Goal: Task Accomplishment & Management: Use online tool/utility

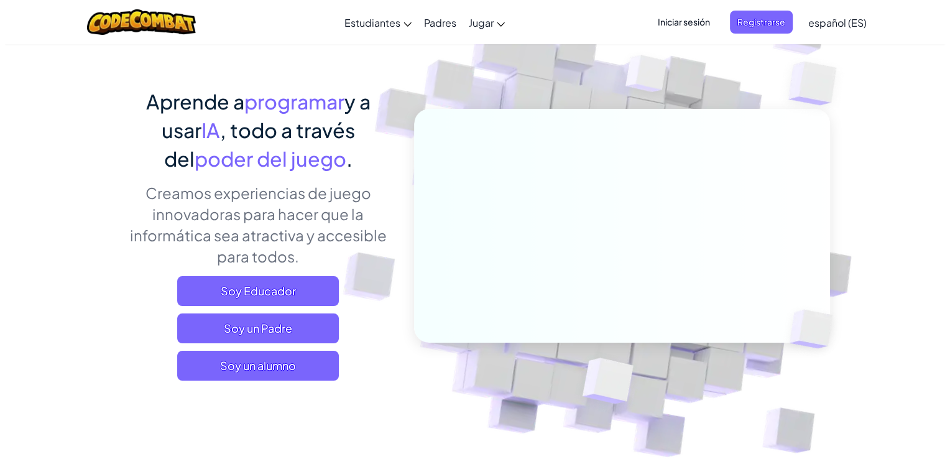
scroll to position [124, 0]
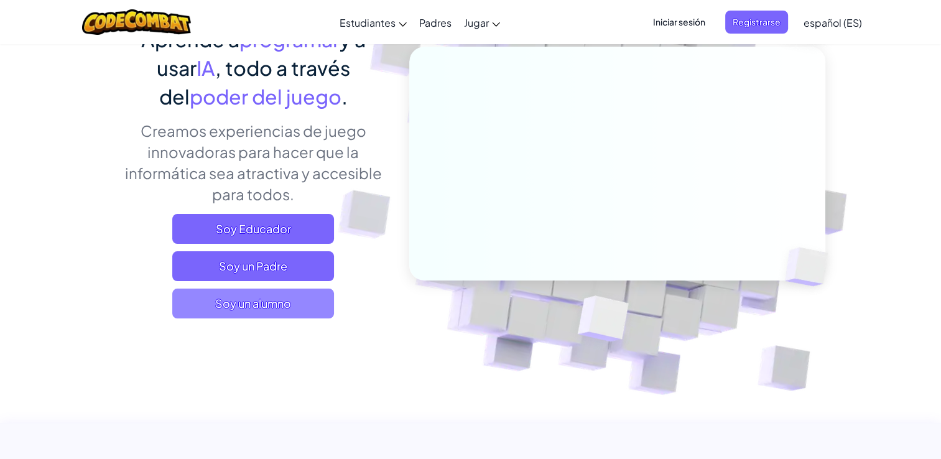
click at [306, 300] on span "Soy un alumno" at bounding box center [253, 304] width 162 height 30
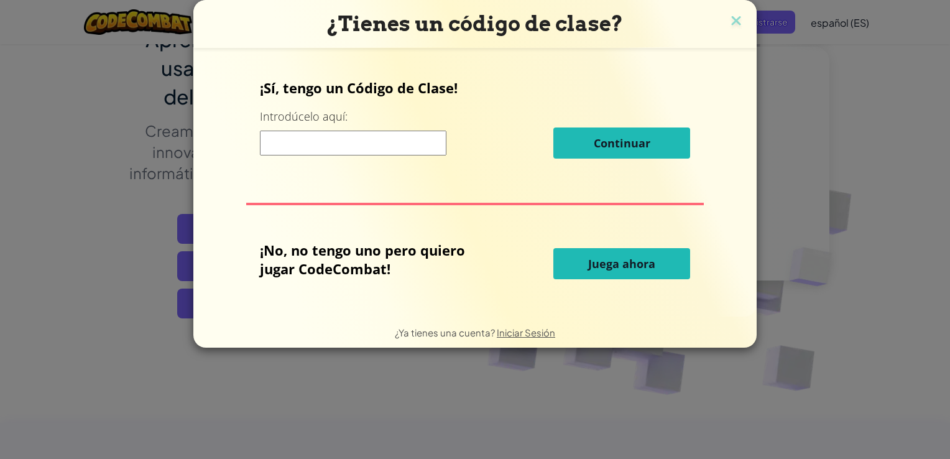
click at [626, 274] on button "Juega ahora" at bounding box center [622, 263] width 137 height 31
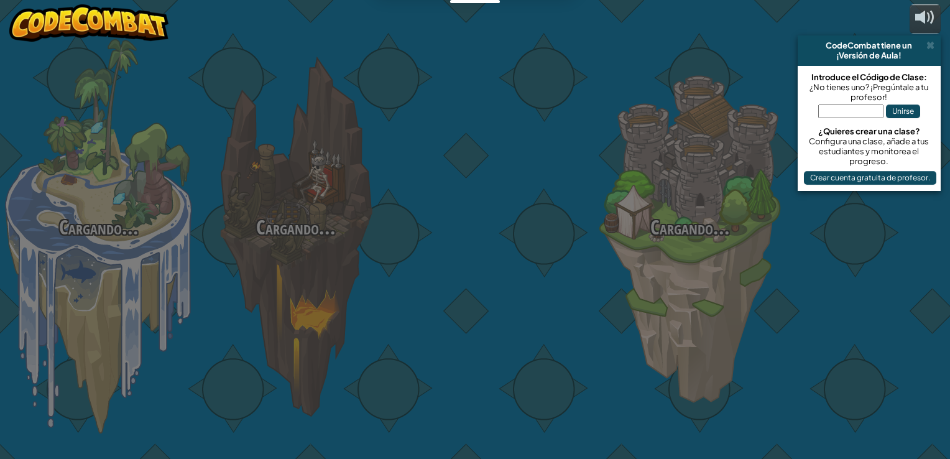
select select "es-ES"
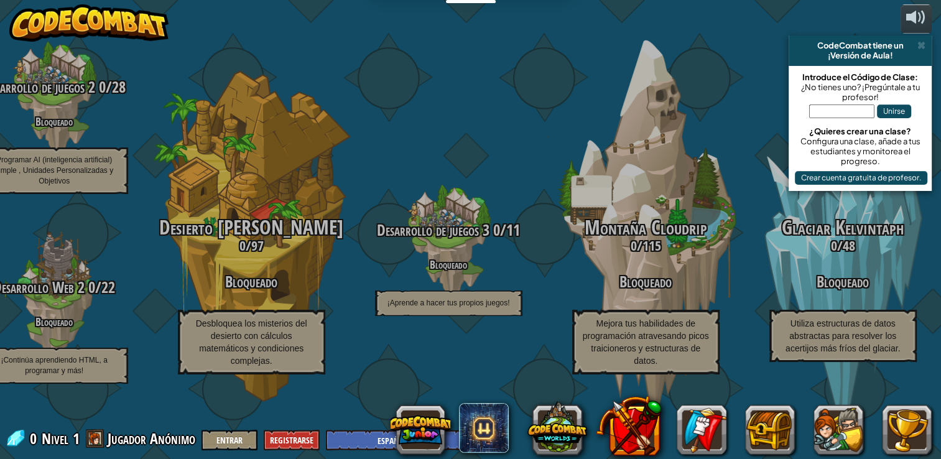
click at [927, 47] on div "CodeCombat tiene un ¡Versión de Aula!" at bounding box center [860, 50] width 143 height 30
click at [925, 49] on span at bounding box center [921, 45] width 8 height 10
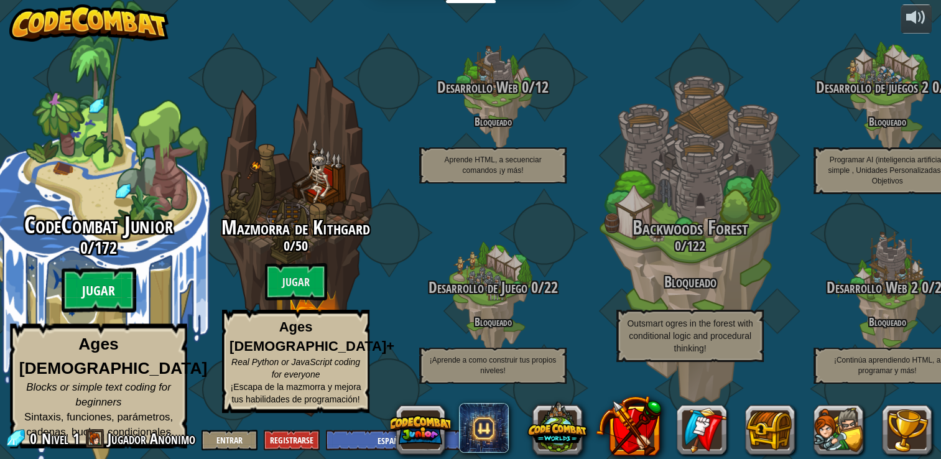
click at [85, 297] on btn "Jugar" at bounding box center [99, 290] width 75 height 45
select select "es-ES"
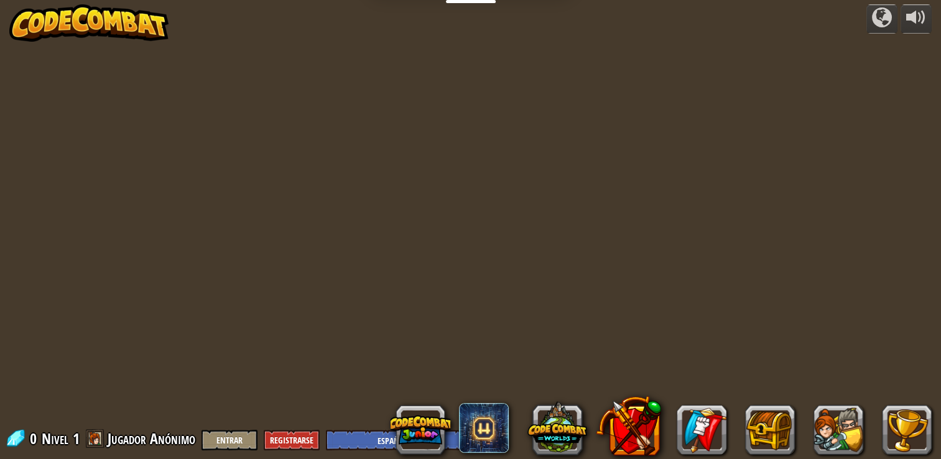
select select "es-ES"
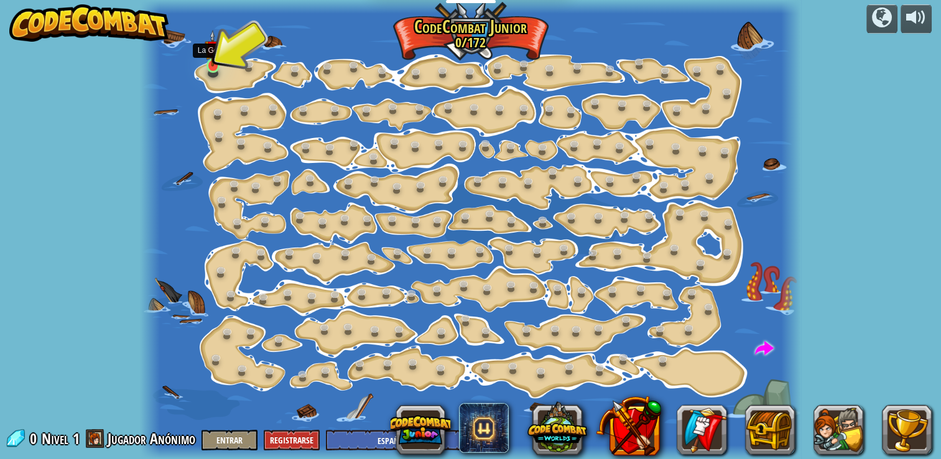
click at [206, 55] on img at bounding box center [213, 48] width 16 height 37
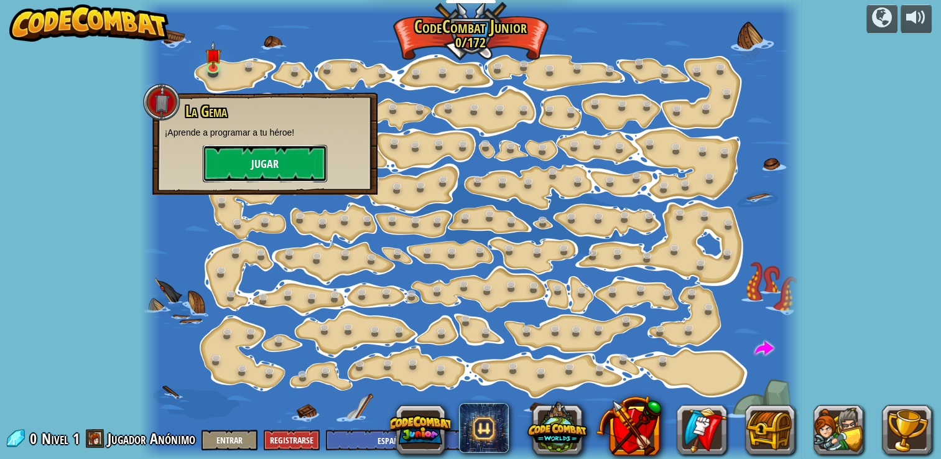
click at [257, 155] on button "Jugar" at bounding box center [265, 163] width 124 height 37
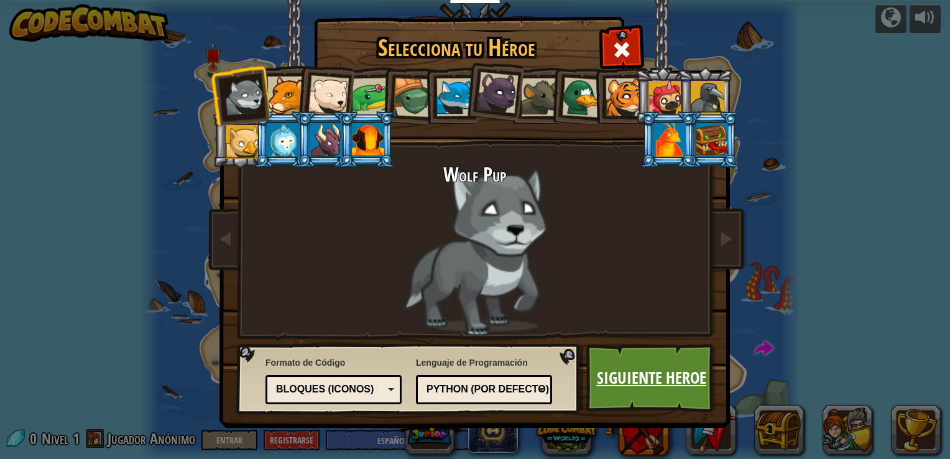
click at [634, 367] on link "Siguiente Heroe" at bounding box center [652, 378] width 130 height 68
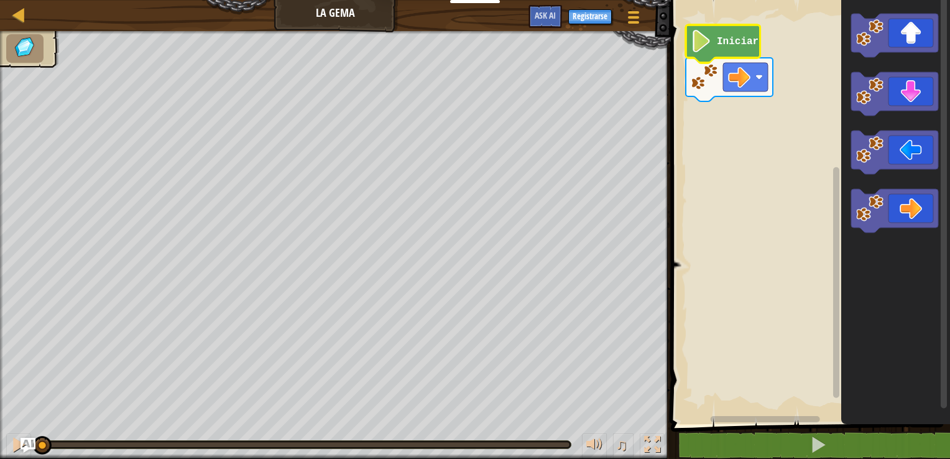
click at [721, 49] on icon "Espacio de trabajo de Blockly" at bounding box center [723, 44] width 75 height 38
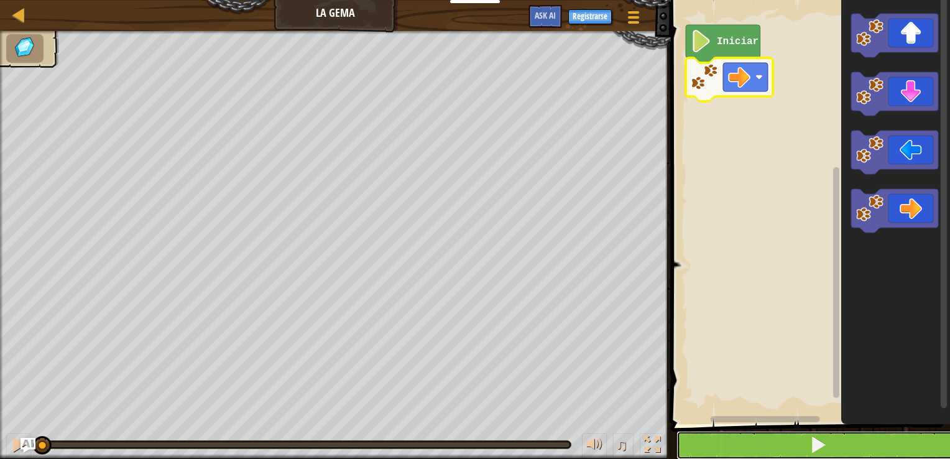
click at [839, 447] on button at bounding box center [818, 445] width 283 height 29
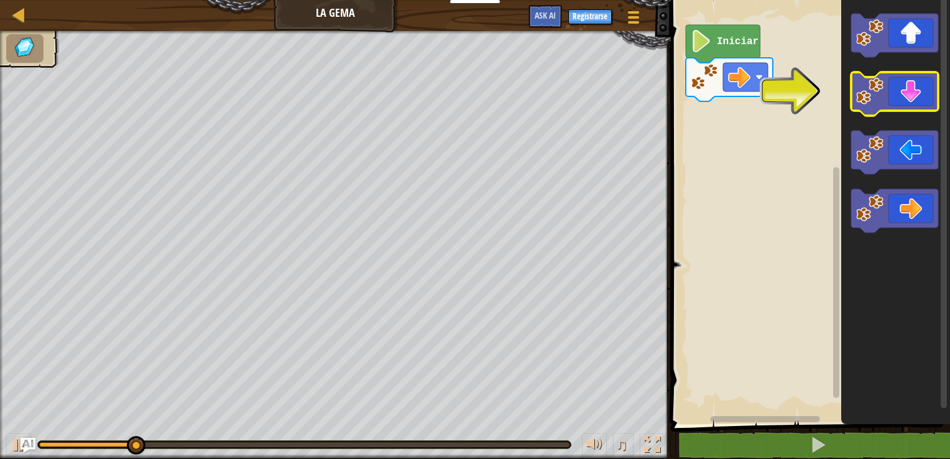
click at [903, 95] on icon "Espacio de trabajo de Blockly" at bounding box center [894, 94] width 87 height 44
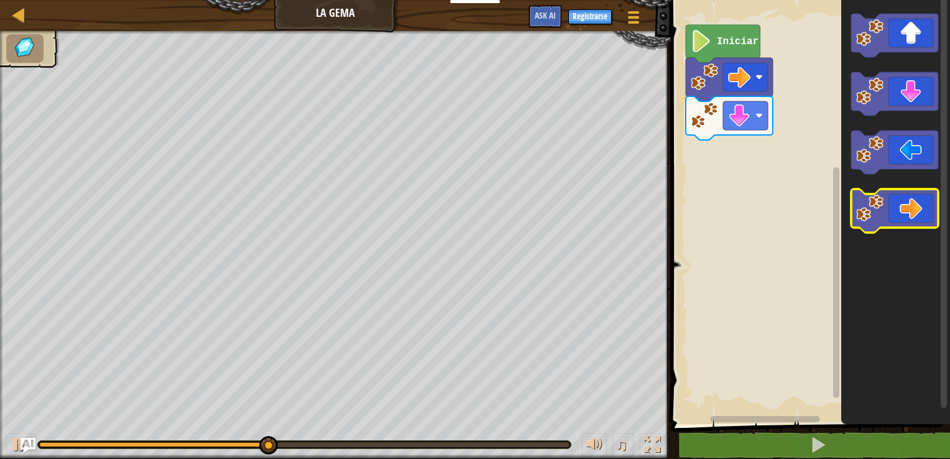
click at [902, 220] on icon "Espacio de trabajo de Blockly" at bounding box center [894, 211] width 87 height 44
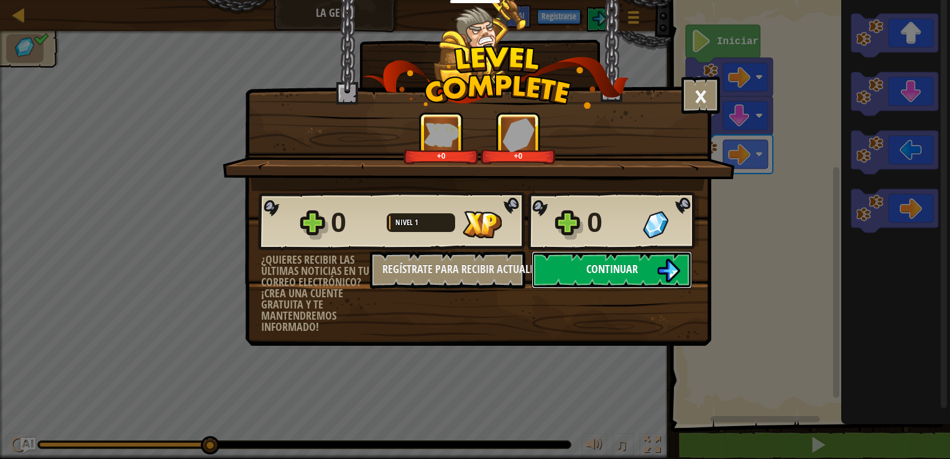
click at [638, 265] on button "Continuar" at bounding box center [612, 269] width 160 height 37
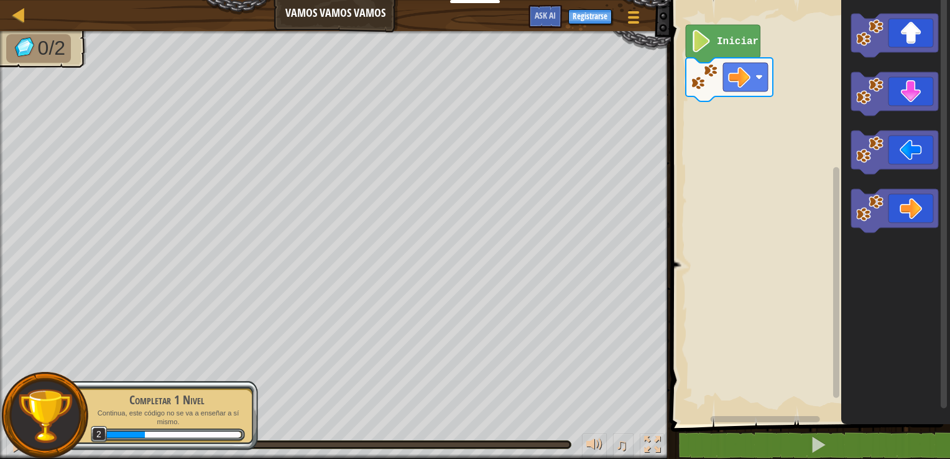
click at [702, 45] on image "Espacio de trabajo de Blockly" at bounding box center [701, 41] width 21 height 22
click at [759, 102] on rect "Espacio de trabajo de Blockly" at bounding box center [808, 209] width 283 height 430
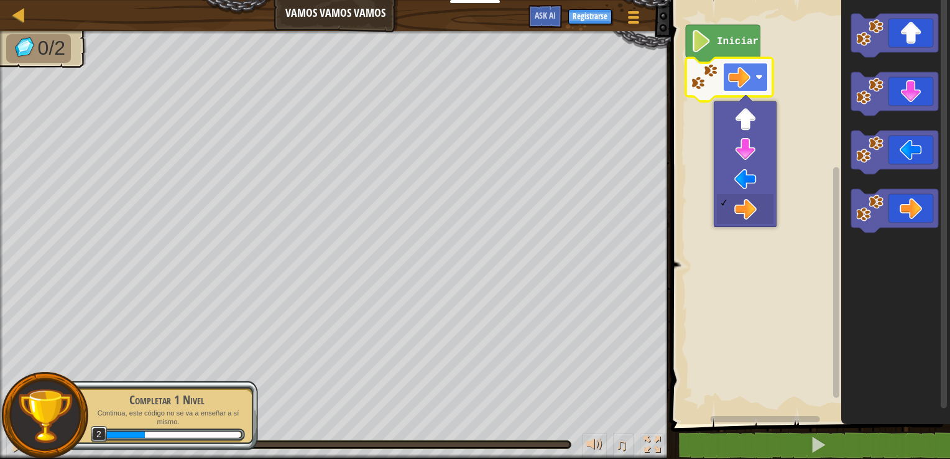
click at [746, 78] on image "Espacio de trabajo de Blockly" at bounding box center [739, 77] width 22 height 22
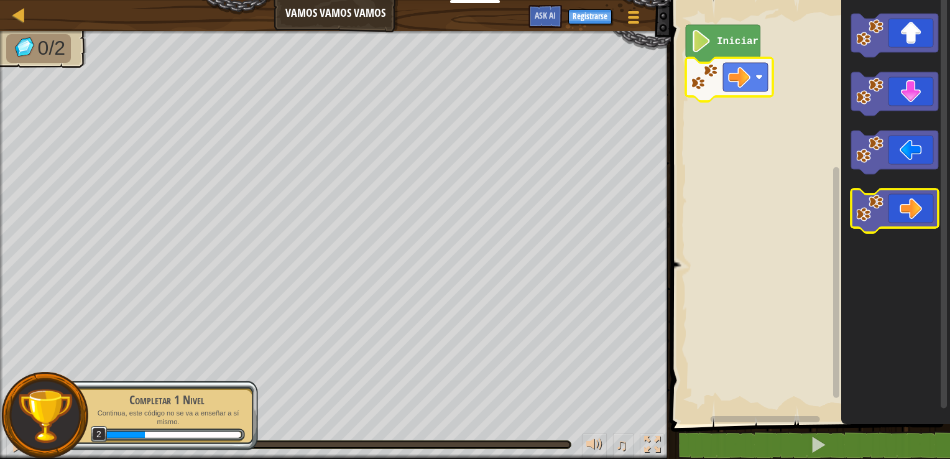
click at [886, 198] on icon "Espacio de trabajo de Blockly" at bounding box center [894, 211] width 87 height 44
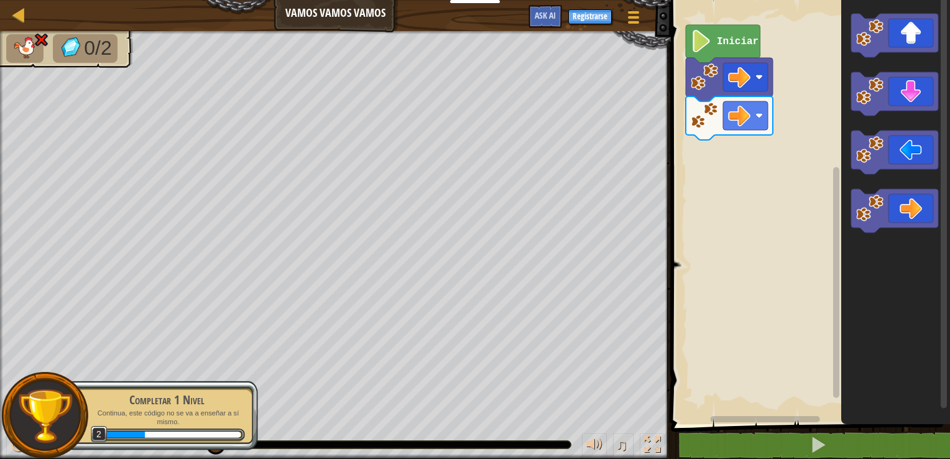
click at [720, 129] on icon "Espacio de trabajo de Blockly" at bounding box center [729, 118] width 87 height 44
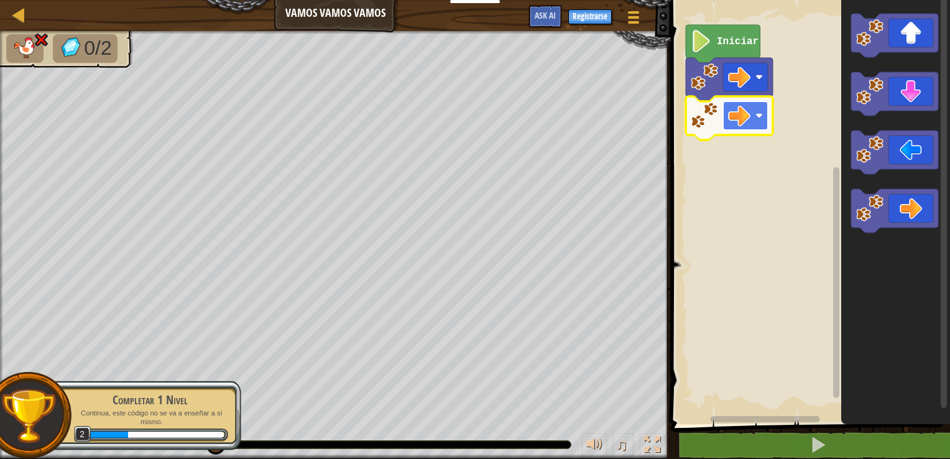
click at [738, 113] on image "Espacio de trabajo de Blockly" at bounding box center [739, 115] width 22 height 22
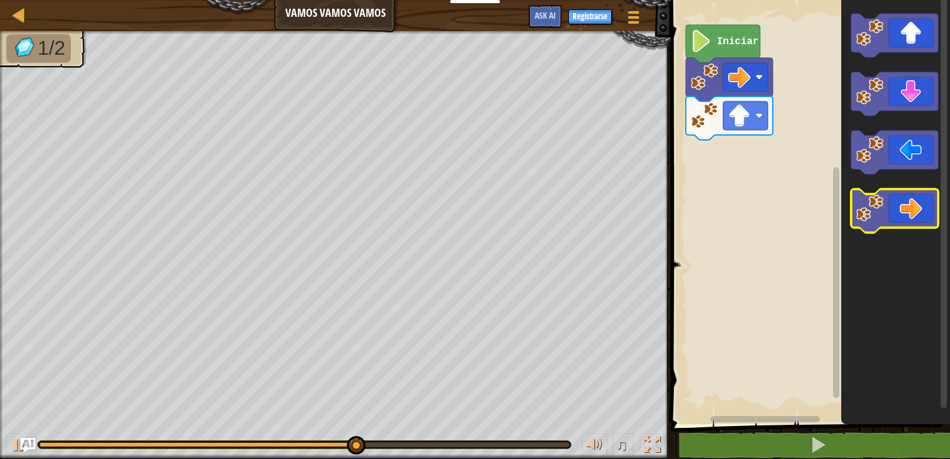
click at [918, 206] on icon "Espacio de trabajo de Blockly" at bounding box center [894, 211] width 87 height 44
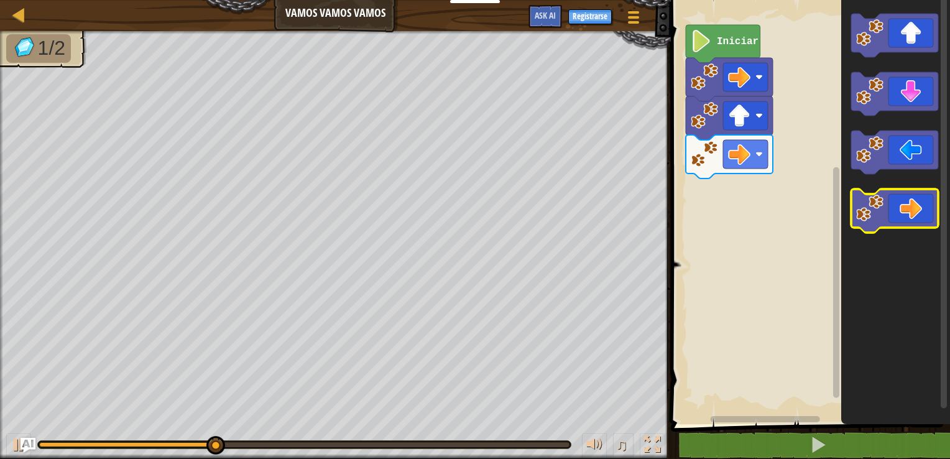
click at [918, 206] on icon "Espacio de trabajo de Blockly" at bounding box center [894, 211] width 87 height 44
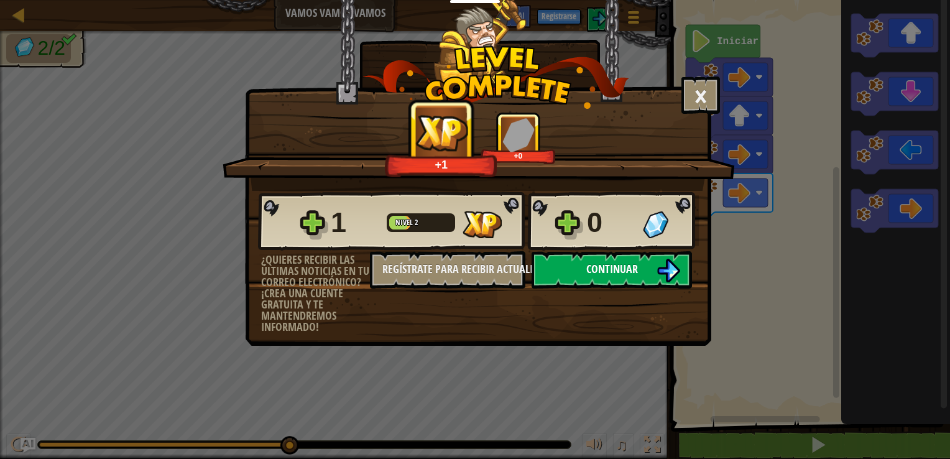
click at [666, 267] on img at bounding box center [669, 271] width 24 height 24
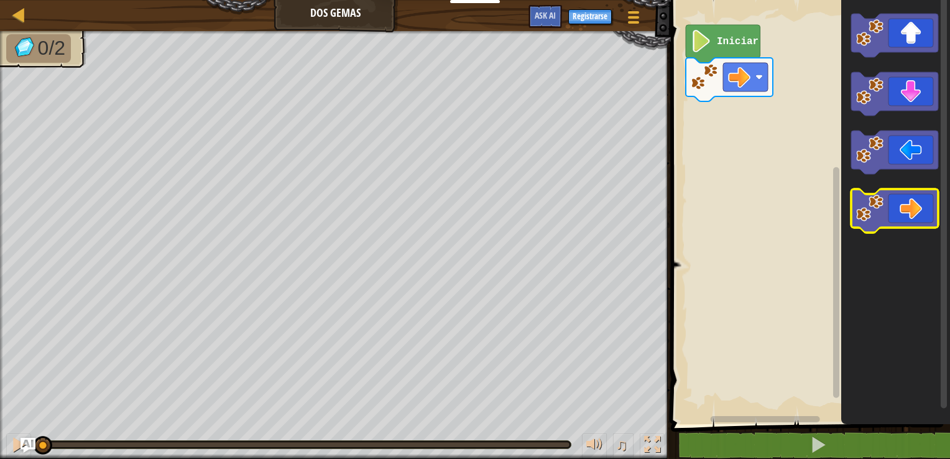
click at [908, 218] on icon "Espacio de trabajo de Blockly" at bounding box center [894, 211] width 87 height 44
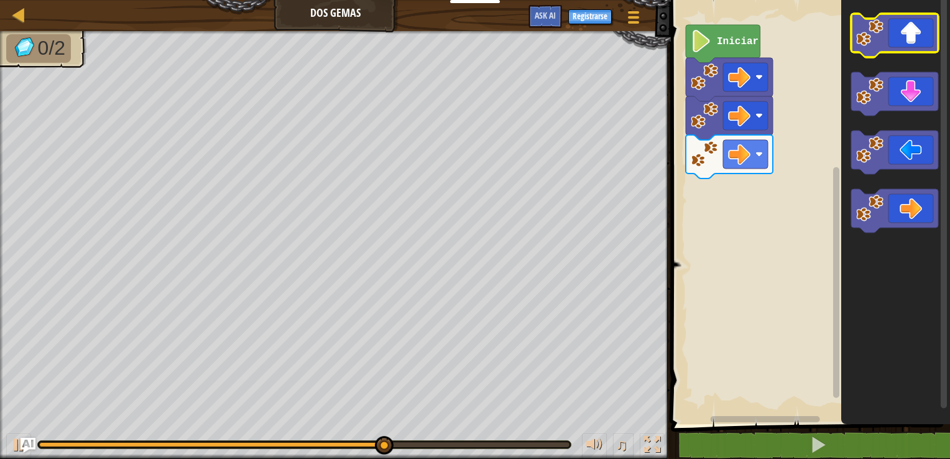
click at [913, 53] on rect "Espacio de trabajo de Blockly" at bounding box center [894, 36] width 87 height 44
click at [913, 49] on icon "Espacio de trabajo de Blockly" at bounding box center [894, 36] width 87 height 44
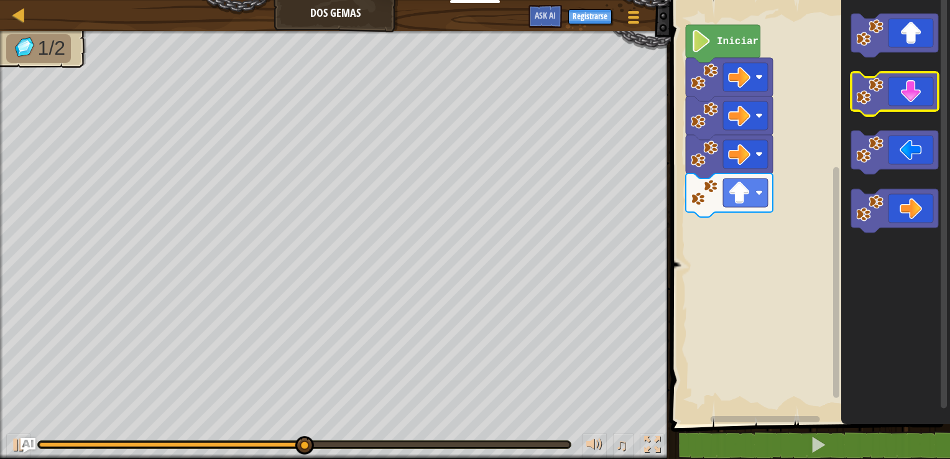
click at [913, 101] on icon "Espacio de trabajo de Blockly" at bounding box center [894, 94] width 87 height 44
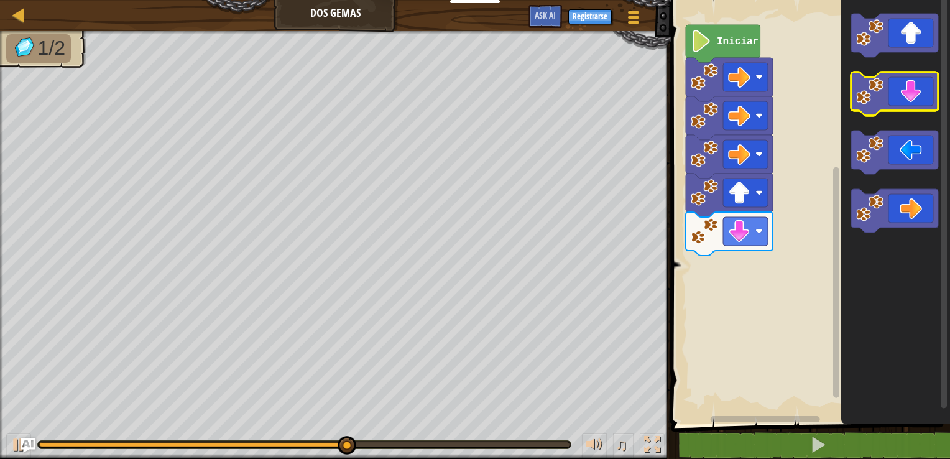
click at [913, 98] on icon "Espacio de trabajo de Blockly" at bounding box center [894, 94] width 87 height 44
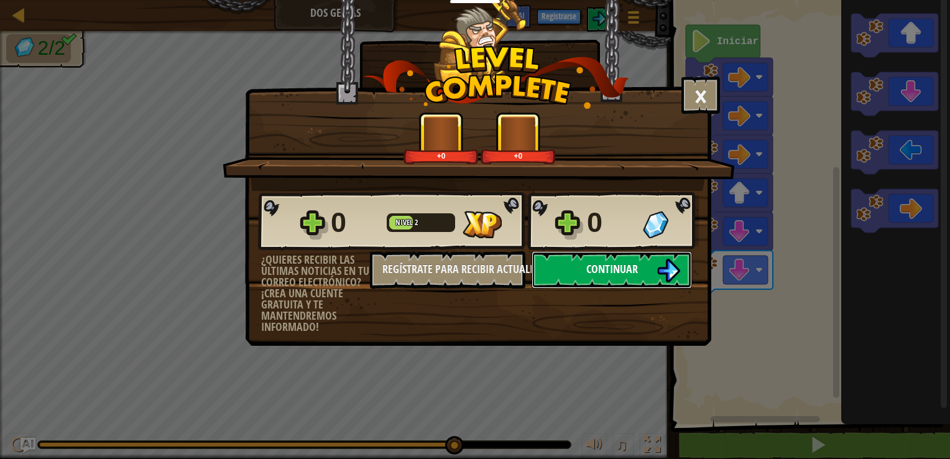
click at [669, 269] on img at bounding box center [669, 271] width 24 height 24
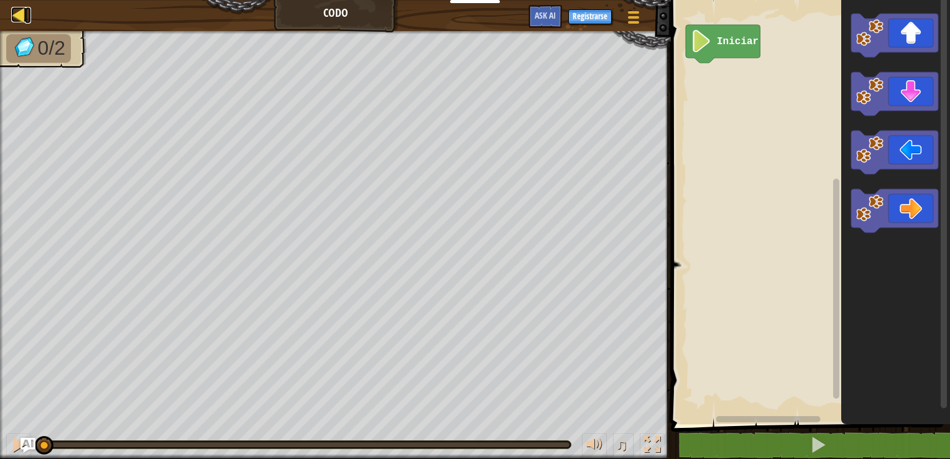
click at [23, 16] on div at bounding box center [19, 15] width 16 height 16
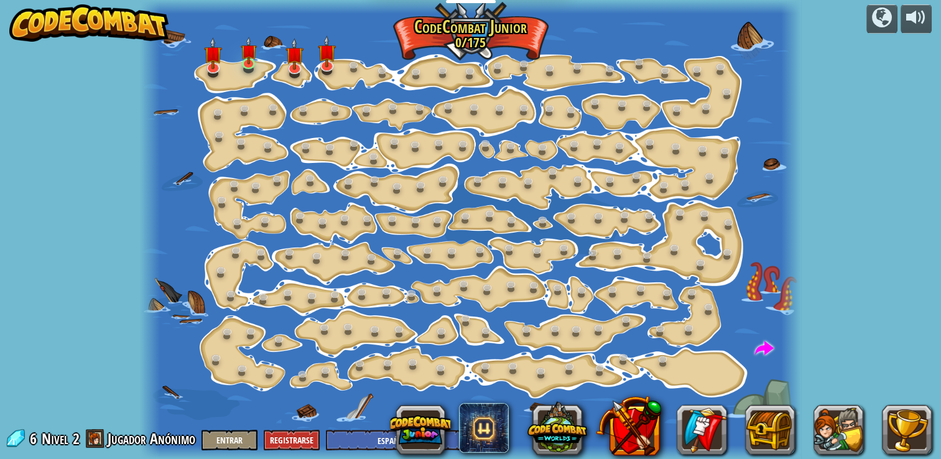
select select "es-ES"
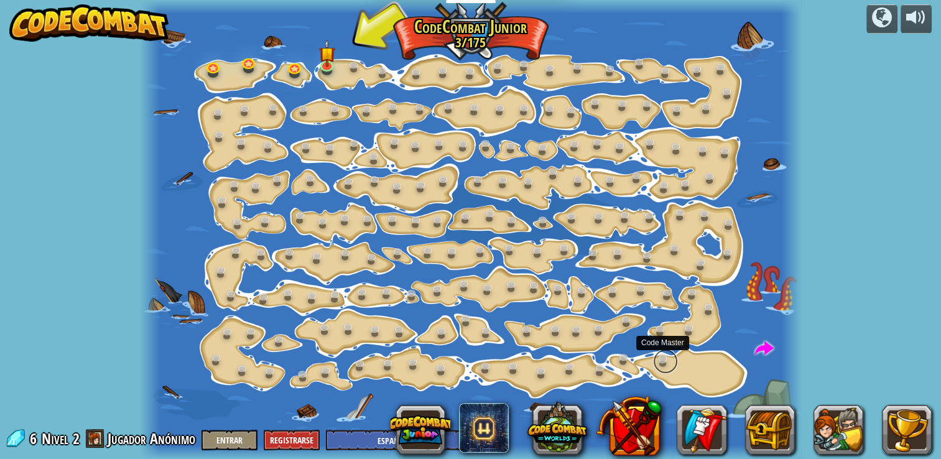
click at [664, 363] on link at bounding box center [665, 361] width 25 height 25
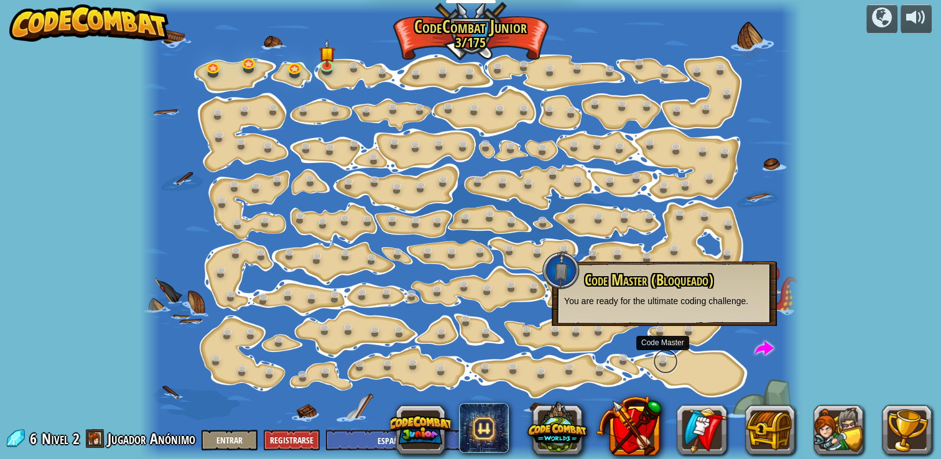
click at [667, 364] on link at bounding box center [665, 361] width 25 height 25
click at [664, 360] on link at bounding box center [665, 361] width 25 height 25
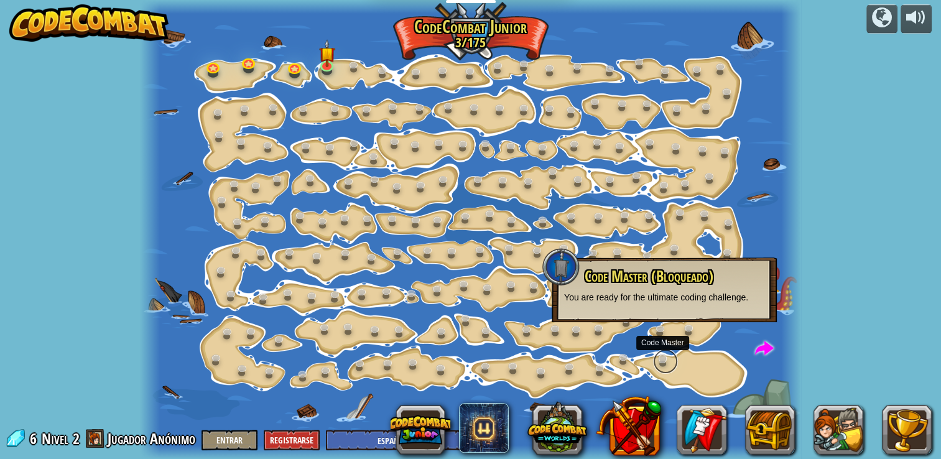
click at [664, 360] on link at bounding box center [665, 361] width 25 height 25
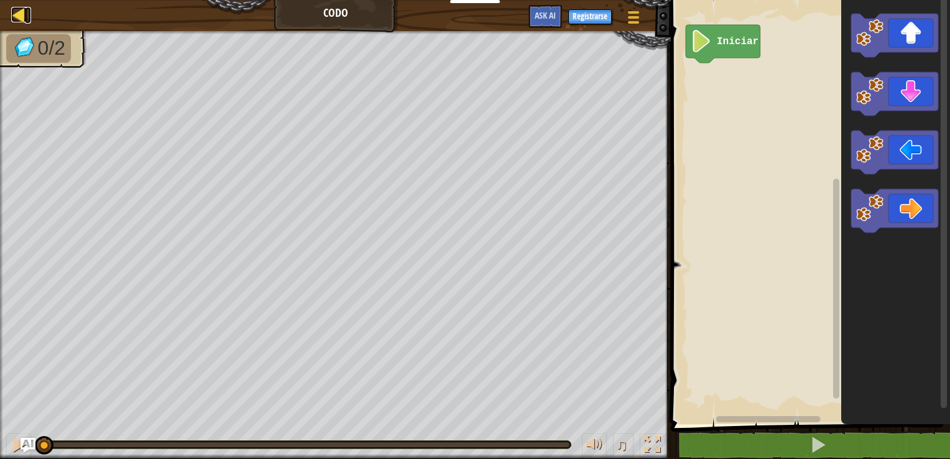
click at [18, 13] on div at bounding box center [19, 15] width 16 height 16
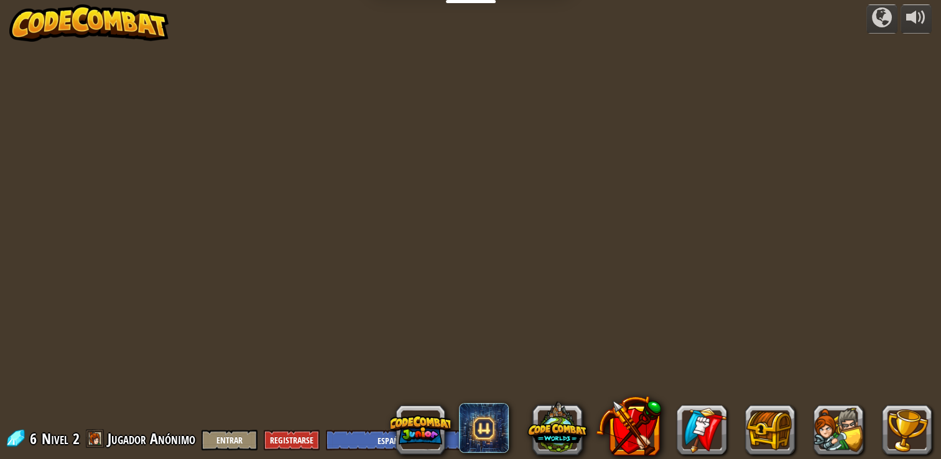
select select "es-ES"
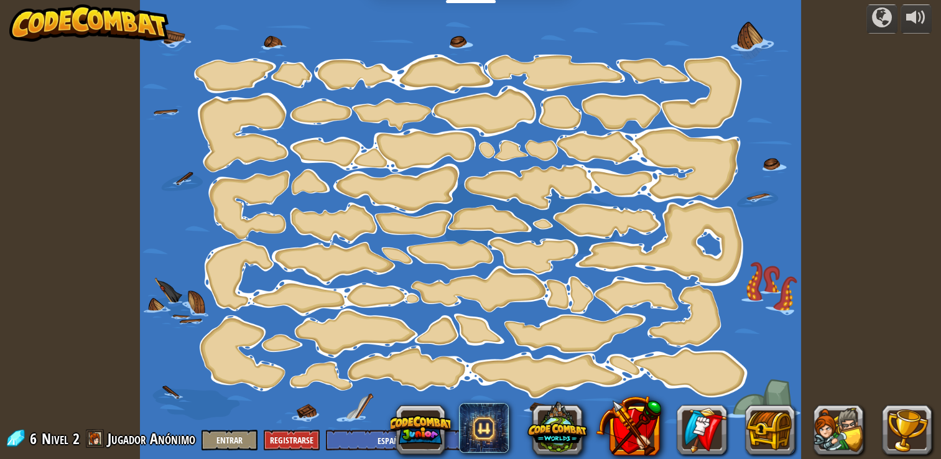
select select "es-ES"
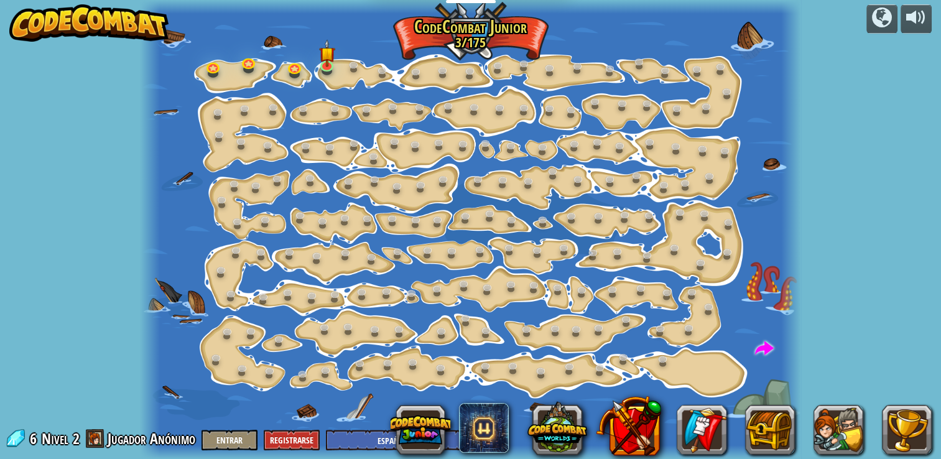
click at [116, 24] on img at bounding box center [88, 22] width 159 height 37
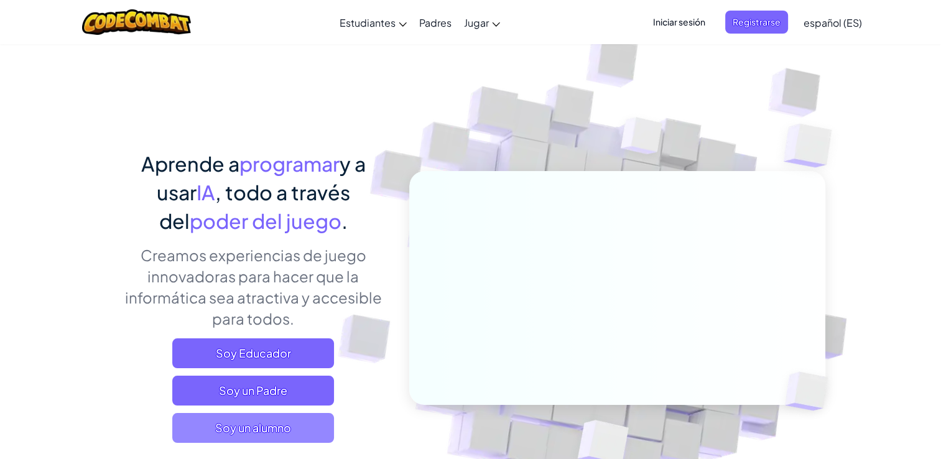
click at [281, 442] on span "Soy un alumno" at bounding box center [253, 428] width 162 height 30
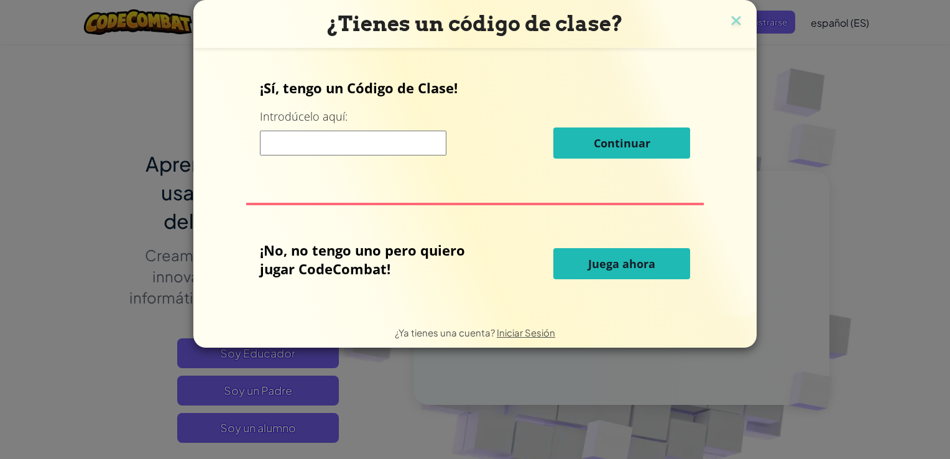
click at [614, 271] on button "Juega ahora" at bounding box center [622, 263] width 137 height 31
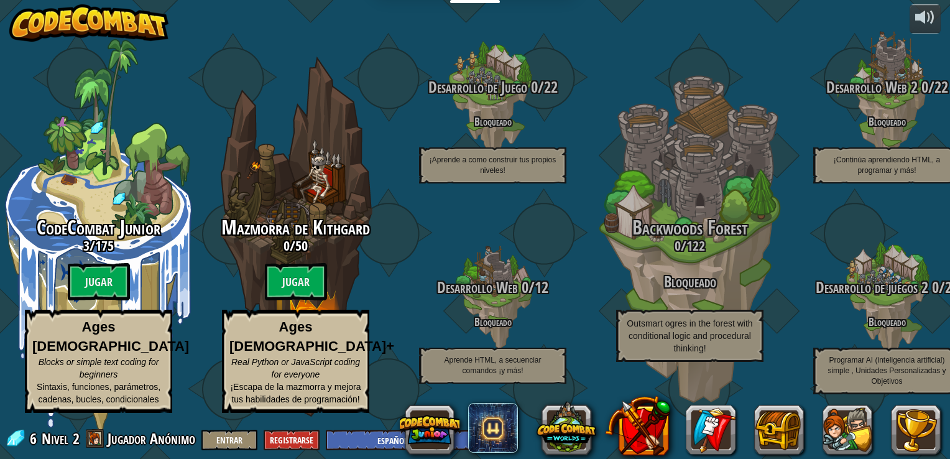
select select "es-ES"
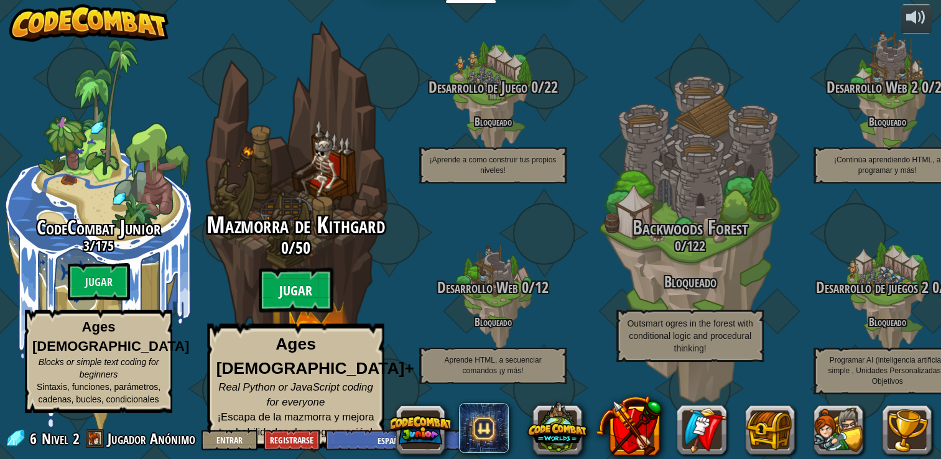
click at [302, 304] on btn "Jugar" at bounding box center [296, 290] width 75 height 45
select select "es-ES"
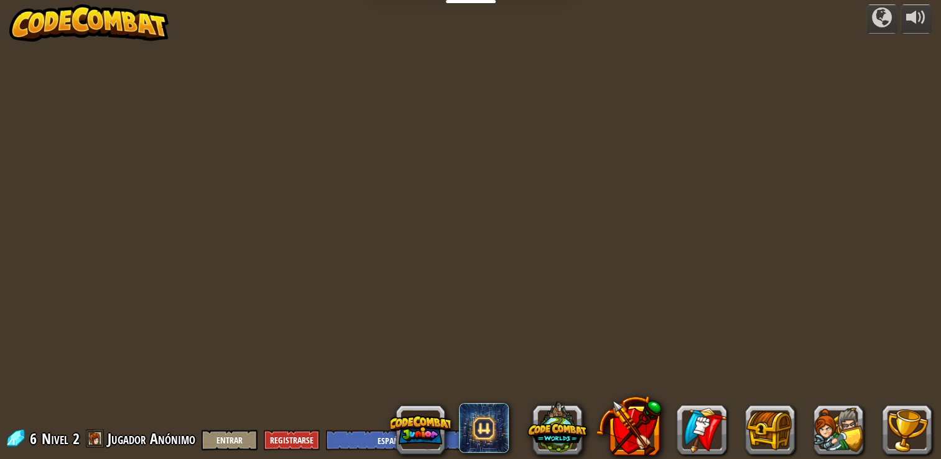
select select "es-ES"
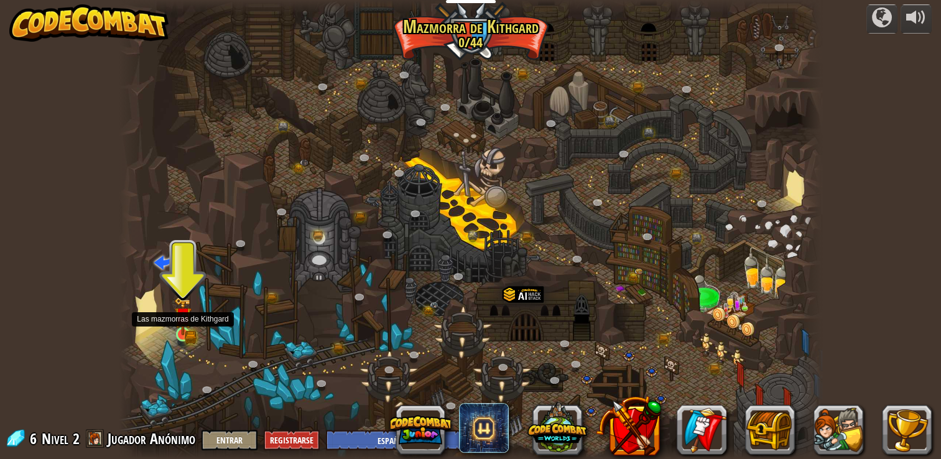
click at [182, 320] on img at bounding box center [183, 317] width 11 height 11
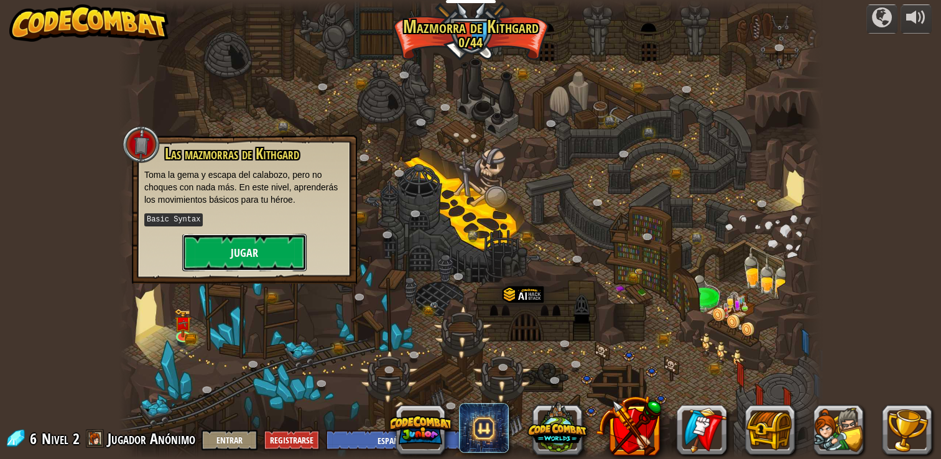
click at [257, 253] on button "Jugar" at bounding box center [244, 252] width 124 height 37
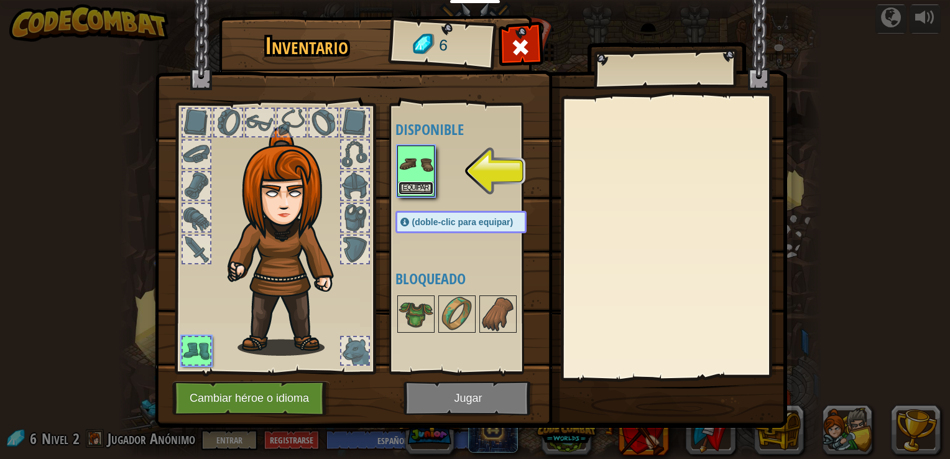
click at [413, 185] on button "Equipar" at bounding box center [416, 188] width 35 height 13
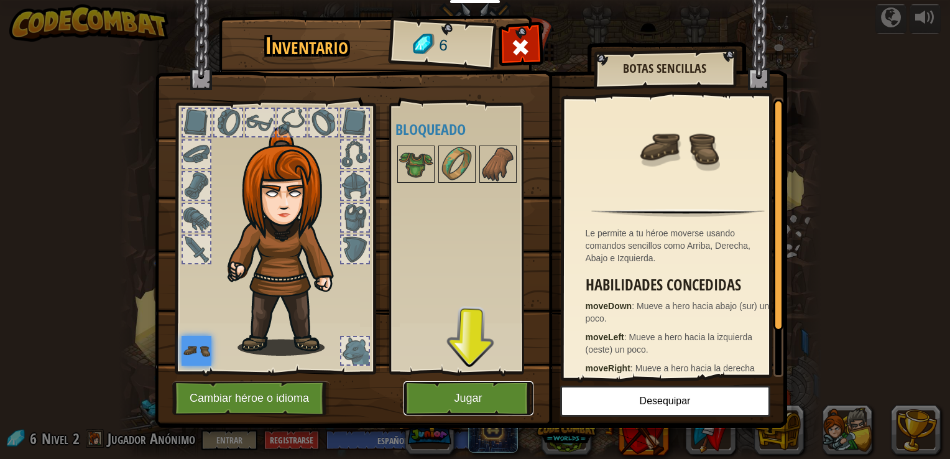
click at [476, 402] on button "Jugar" at bounding box center [469, 398] width 130 height 34
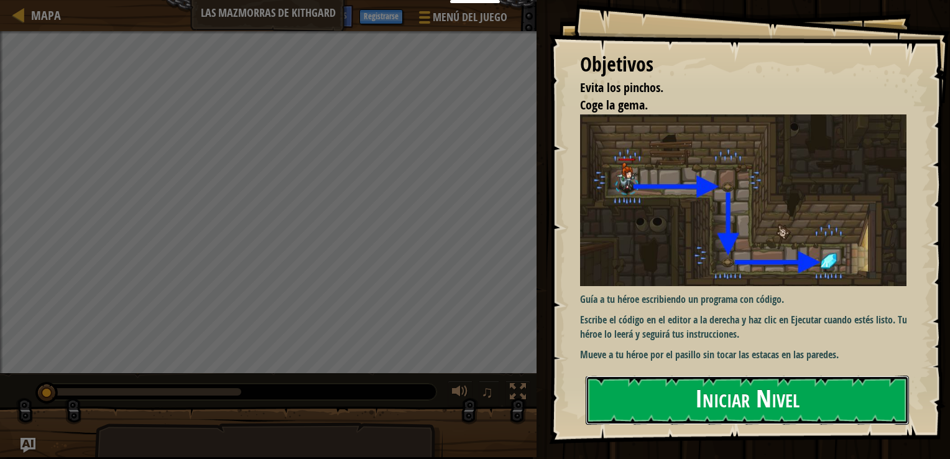
click at [766, 395] on button "Iniciar Nivel" at bounding box center [747, 400] width 323 height 49
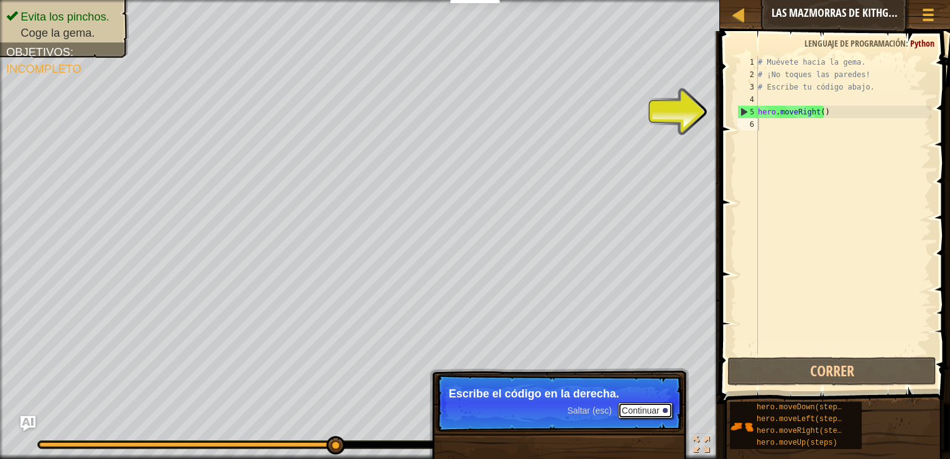
click at [652, 411] on button "Continuar" at bounding box center [645, 410] width 55 height 16
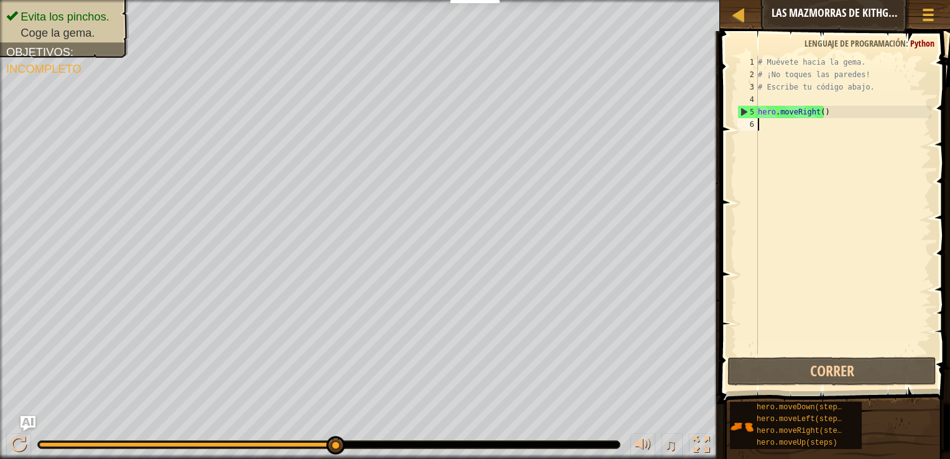
click at [777, 129] on div "# Muévete hacia la gema. # ¡No toques las paredes! # Escribe tu código abajo. h…" at bounding box center [844, 217] width 176 height 323
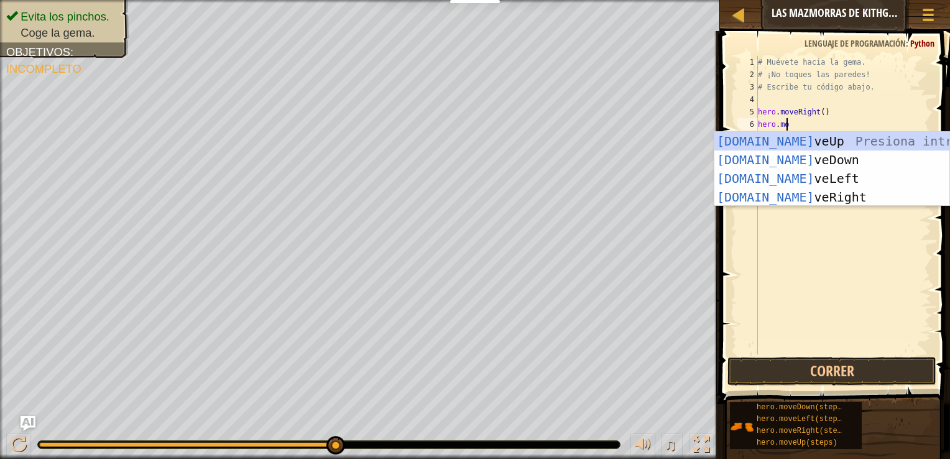
scroll to position [6, 2]
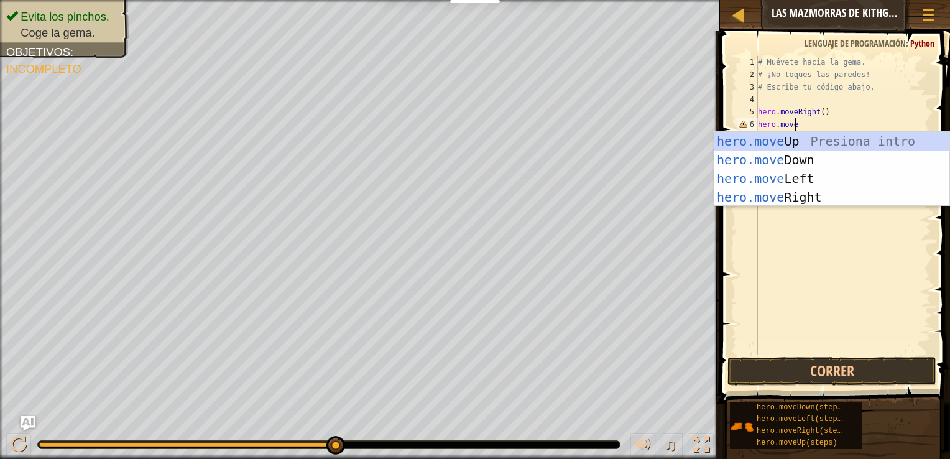
type textarea "hero.moveD"
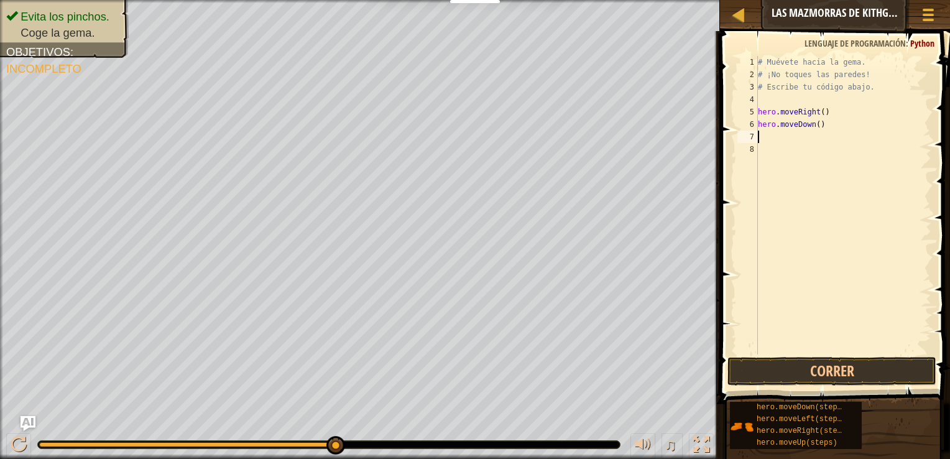
scroll to position [6, 0]
click at [843, 374] on button "Correr" at bounding box center [832, 371] width 209 height 29
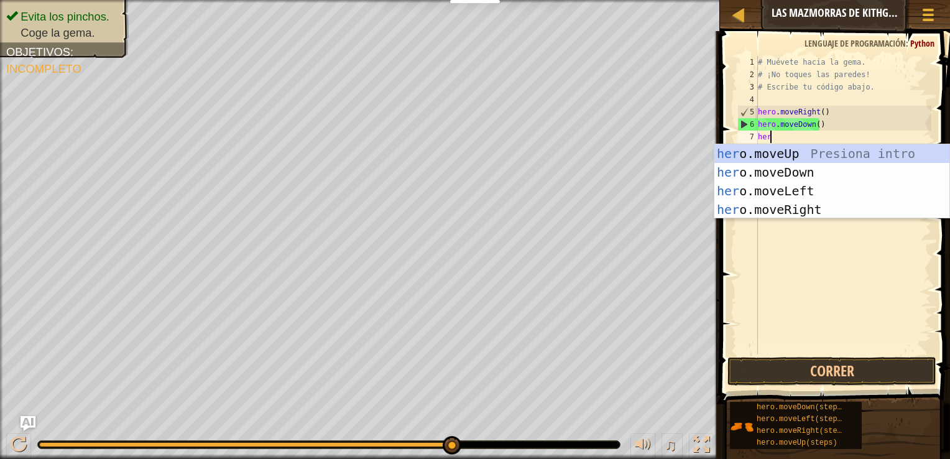
type textarea "hero"
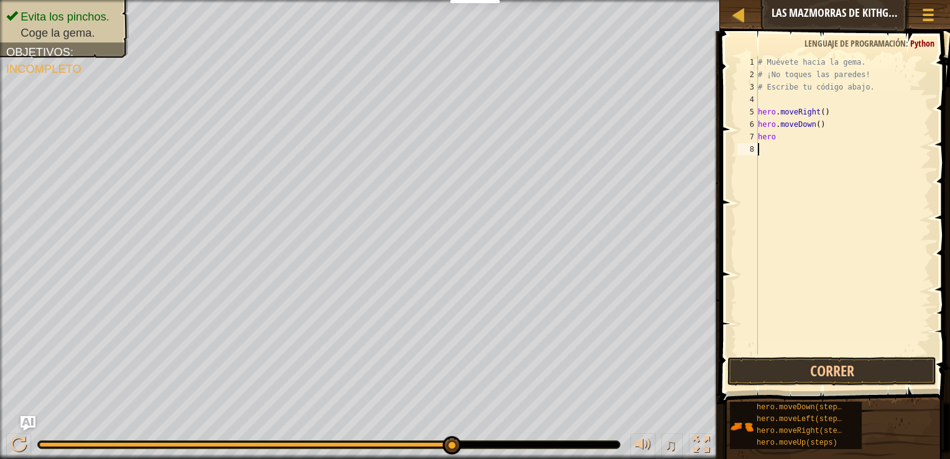
type textarea "hero"
click at [830, 378] on button "Correr" at bounding box center [832, 371] width 209 height 29
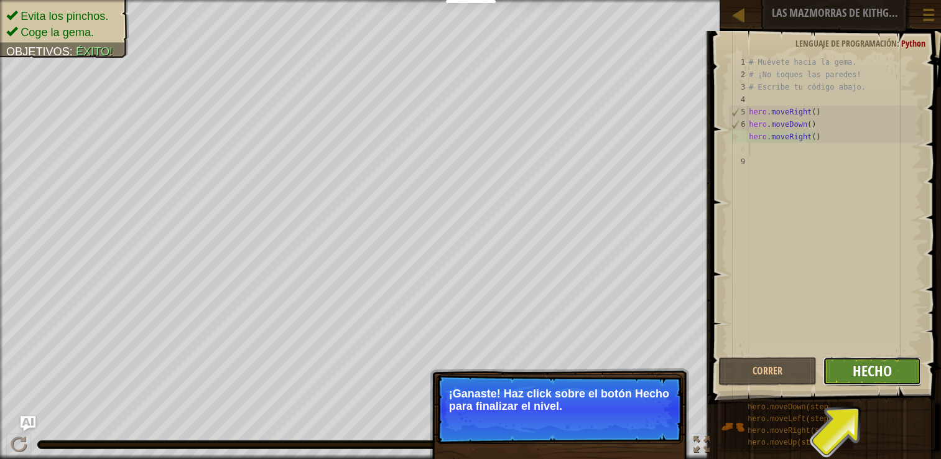
click at [879, 378] on span "Hecho" at bounding box center [872, 371] width 39 height 20
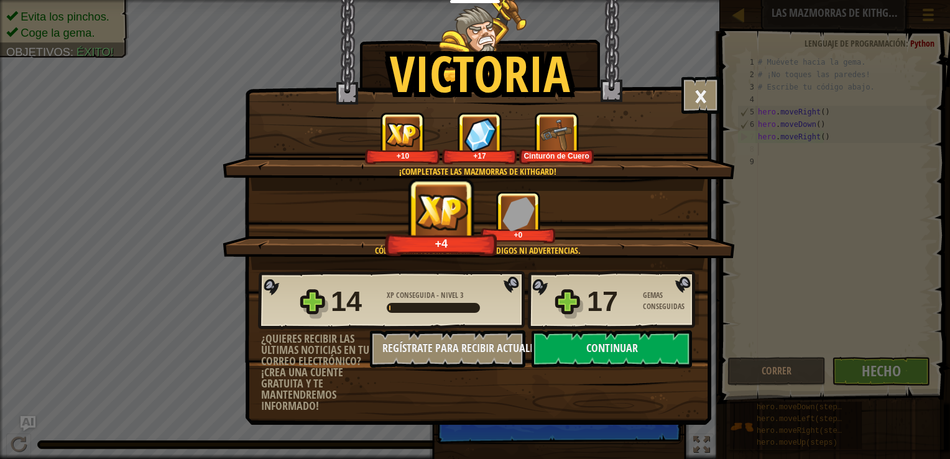
click at [629, 328] on div "14 XP Conseguida - Nivel 3 17 Gemas Conseguidas" at bounding box center [478, 301] width 441 height 60
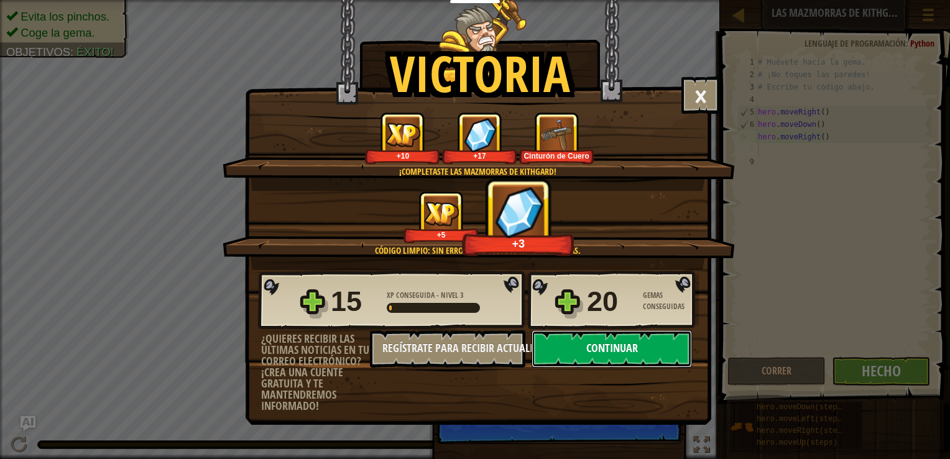
click at [642, 345] on button "Continuar" at bounding box center [612, 348] width 160 height 37
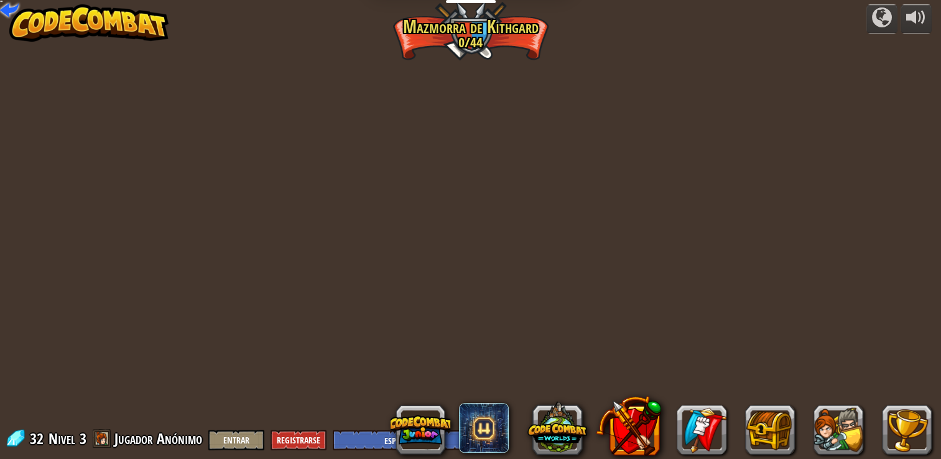
select select "es-ES"
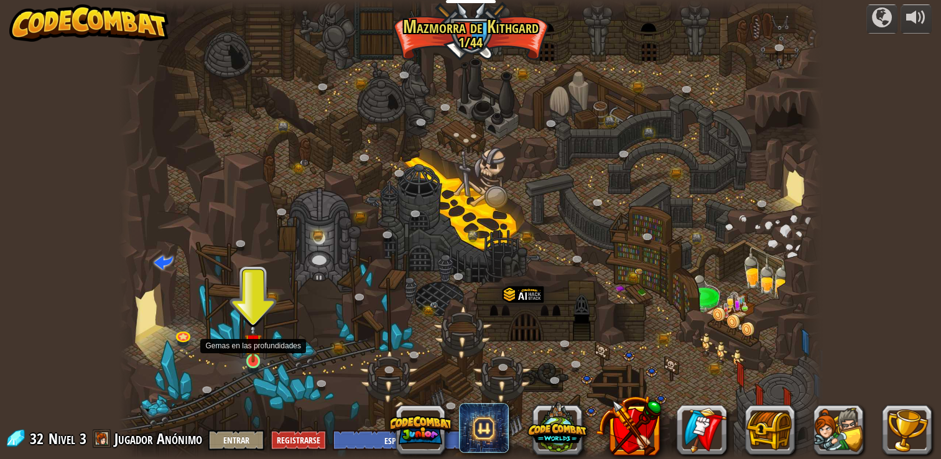
click at [244, 345] on img at bounding box center [252, 342] width 17 height 40
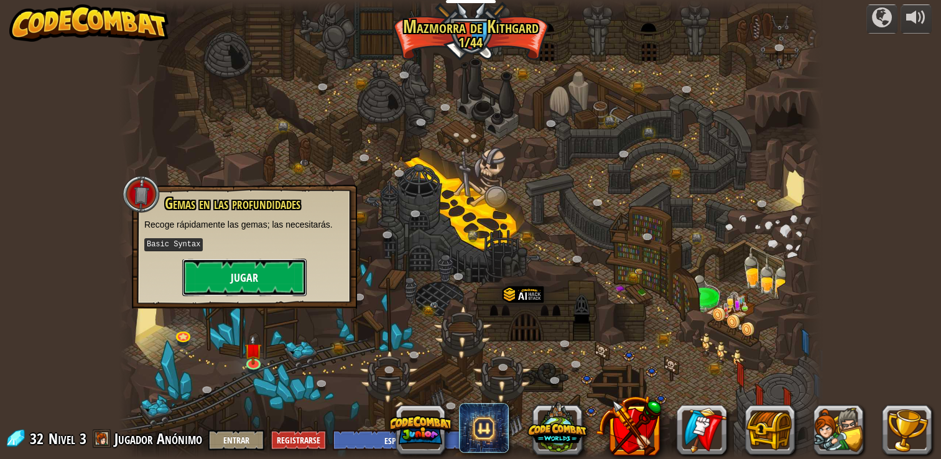
click at [244, 261] on button "Jugar" at bounding box center [244, 277] width 124 height 37
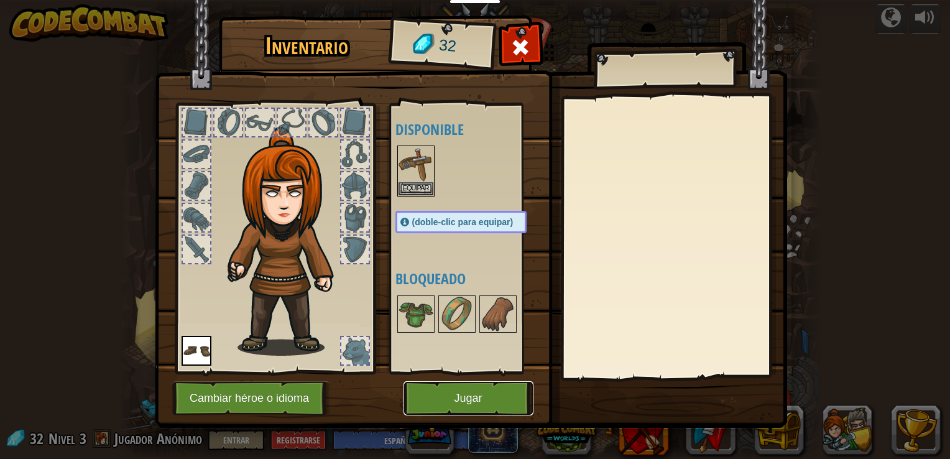
click at [470, 412] on button "Jugar" at bounding box center [469, 398] width 130 height 34
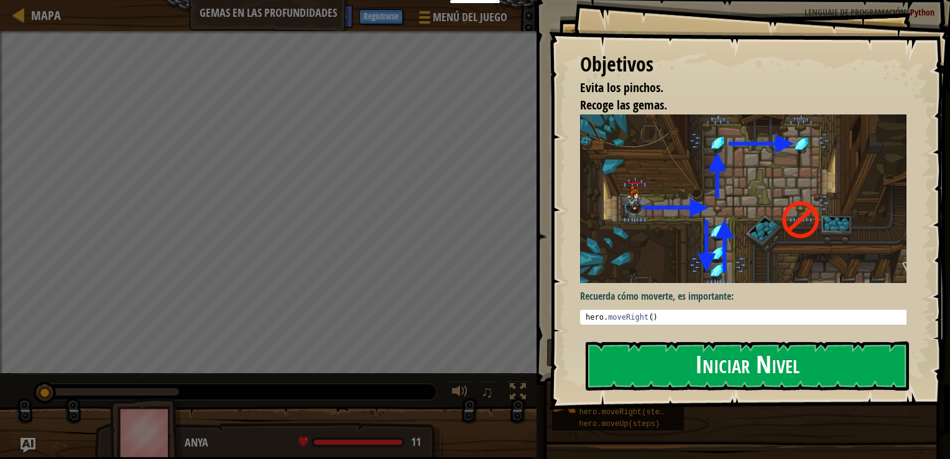
click at [804, 363] on button "Iniciar Nivel" at bounding box center [747, 365] width 323 height 49
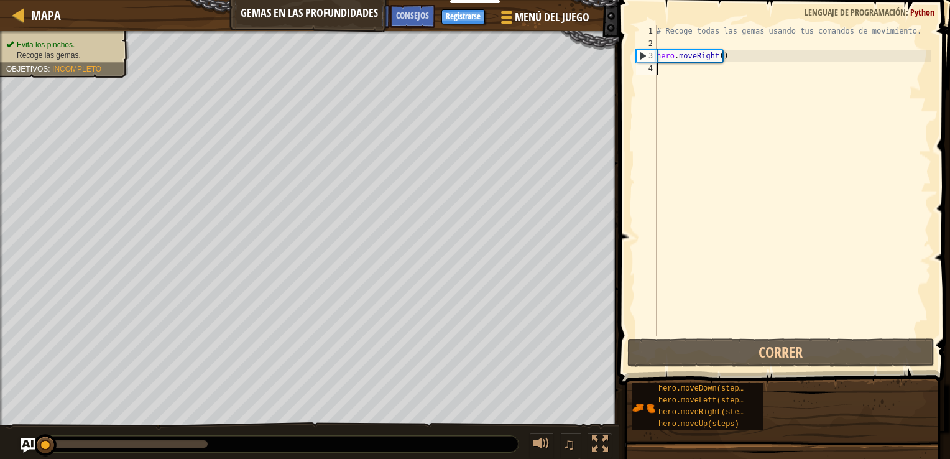
type textarea "h"
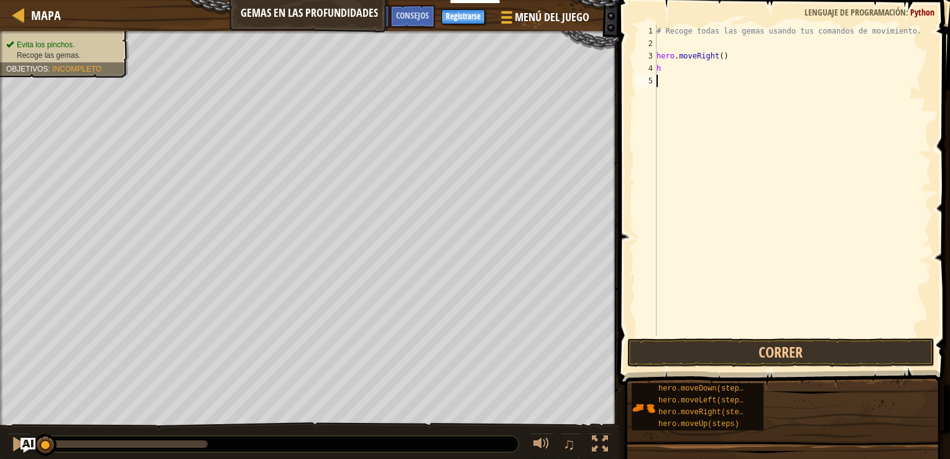
type textarea "h"
click at [759, 343] on button "Correr" at bounding box center [781, 352] width 307 height 29
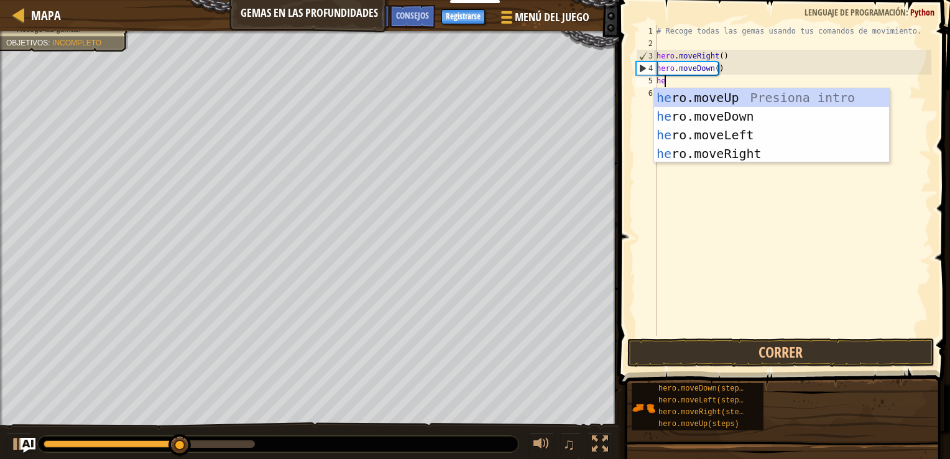
type textarea "hero"
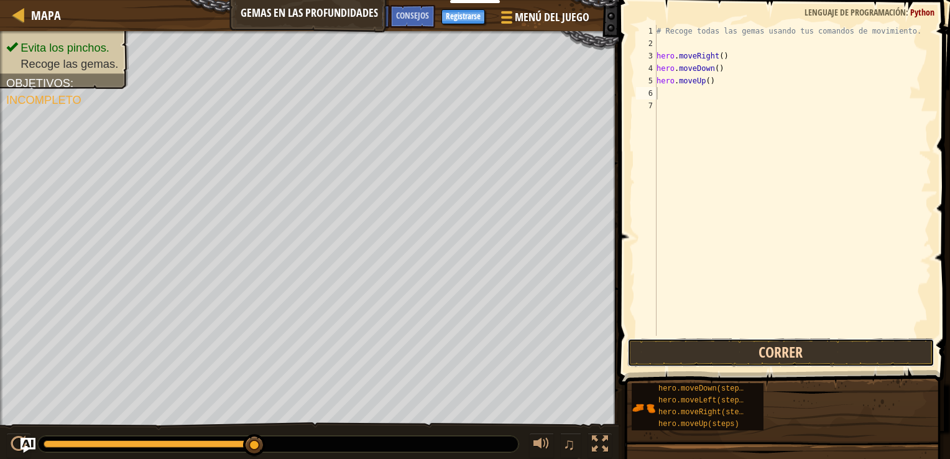
click at [764, 364] on button "Correr" at bounding box center [781, 352] width 307 height 29
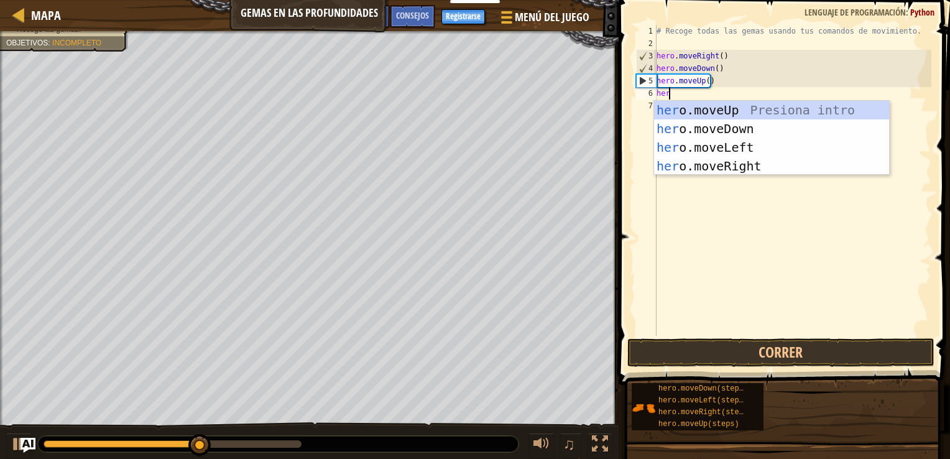
type textarea "hero"
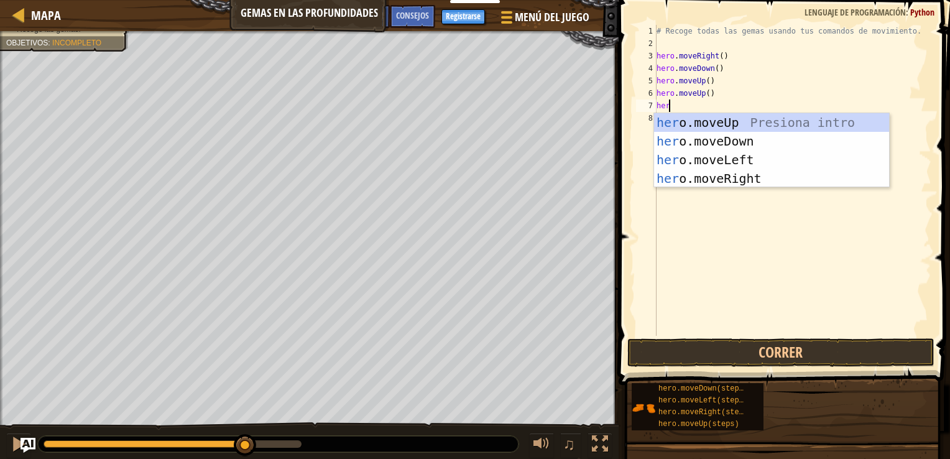
type textarea "hero"
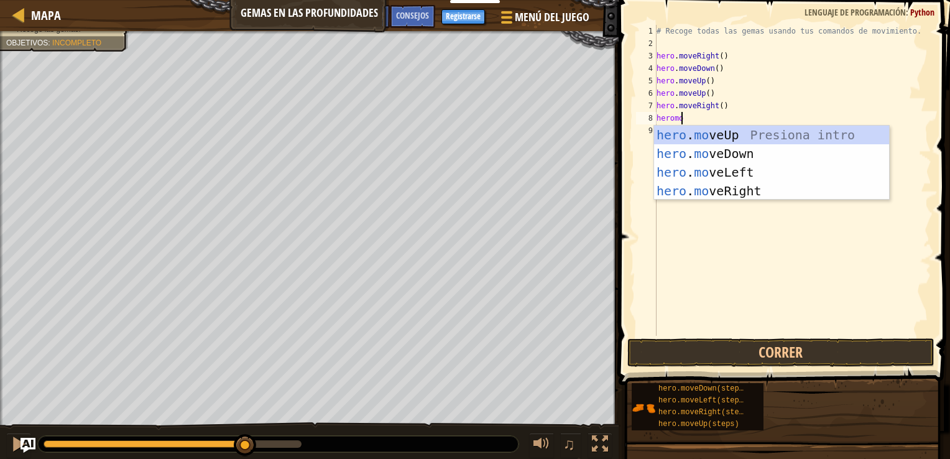
type textarea "heromove"
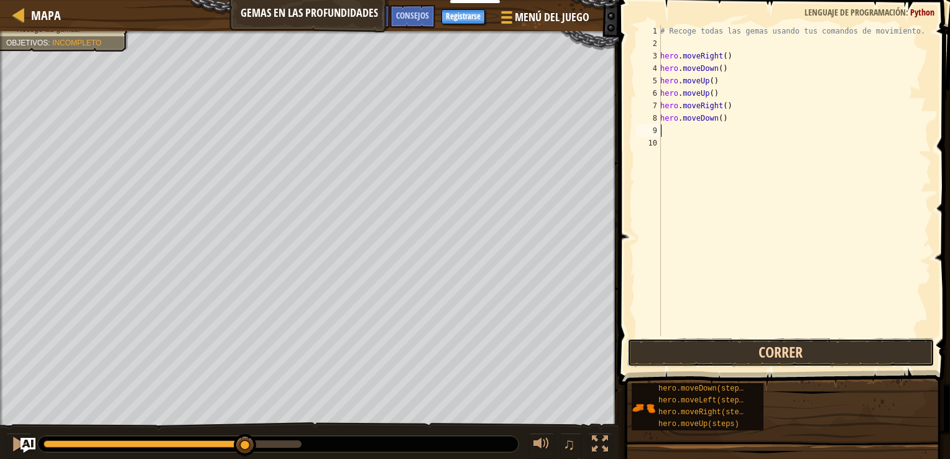
click at [765, 351] on button "Correr" at bounding box center [781, 352] width 307 height 29
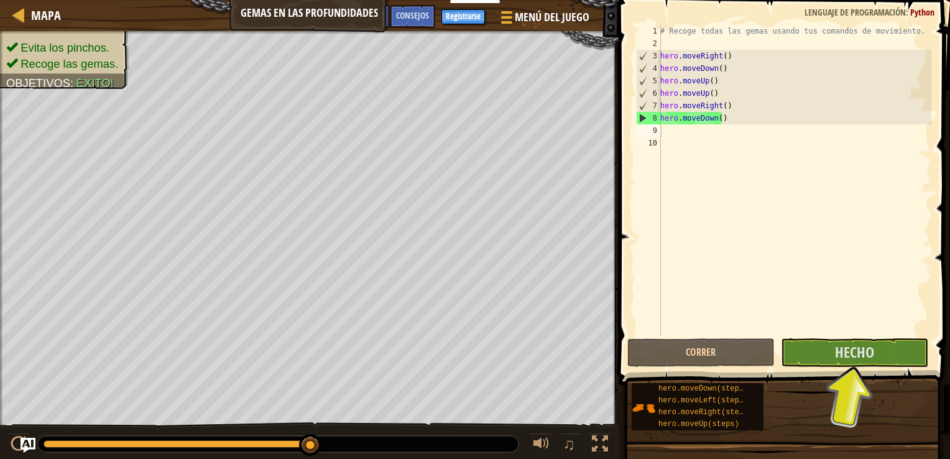
click at [816, 369] on span at bounding box center [785, 175] width 341 height 422
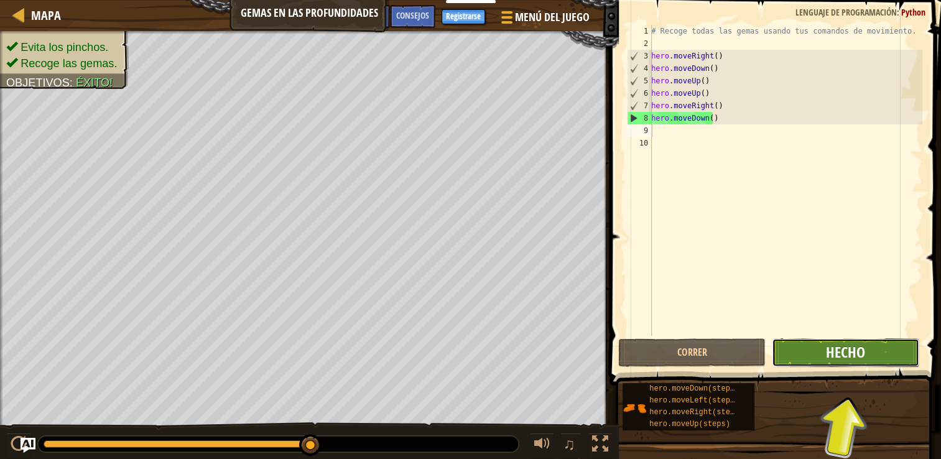
click at [832, 356] on span "Hecho" at bounding box center [845, 352] width 39 height 20
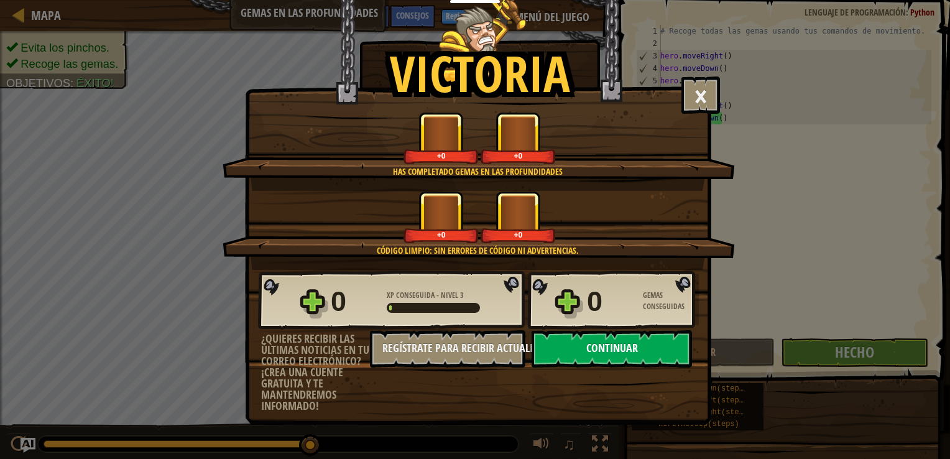
click at [639, 349] on button "Continuar" at bounding box center [612, 348] width 160 height 37
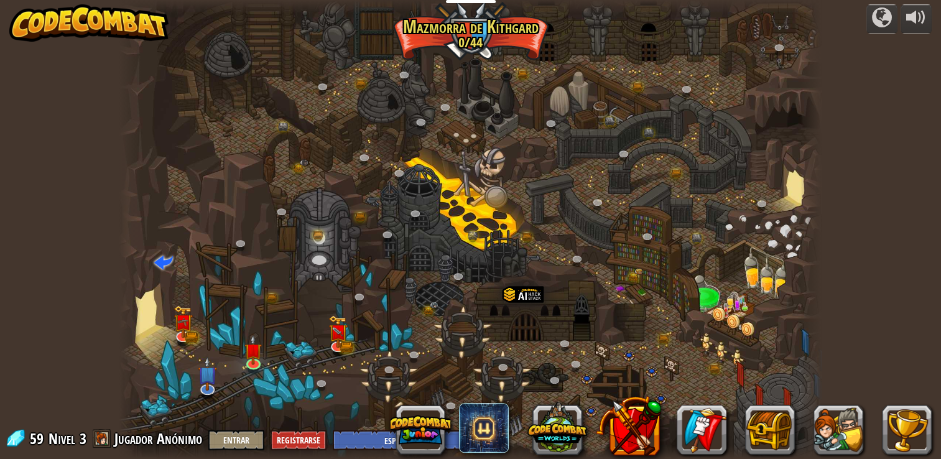
select select "es-ES"
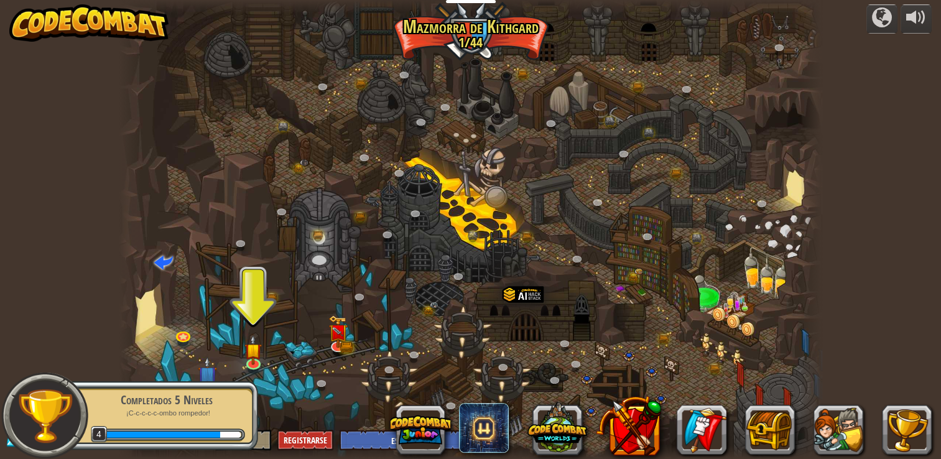
click at [55, 26] on img at bounding box center [88, 22] width 159 height 37
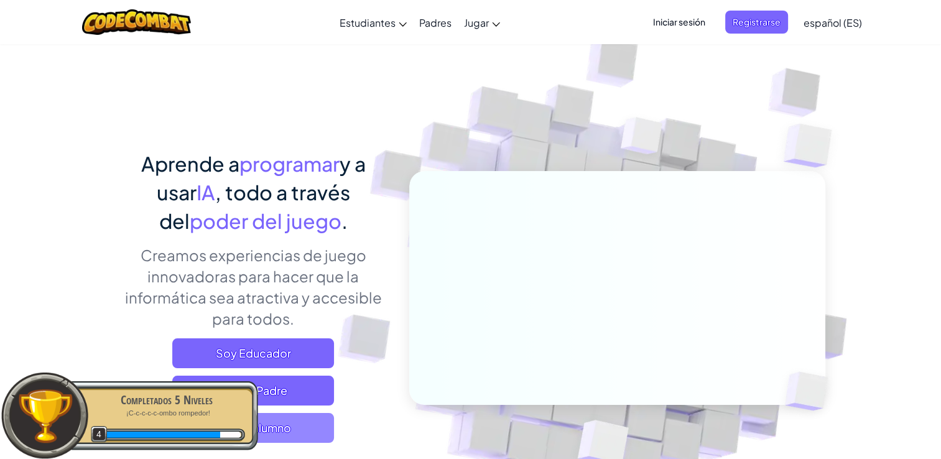
click at [305, 435] on span "Soy un alumno" at bounding box center [253, 428] width 162 height 30
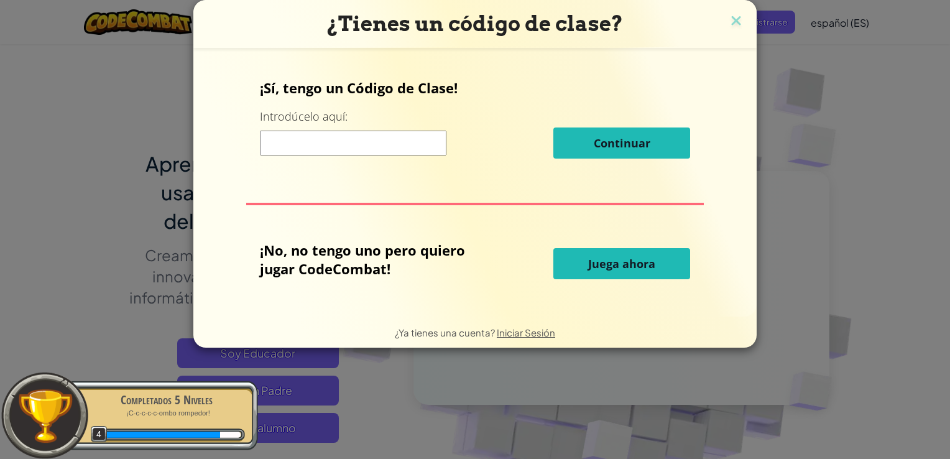
click at [652, 264] on span "Juega ahora" at bounding box center [621, 263] width 67 height 15
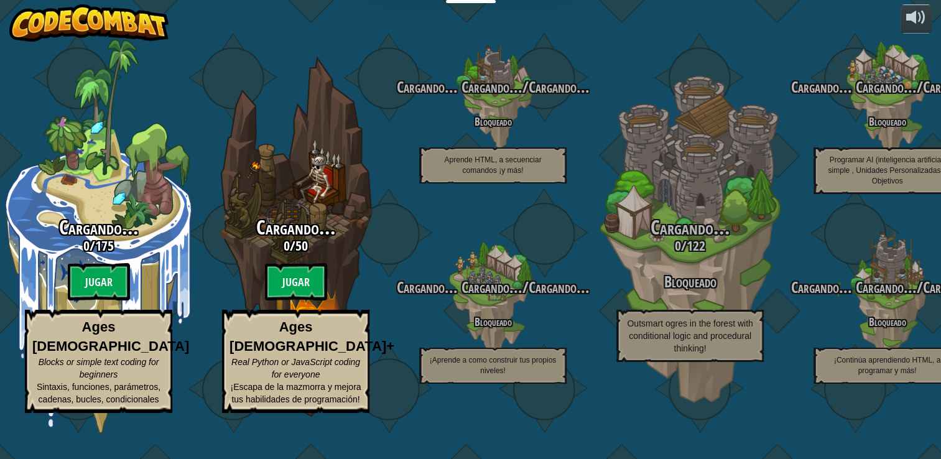
select select "es-ES"
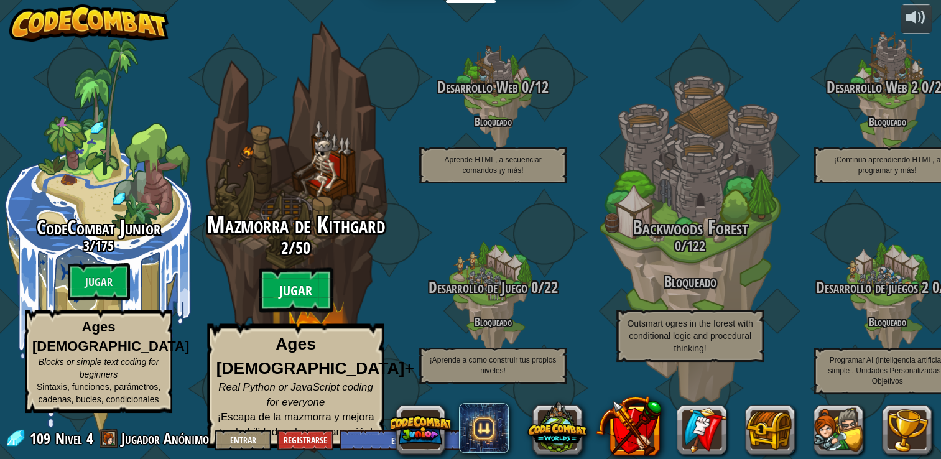
click at [309, 305] on btn "Jugar" at bounding box center [296, 290] width 75 height 45
select select "es-ES"
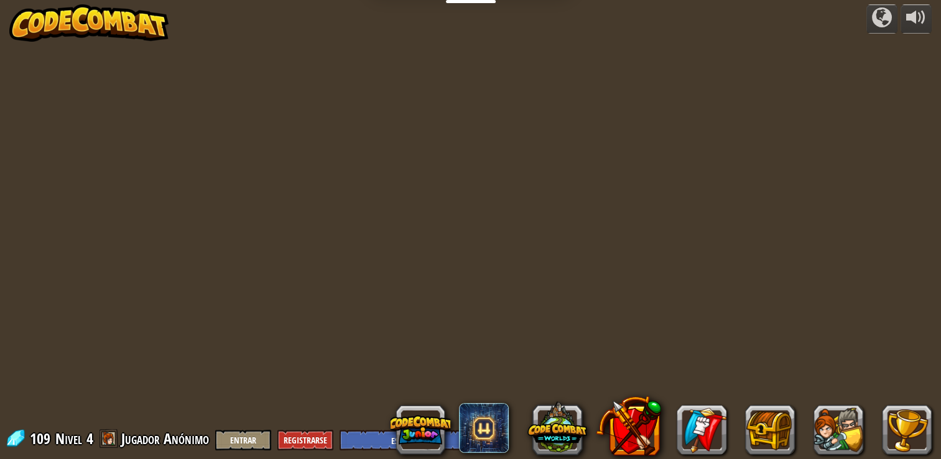
select select "es-ES"
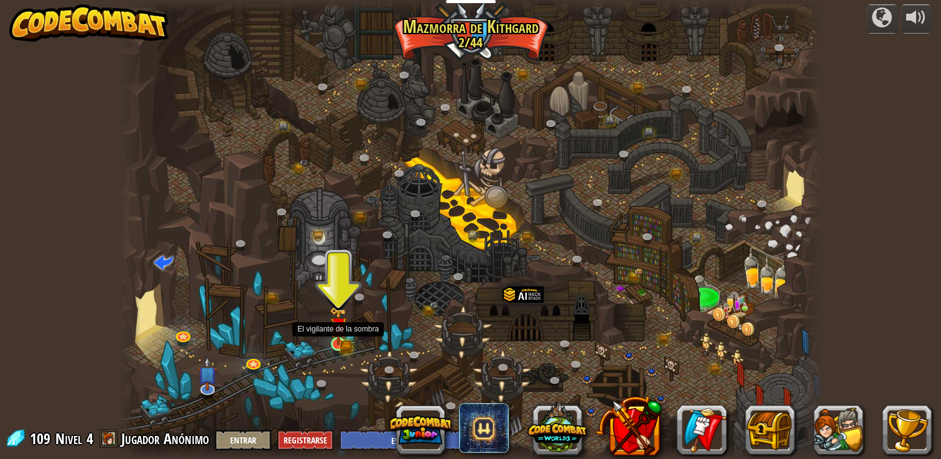
click at [336, 335] on img at bounding box center [338, 326] width 17 height 39
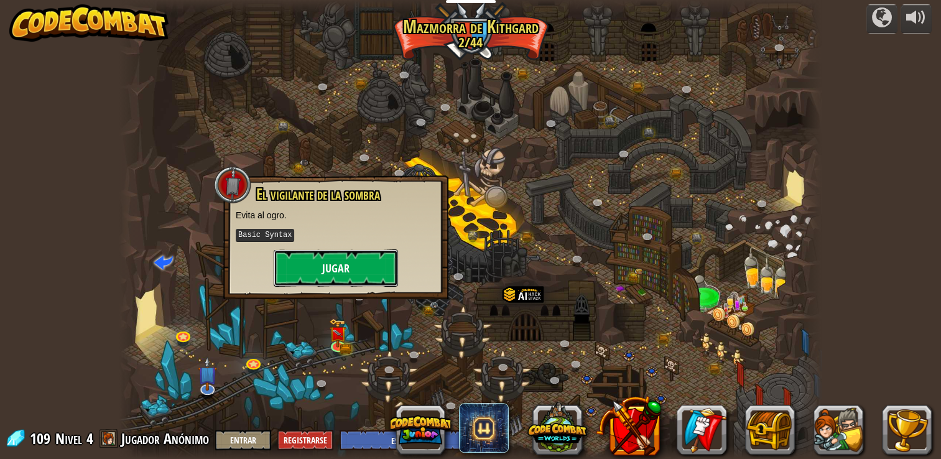
click at [379, 258] on button "Jugar" at bounding box center [336, 267] width 124 height 37
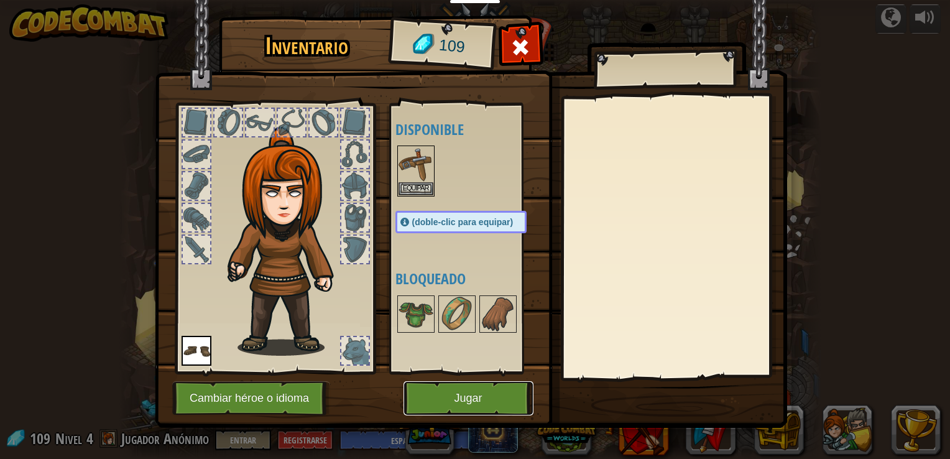
click at [498, 406] on button "Jugar" at bounding box center [469, 398] width 130 height 34
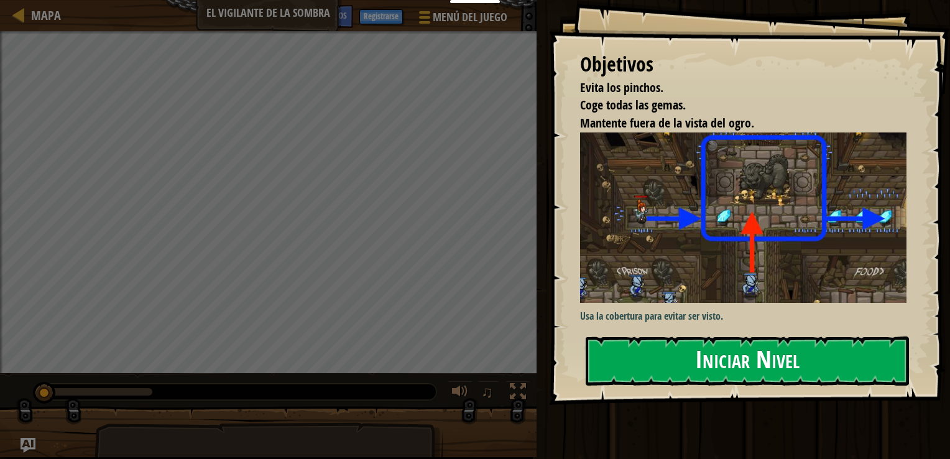
click at [724, 299] on div "Usa la cobertura para evitar ser visto." at bounding box center [748, 227] width 336 height 191
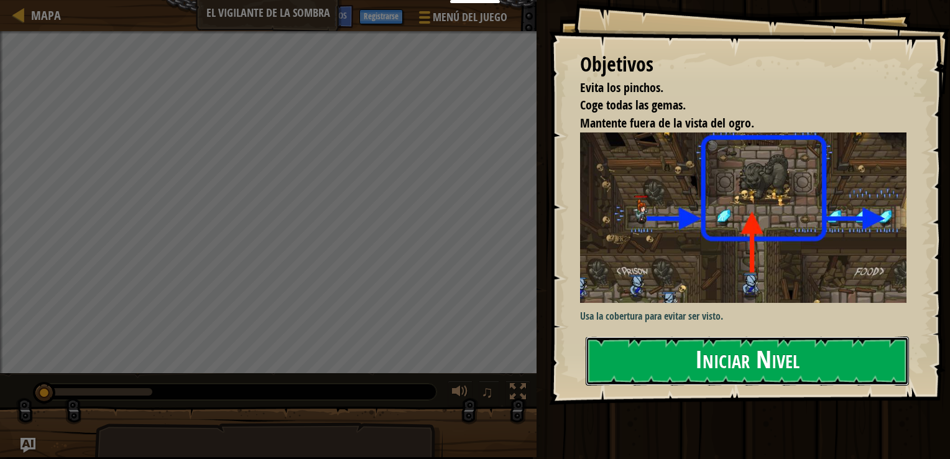
click at [744, 339] on button "Iniciar Nivel" at bounding box center [747, 360] width 323 height 49
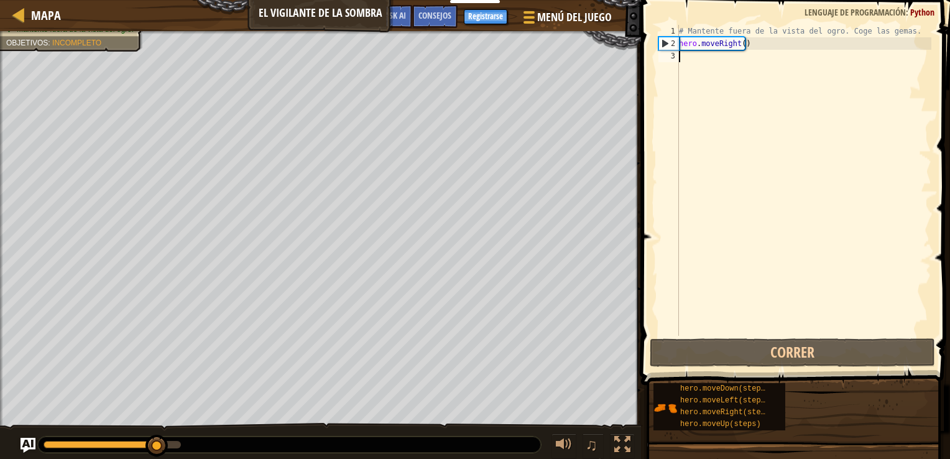
click at [702, 64] on div "# Mantente fuera de la vista del ogro. Coge las gemas. hero . moveRight ( )" at bounding box center [804, 193] width 255 height 336
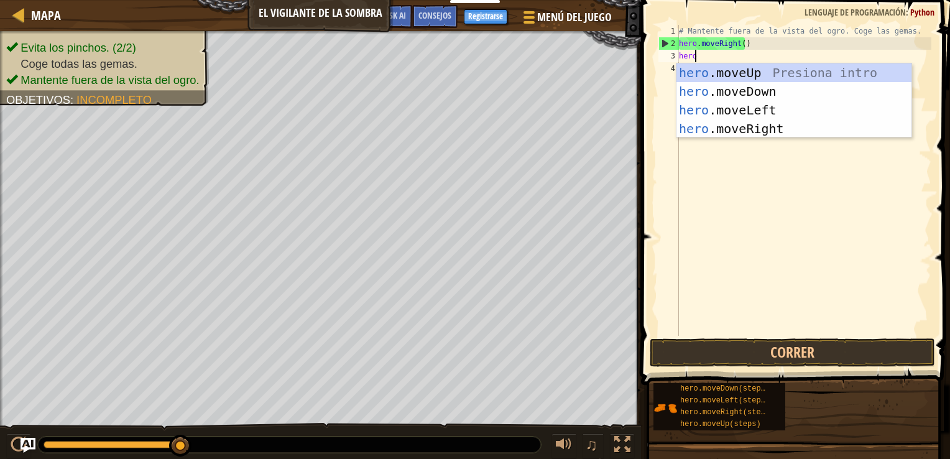
scroll to position [6, 1]
type textarea "heromo"
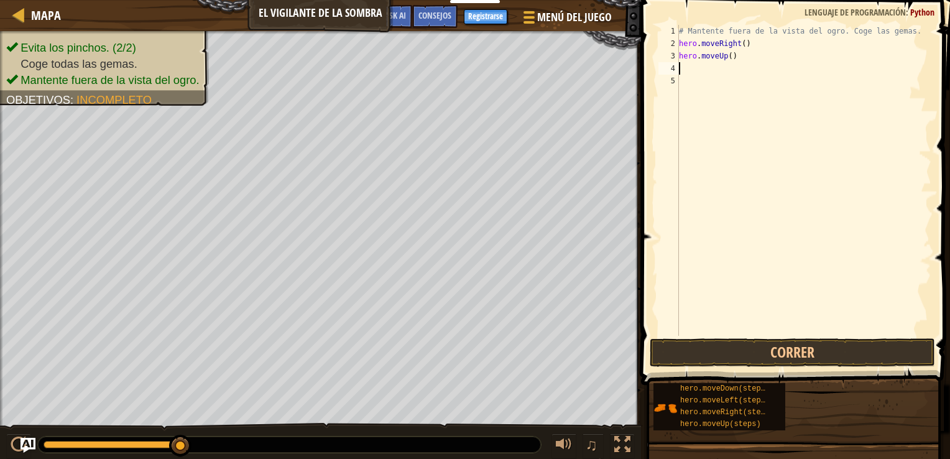
scroll to position [6, 0]
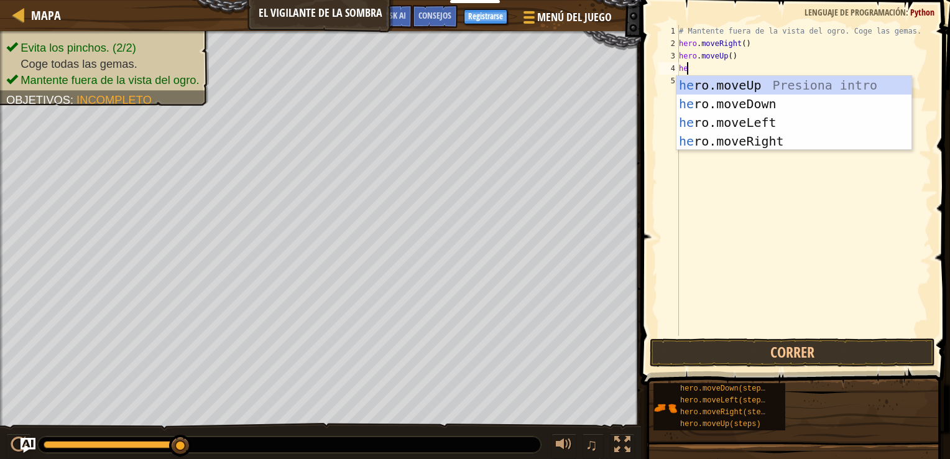
type textarea "hero"
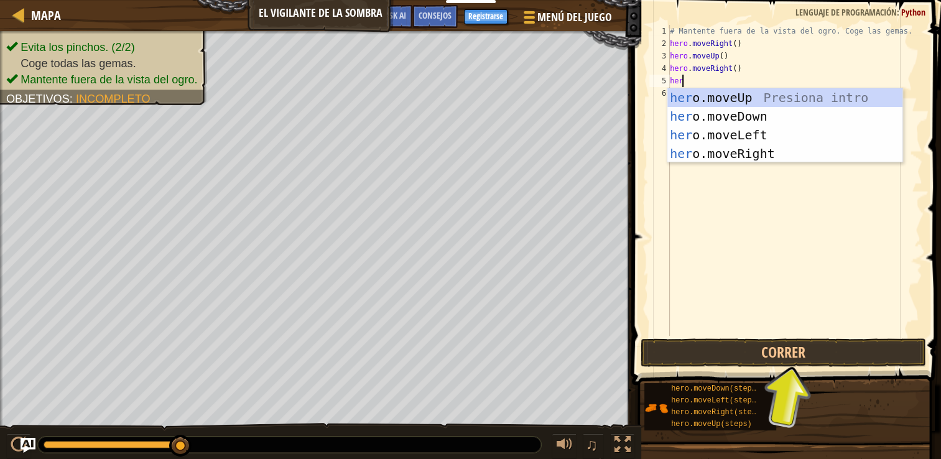
type textarea "hero"
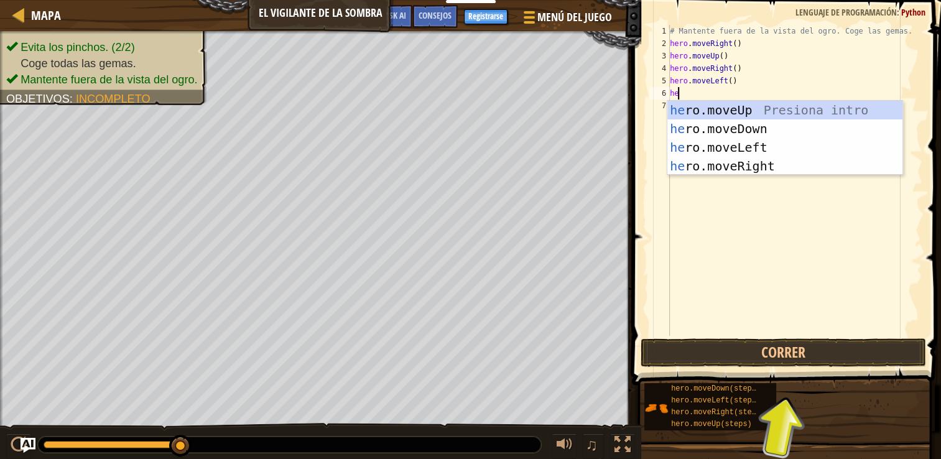
type textarea "hero"
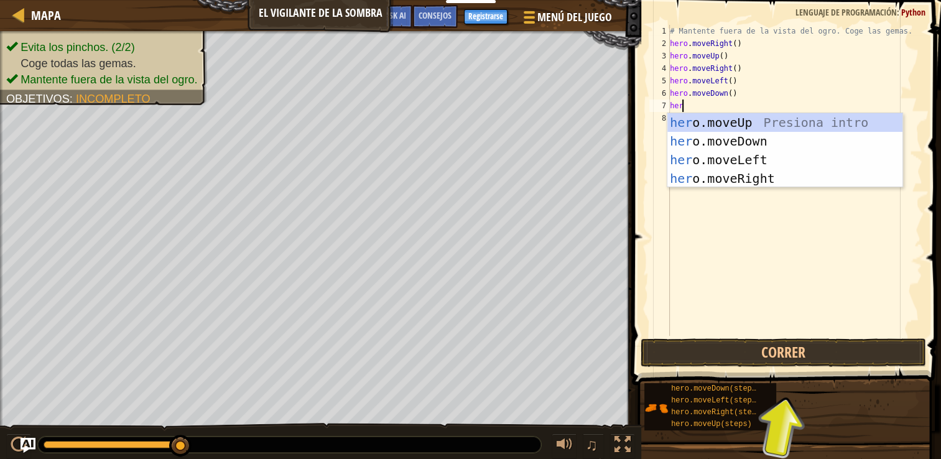
type textarea "hero"
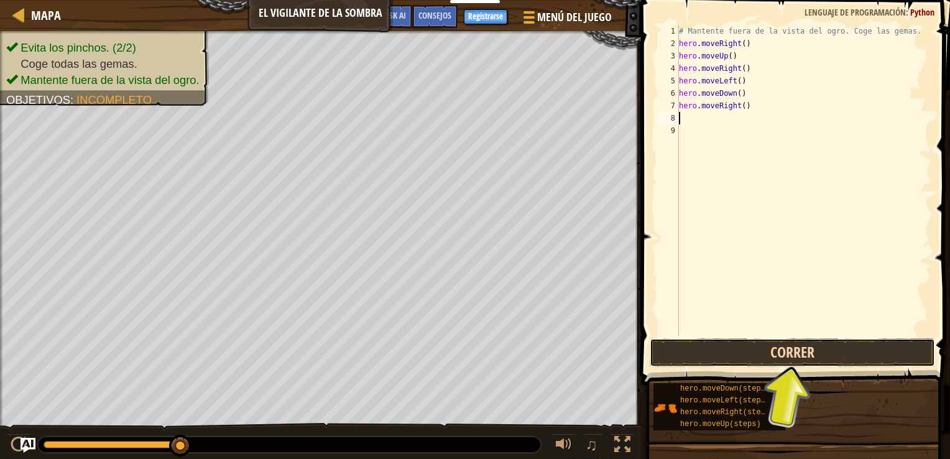
click at [790, 348] on button "Correr" at bounding box center [792, 352] width 285 height 29
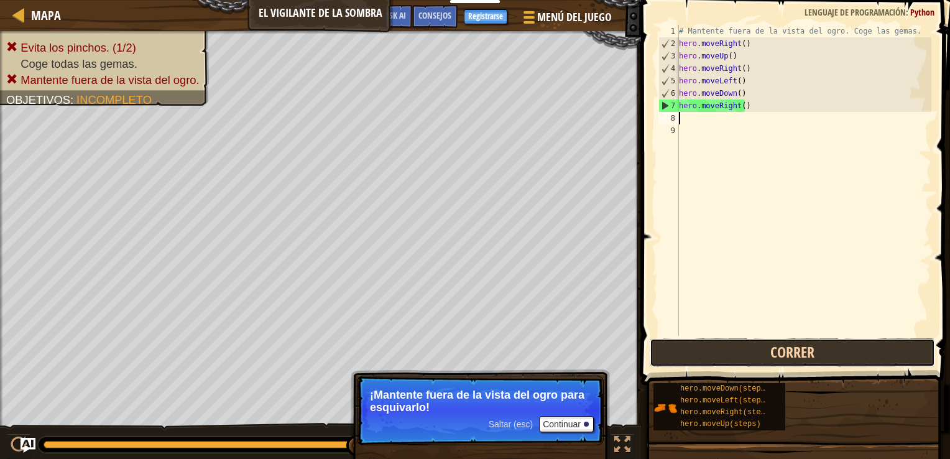
click at [792, 355] on button "Correr" at bounding box center [792, 352] width 285 height 29
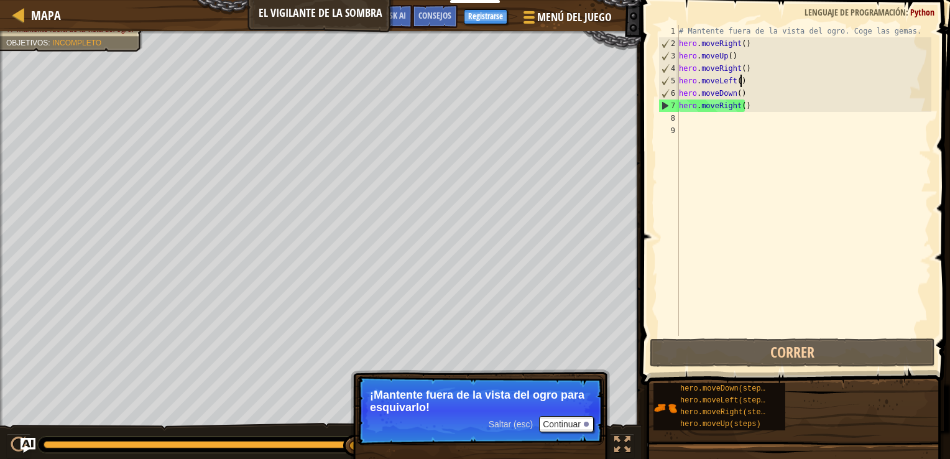
click at [743, 82] on div "# Mantente fuera de la vista del ogro. Coge las gemas. hero . moveRight ( ) her…" at bounding box center [804, 193] width 255 height 336
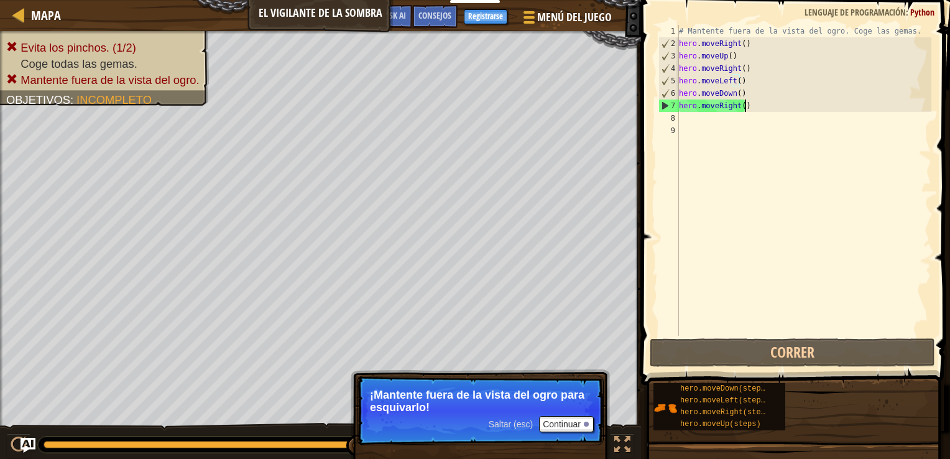
click at [756, 108] on div "# Mantente fuera de la vista del ogro. Coge las gemas. hero . moveRight ( ) her…" at bounding box center [804, 193] width 255 height 336
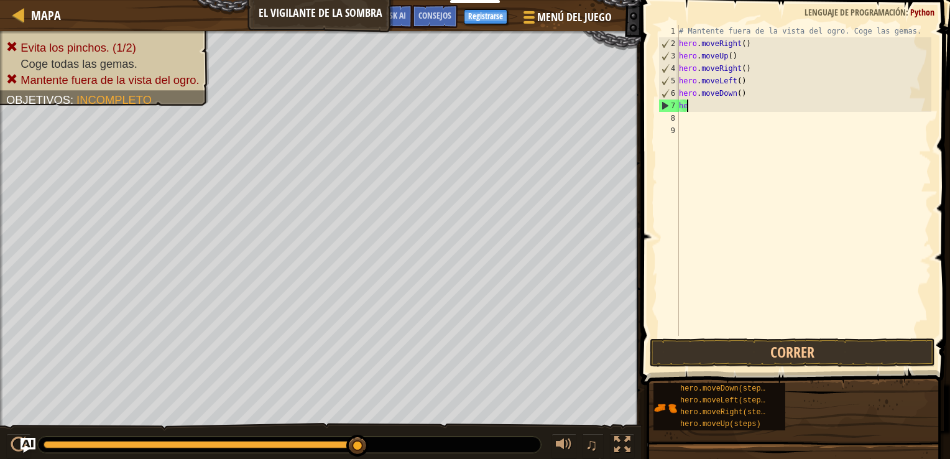
type textarea "h"
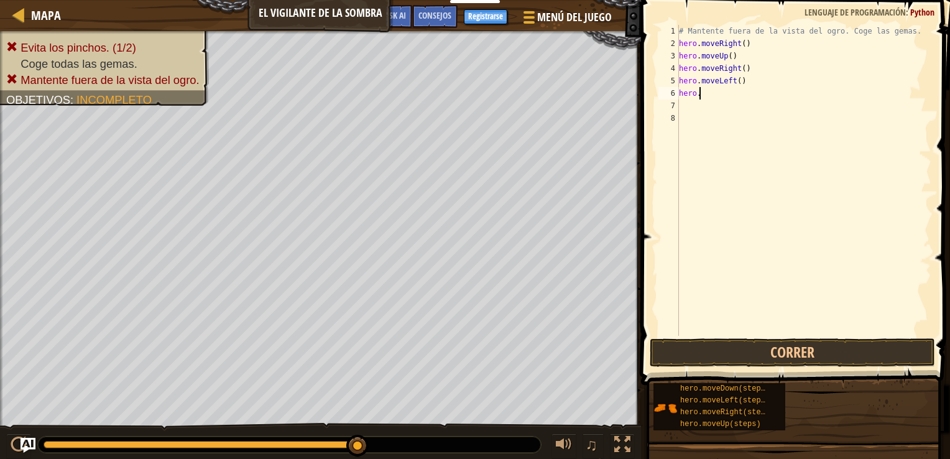
type textarea "h"
click at [812, 348] on button "Correr" at bounding box center [792, 352] width 285 height 29
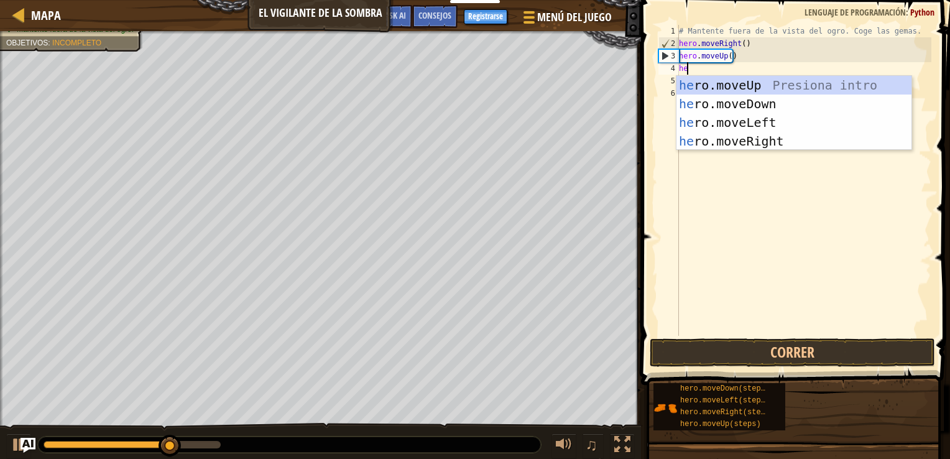
type textarea "heo"
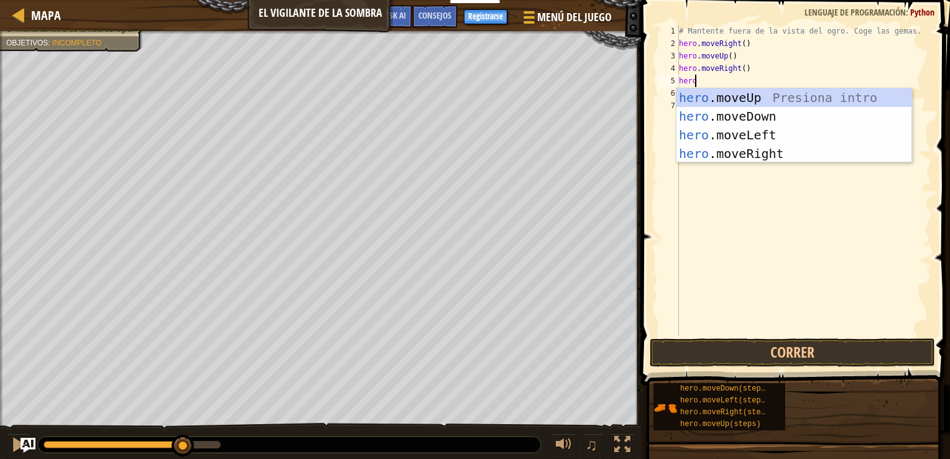
type textarea "herom"
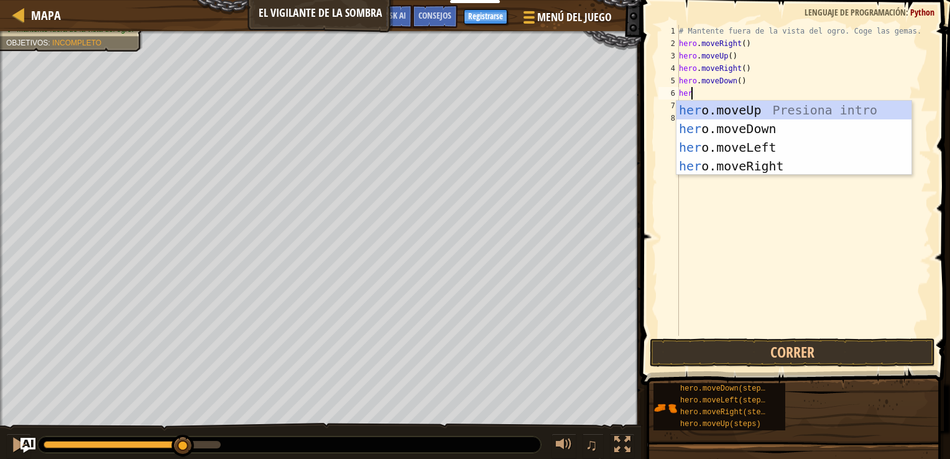
type textarea "hero"
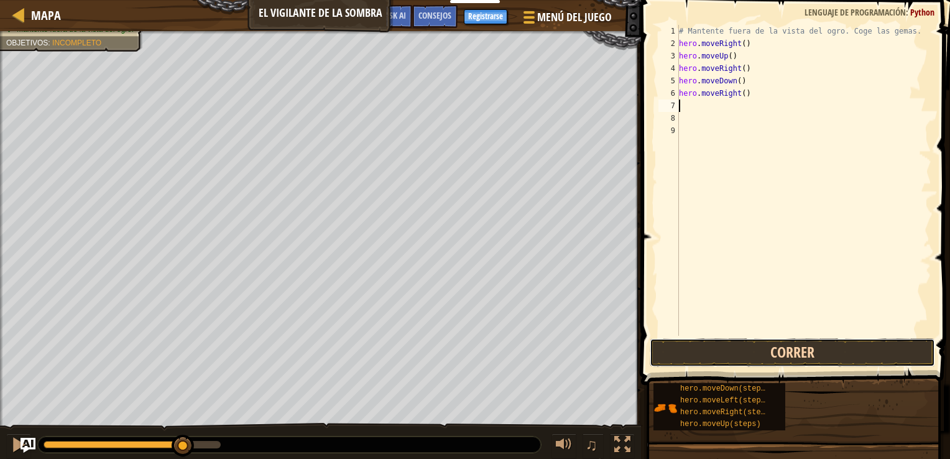
click at [796, 352] on button "Correr" at bounding box center [792, 352] width 285 height 29
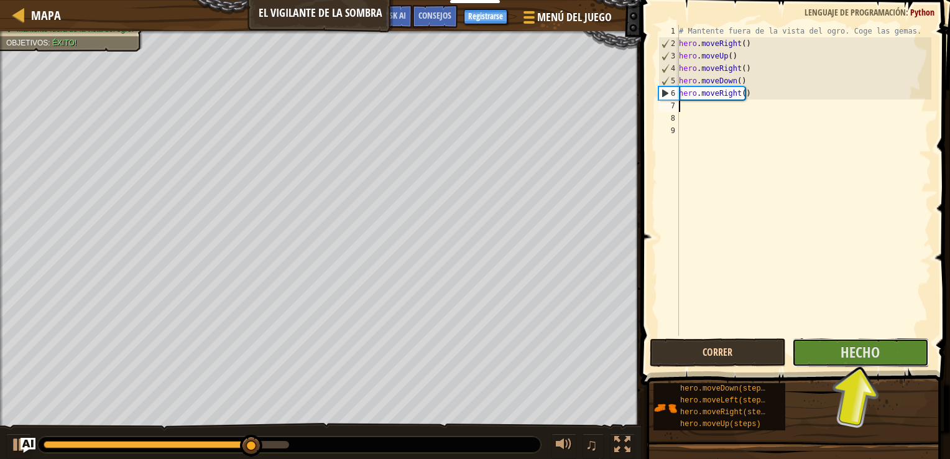
click at [796, 352] on button "Hecho" at bounding box center [860, 352] width 136 height 29
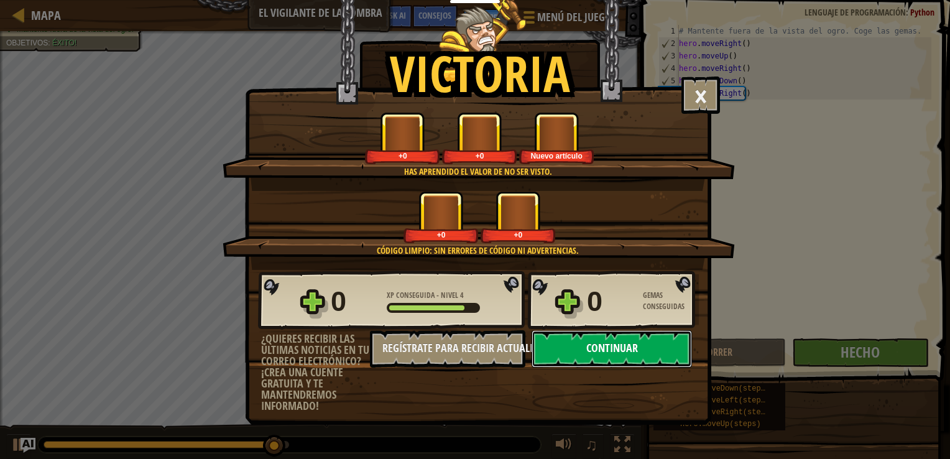
click at [628, 350] on button "Continuar" at bounding box center [612, 348] width 160 height 37
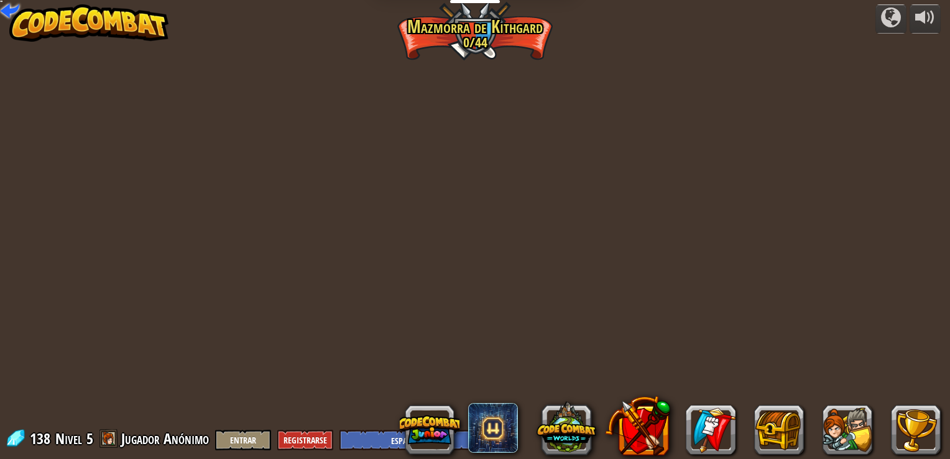
select select "es-ES"
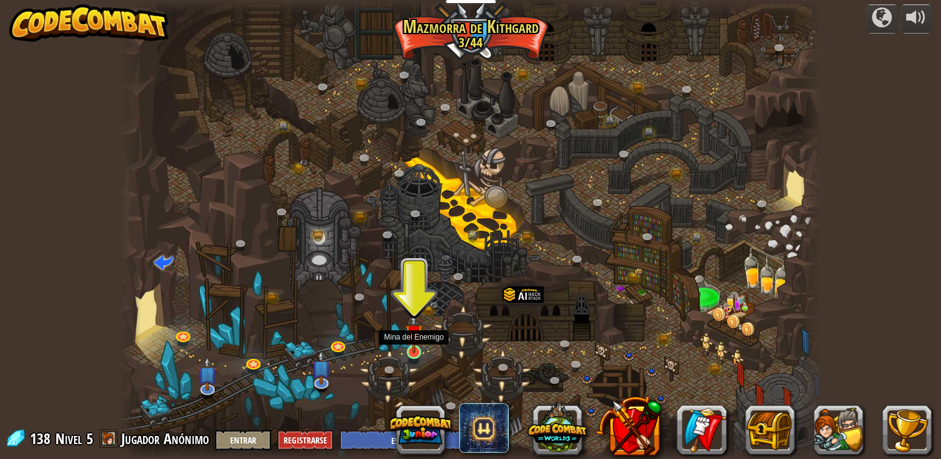
click at [412, 352] on img at bounding box center [413, 333] width 17 height 40
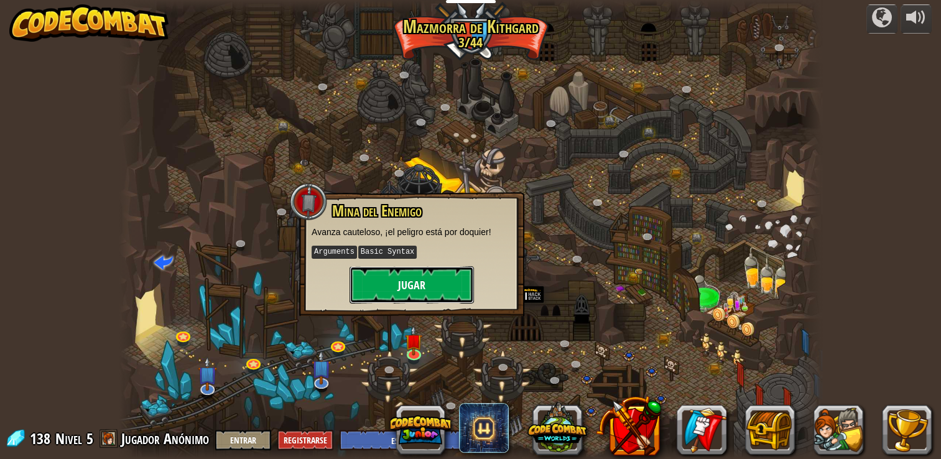
click at [430, 284] on button "Jugar" at bounding box center [412, 284] width 124 height 37
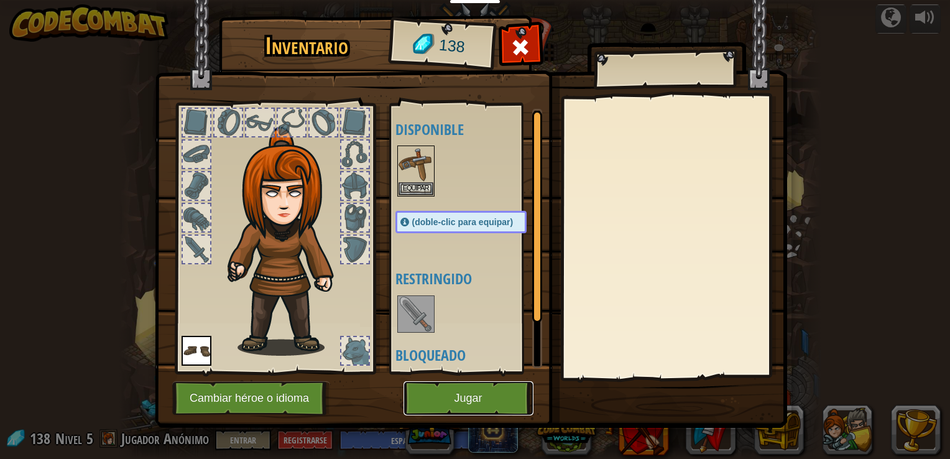
click at [464, 400] on button "Jugar" at bounding box center [469, 398] width 130 height 34
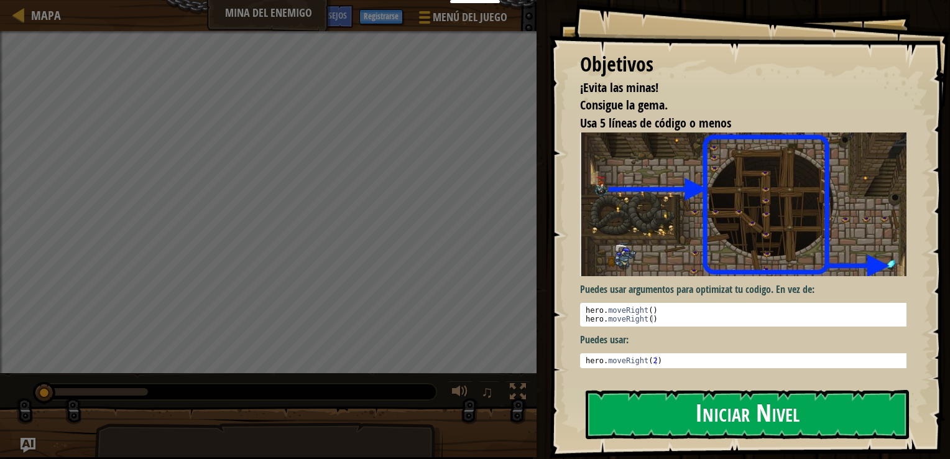
click at [823, 409] on button "Iniciar Nivel" at bounding box center [747, 414] width 323 height 49
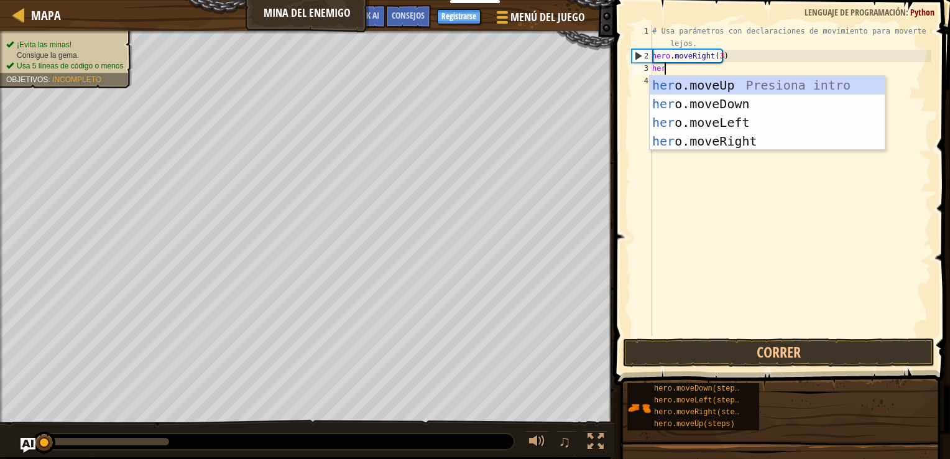
scroll to position [6, 0]
type textarea "hermo"
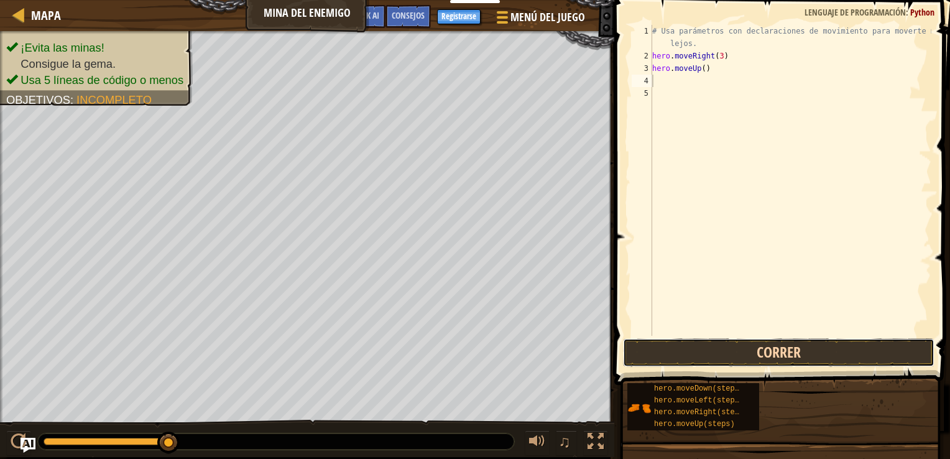
click at [858, 355] on button "Correr" at bounding box center [779, 352] width 312 height 29
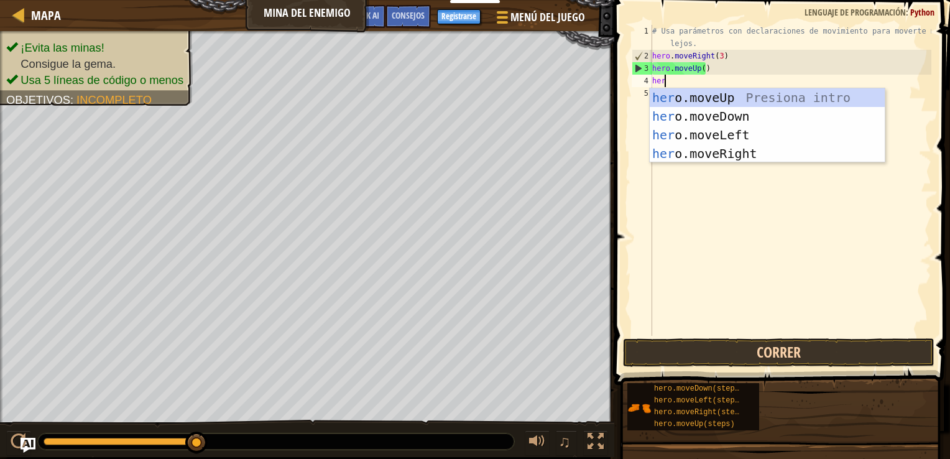
type textarea "hero"
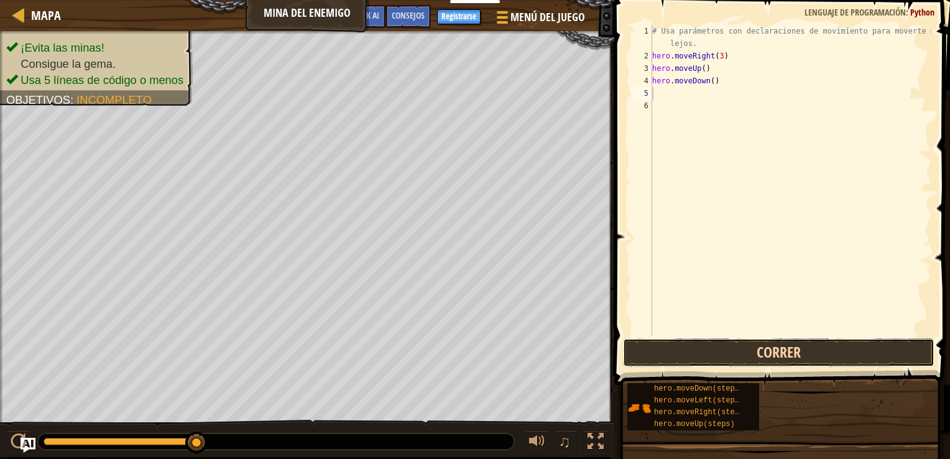
click at [846, 360] on button "Correr" at bounding box center [779, 352] width 312 height 29
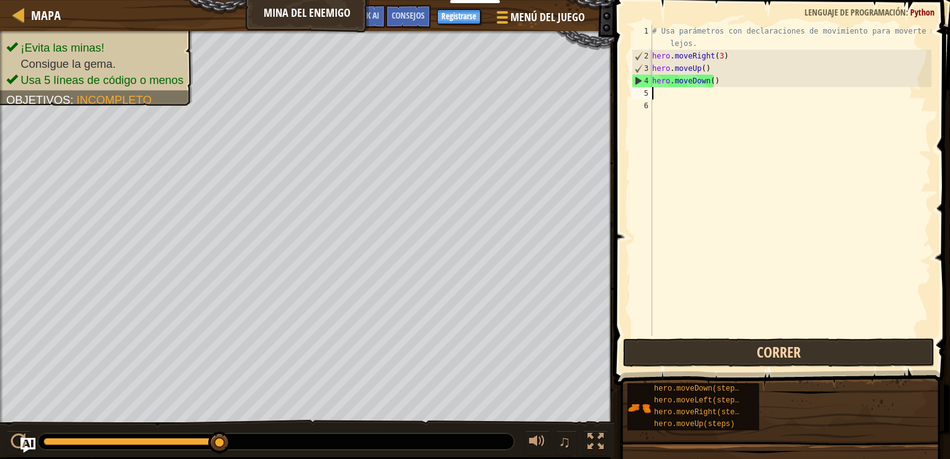
type textarea "h"
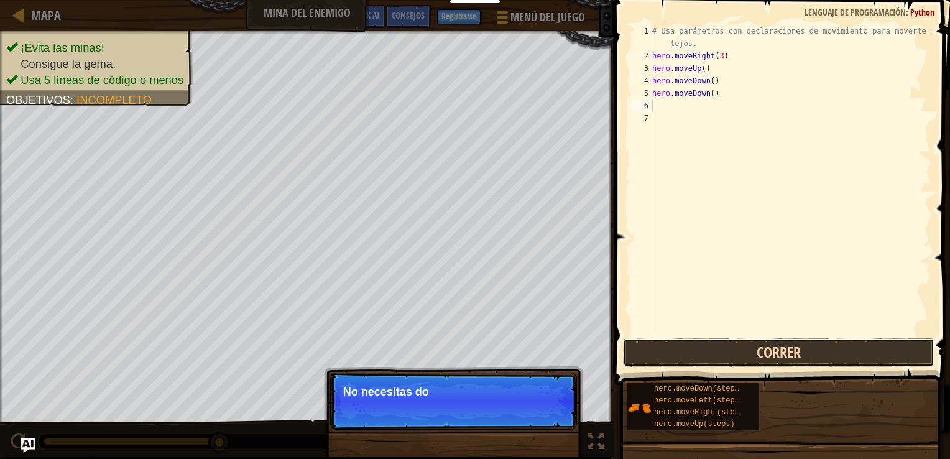
click at [853, 338] on button "Correr" at bounding box center [779, 352] width 312 height 29
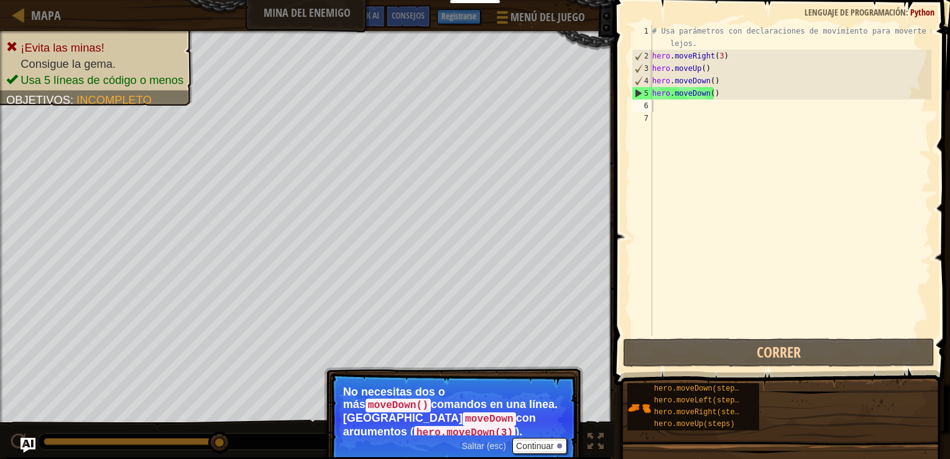
click at [473, 441] on span "Saltar (esc)" at bounding box center [484, 446] width 45 height 10
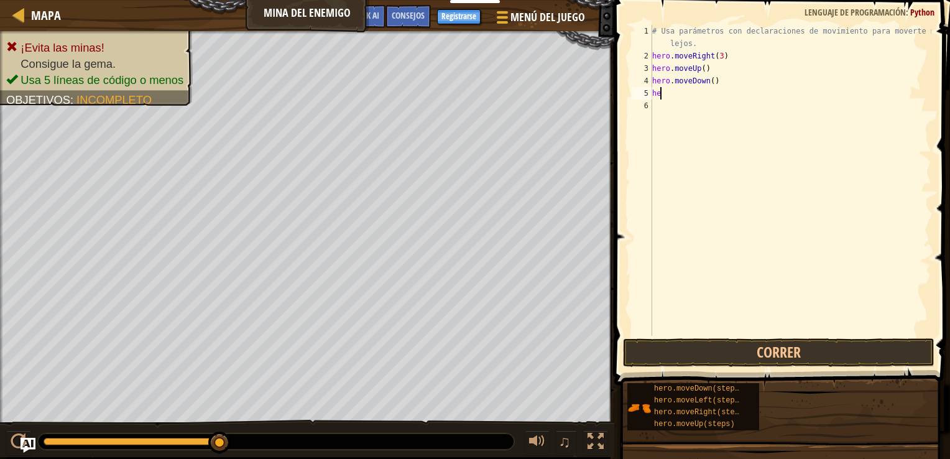
type textarea "h"
type textarea "hero."
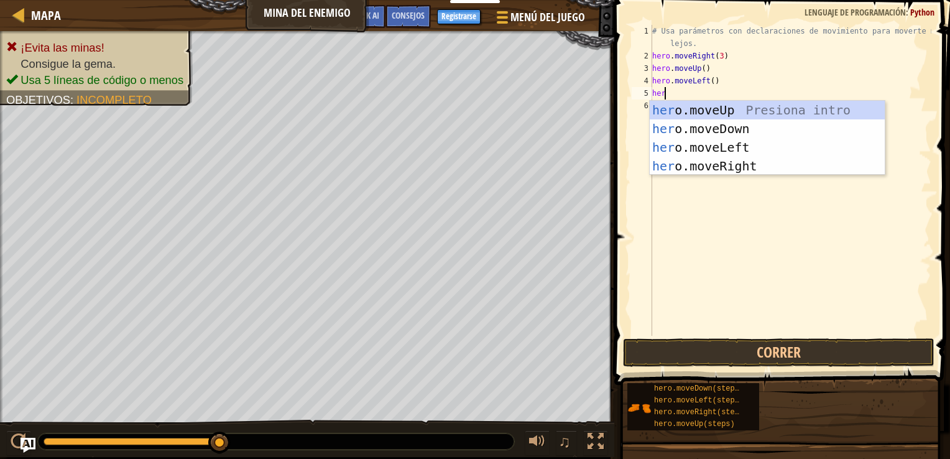
type textarea "hero"
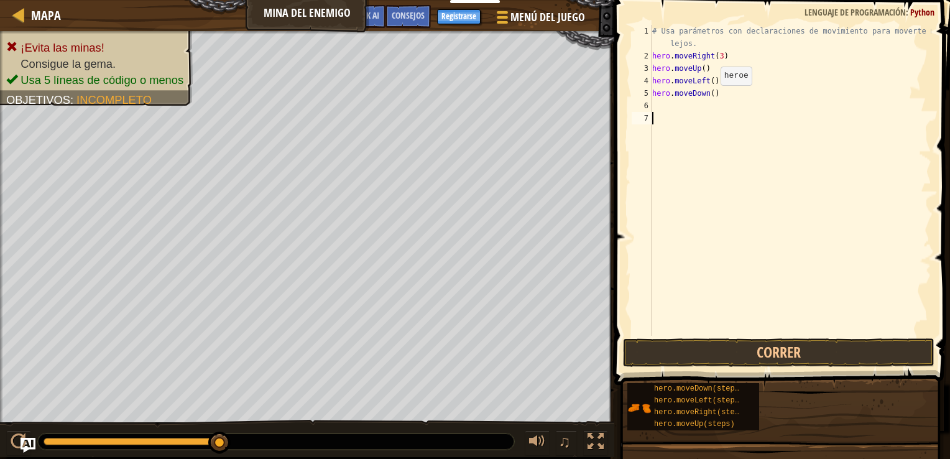
click at [710, 98] on div "# Usa parámetros con declaraciones de movimiento para moverte más lejos. hero .…" at bounding box center [791, 199] width 282 height 348
click at [835, 345] on button "Correr" at bounding box center [779, 352] width 312 height 29
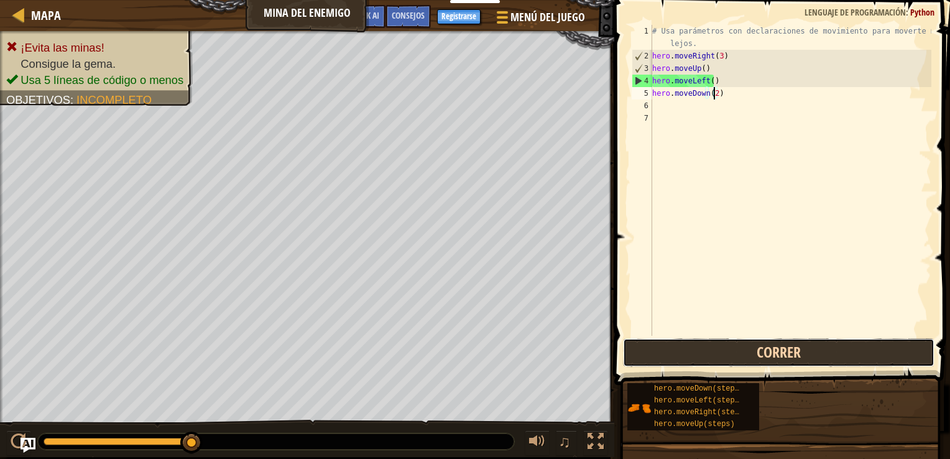
click at [715, 345] on button "Correr" at bounding box center [779, 352] width 312 height 29
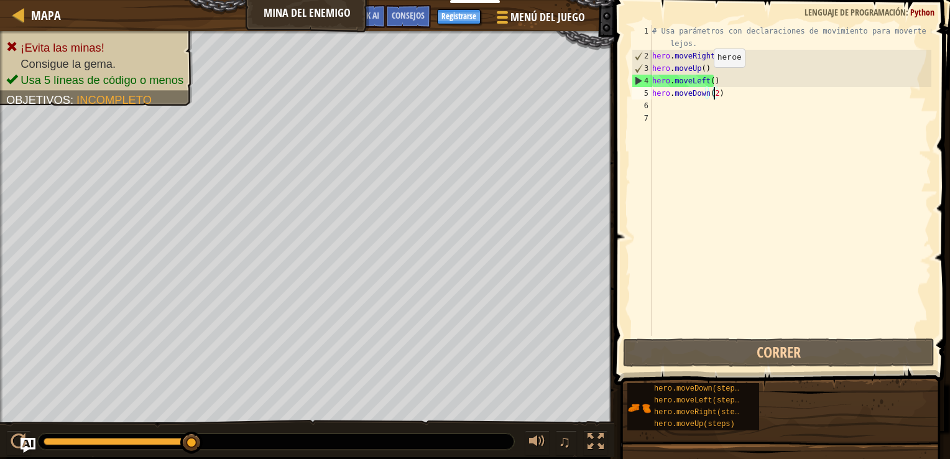
click at [703, 80] on div "# Usa parámetros con declaraciones de movimiento para moverte más lejos. hero .…" at bounding box center [791, 199] width 282 height 348
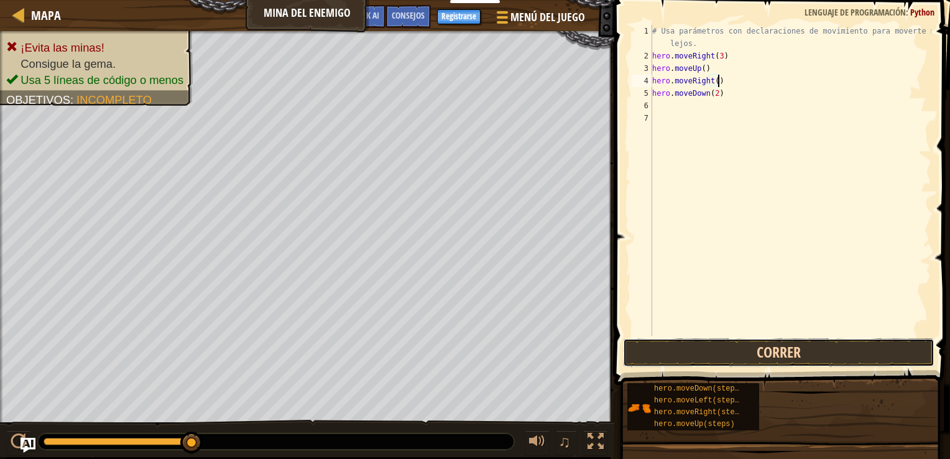
click at [788, 344] on button "Correr" at bounding box center [779, 352] width 312 height 29
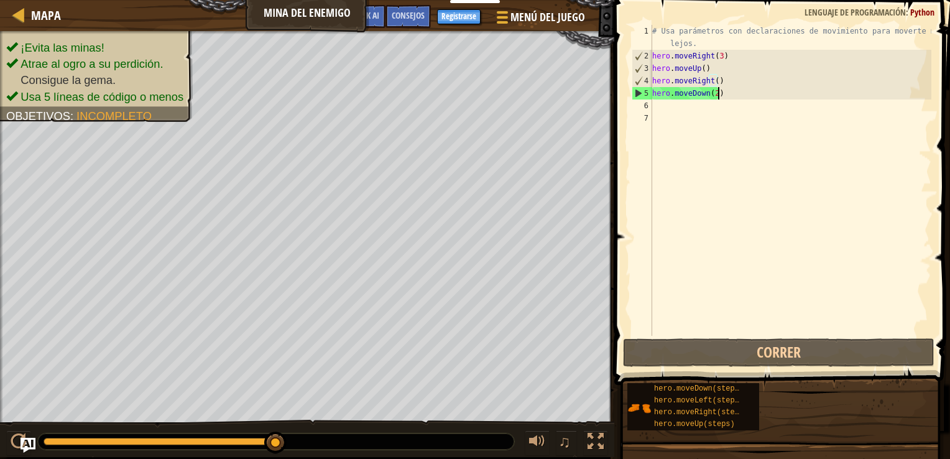
click at [739, 96] on div "# Usa parámetros con declaraciones de movimiento para moverte más lejos. hero .…" at bounding box center [791, 199] width 282 height 348
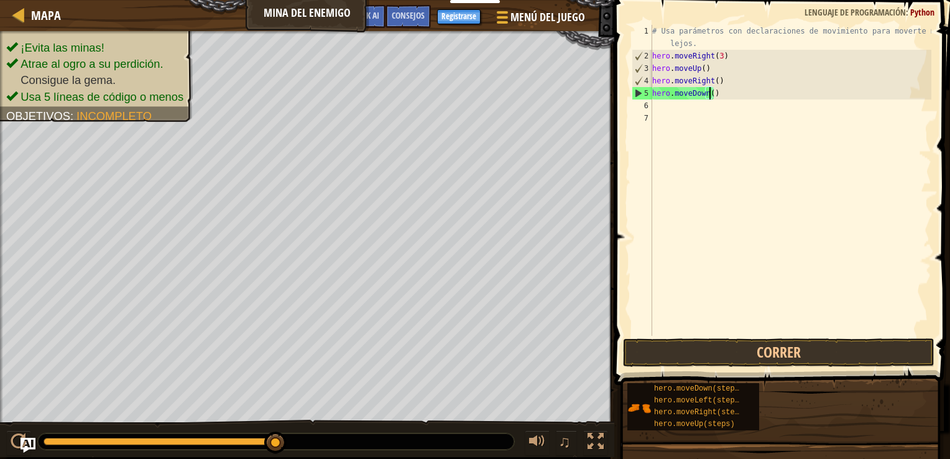
type textarea "hero.moveDown(3)"
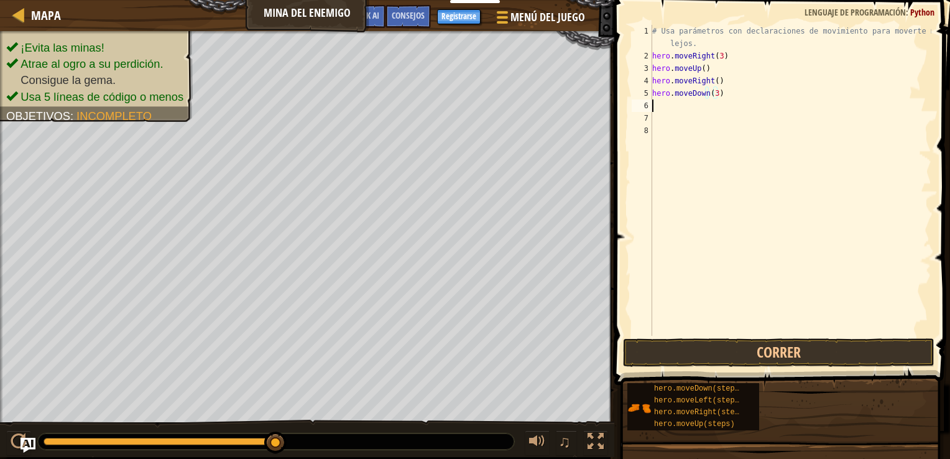
scroll to position [6, 0]
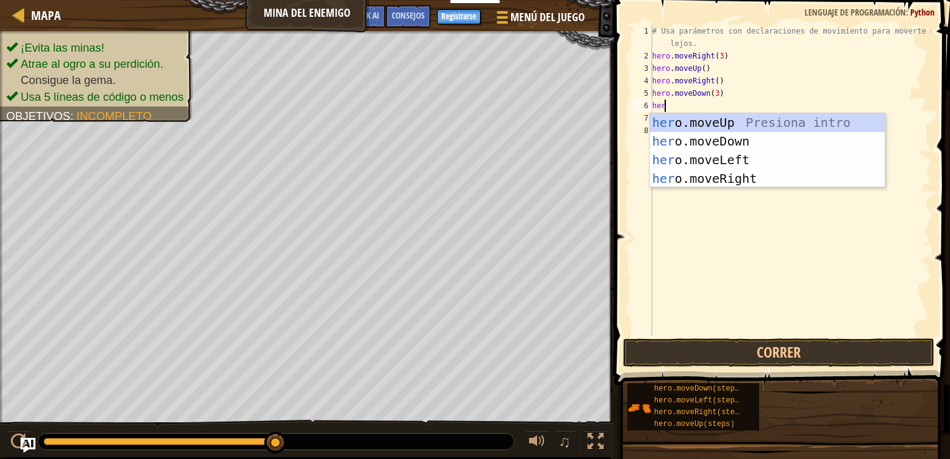
type textarea "hero"
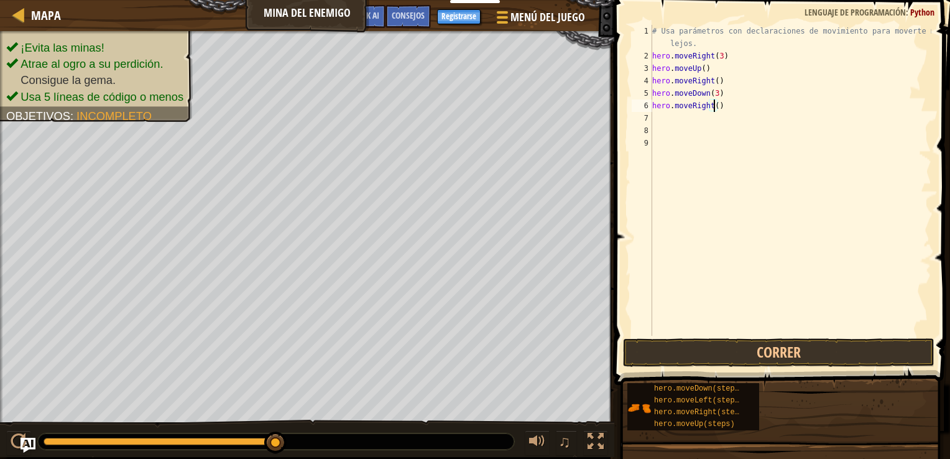
scroll to position [6, 5]
type textarea "hero.moveRight(3)"
click at [814, 356] on button "Correr" at bounding box center [779, 352] width 312 height 29
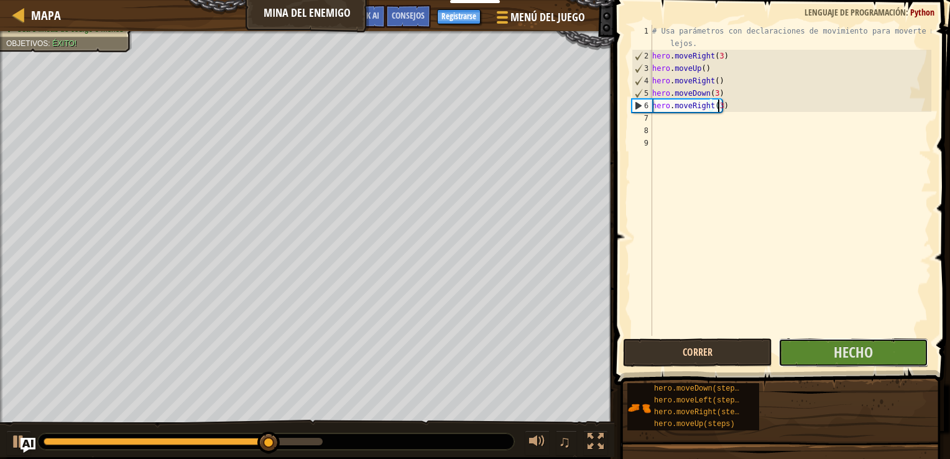
click at [814, 356] on button "Hecho" at bounding box center [853, 352] width 149 height 29
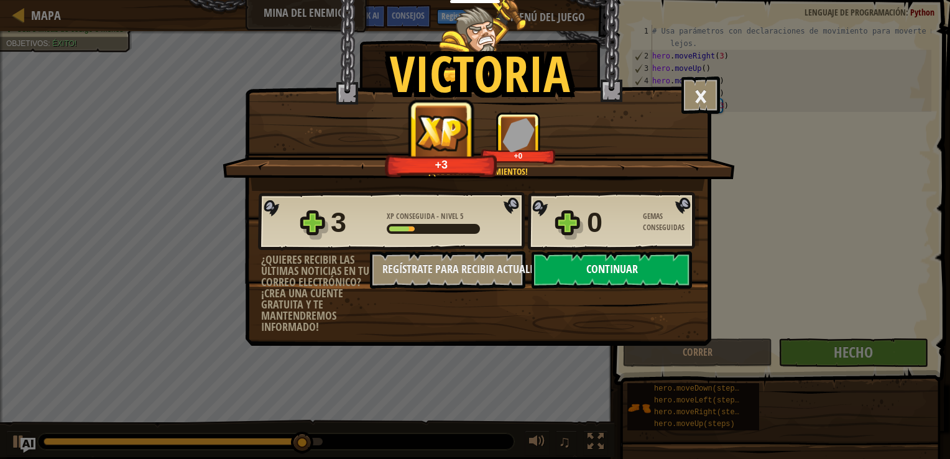
click at [663, 273] on button "Continuar" at bounding box center [612, 269] width 160 height 37
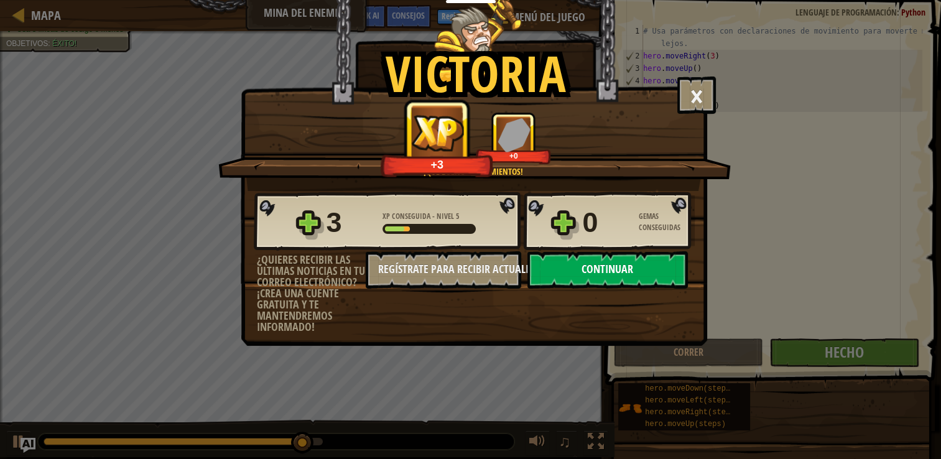
select select "es-ES"
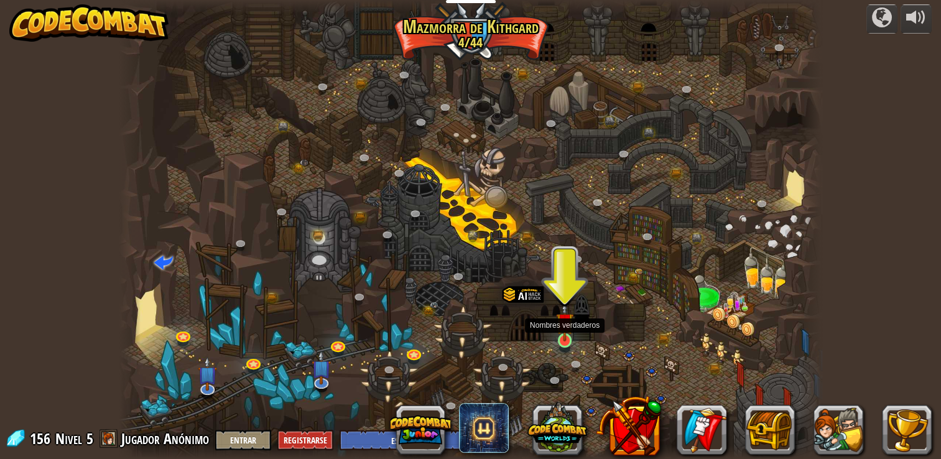
click at [564, 332] on img at bounding box center [564, 322] width 17 height 40
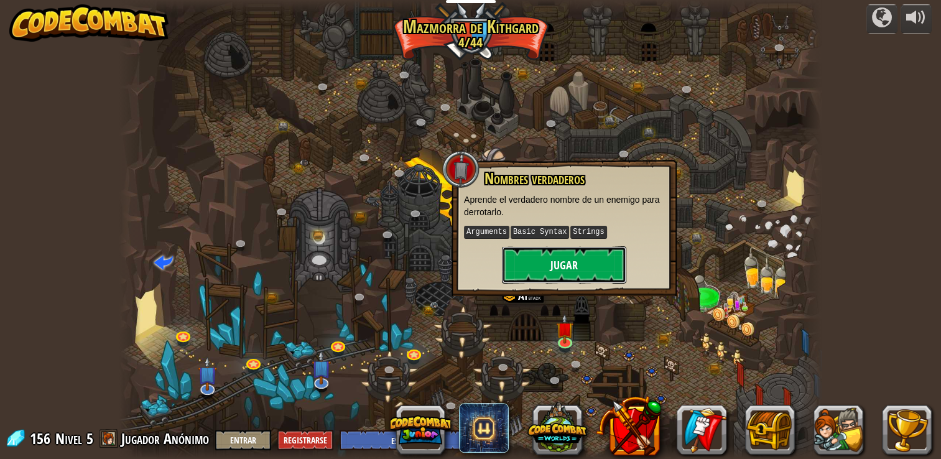
click at [605, 262] on button "Jugar" at bounding box center [564, 264] width 124 height 37
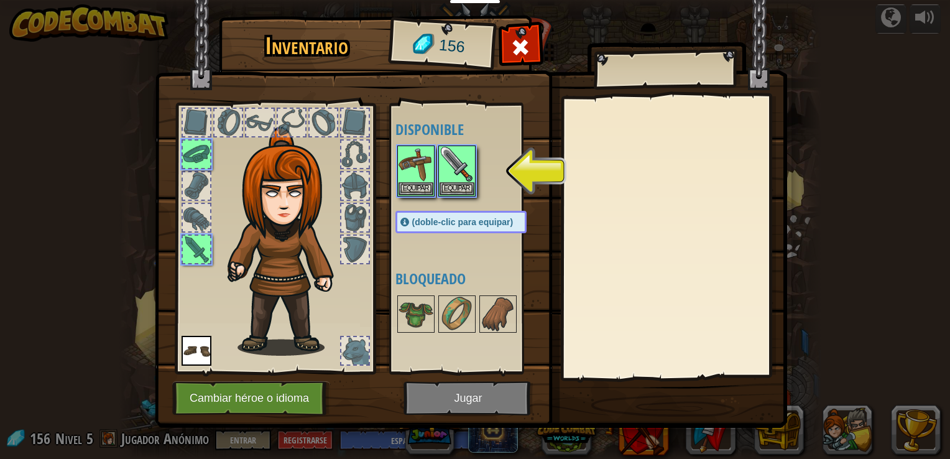
click at [465, 396] on img at bounding box center [471, 202] width 633 height 452
click at [463, 178] on img at bounding box center [457, 164] width 35 height 35
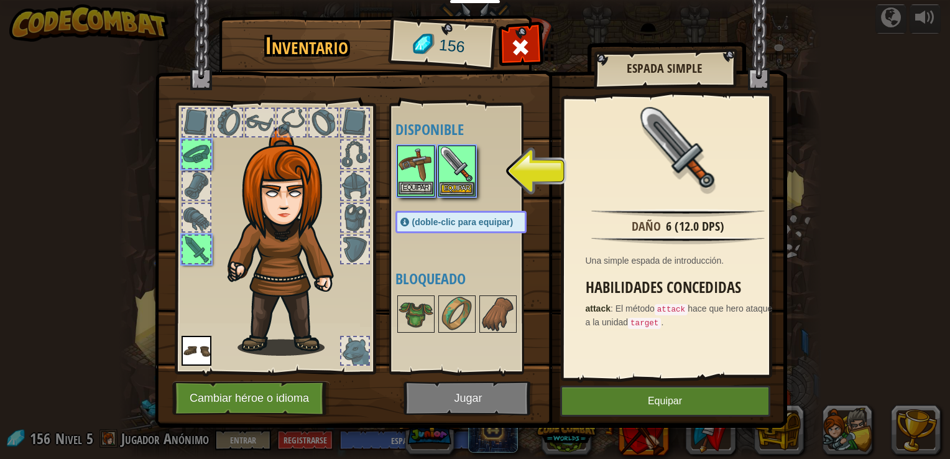
click at [420, 165] on img at bounding box center [416, 164] width 35 height 35
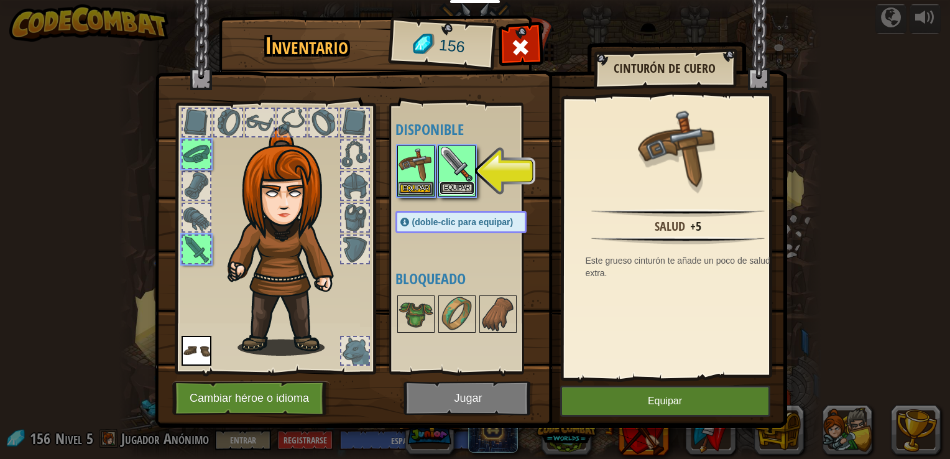
click at [449, 190] on button "Equipar" at bounding box center [457, 188] width 35 height 13
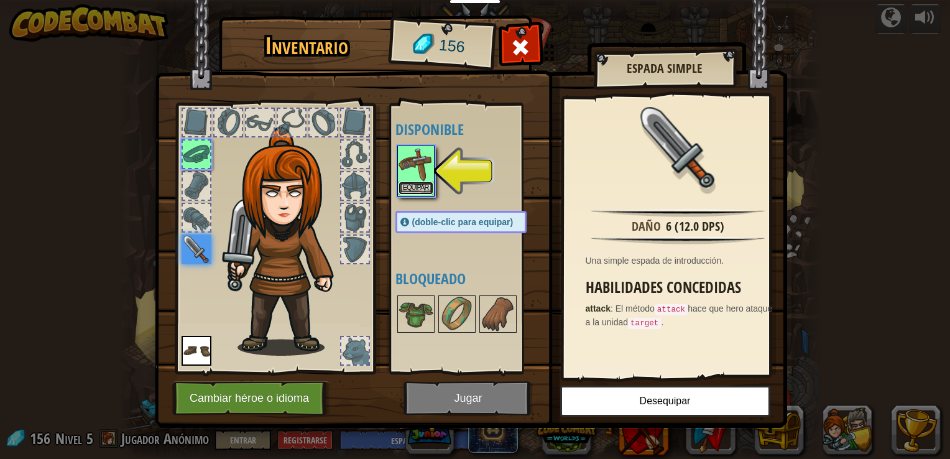
click at [411, 187] on button "Equipar" at bounding box center [416, 188] width 35 height 13
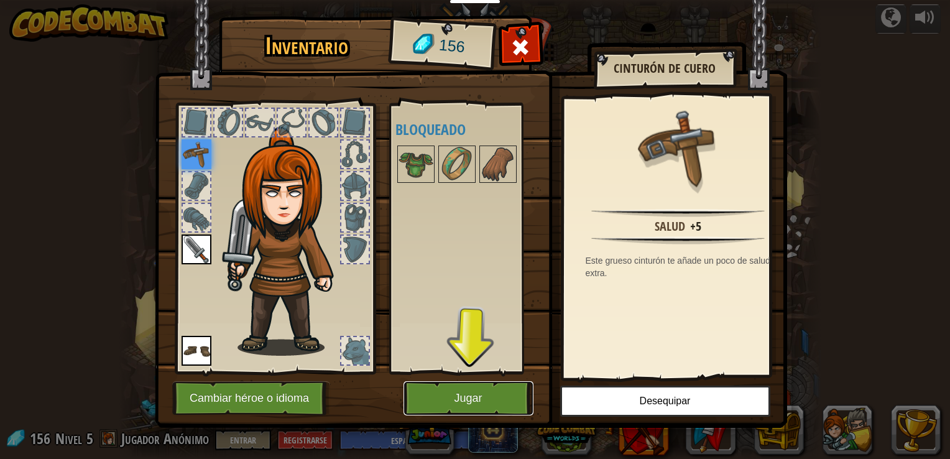
click at [498, 397] on button "Jugar" at bounding box center [469, 398] width 130 height 34
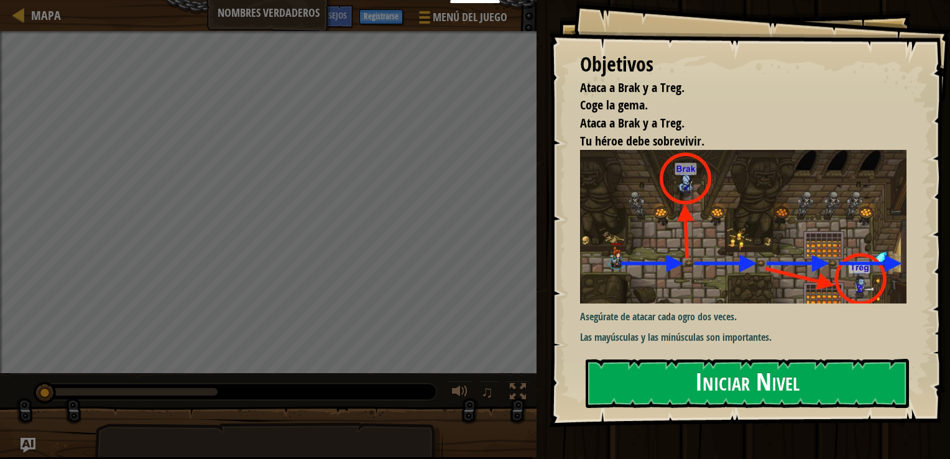
click at [724, 374] on button "Iniciar Nivel" at bounding box center [747, 383] width 323 height 49
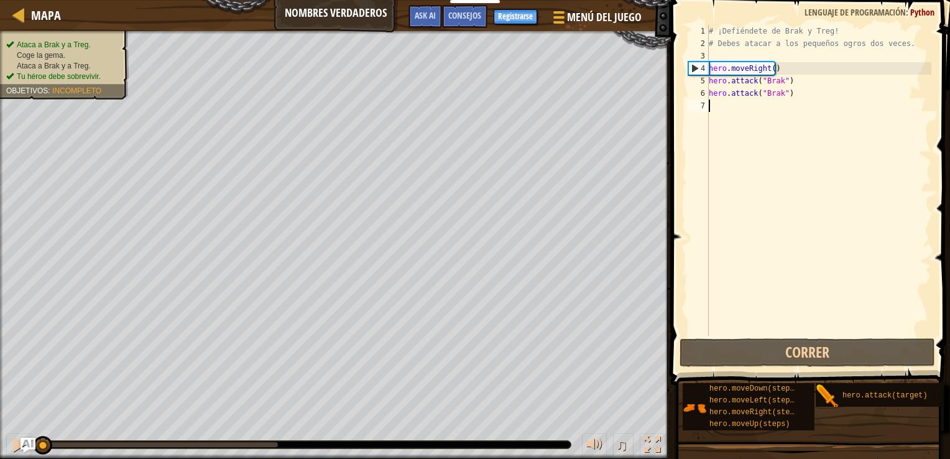
click at [724, 108] on div "# ¡Defiéndete de Brak y Treg! # Debes atacar a los pequeños ogros dos veces. he…" at bounding box center [819, 193] width 225 height 336
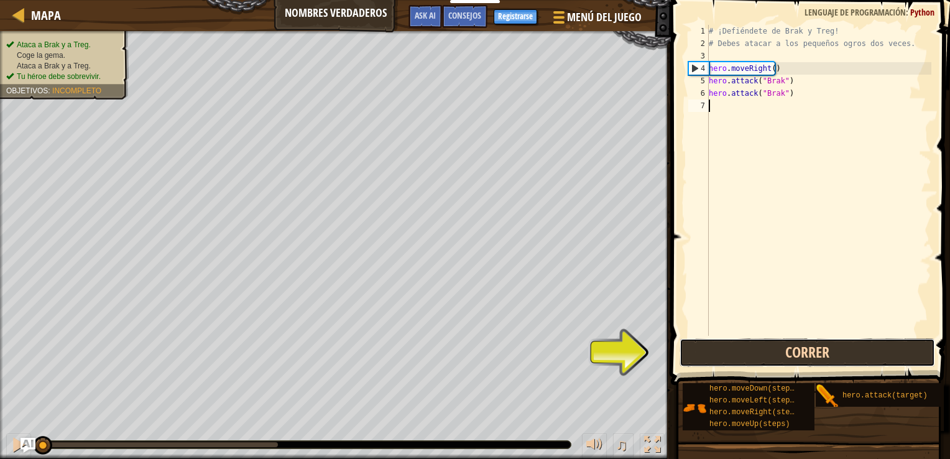
click at [798, 351] on button "Correr" at bounding box center [808, 352] width 256 height 29
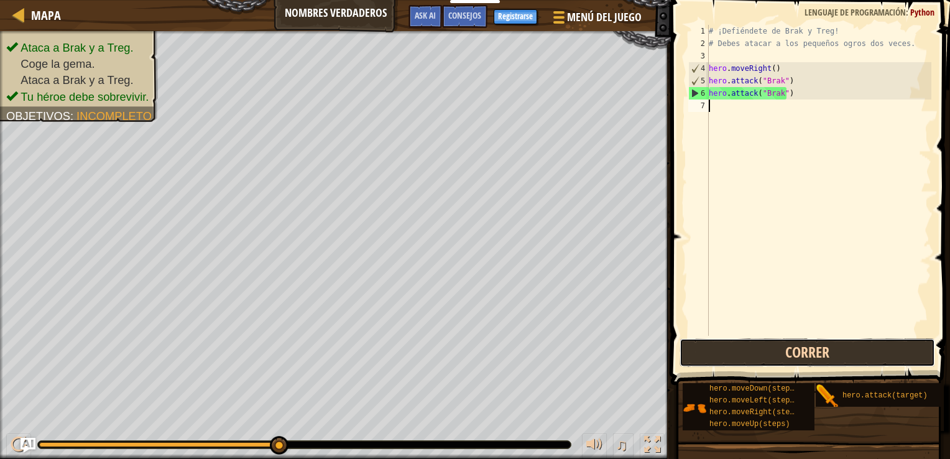
click at [860, 362] on button "Correr" at bounding box center [808, 352] width 256 height 29
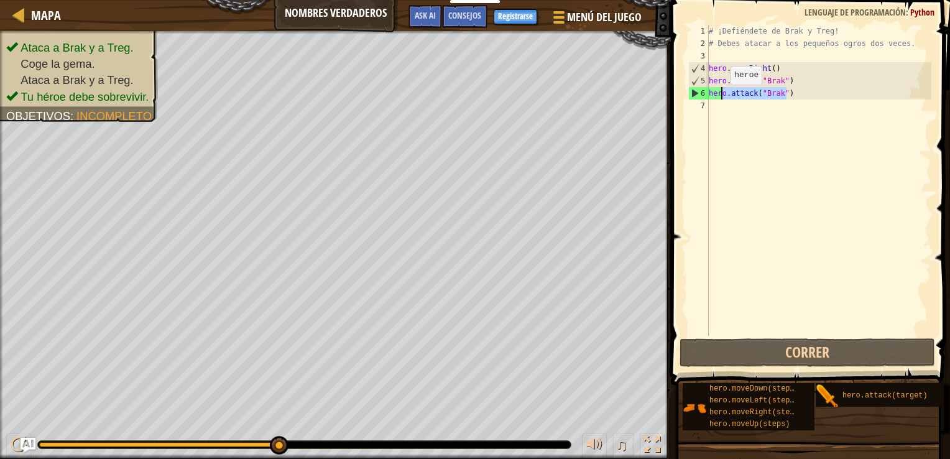
drag, startPoint x: 806, startPoint y: 95, endPoint x: 697, endPoint y: 96, distance: 108.9
click at [697, 96] on div "1 2 3 4 5 6 7 # ¡Defiéndete de Brak y Treg! # Debes atacar a los pequeños ogros…" at bounding box center [809, 180] width 246 height 311
type textarea "hero.attack("Brak")"
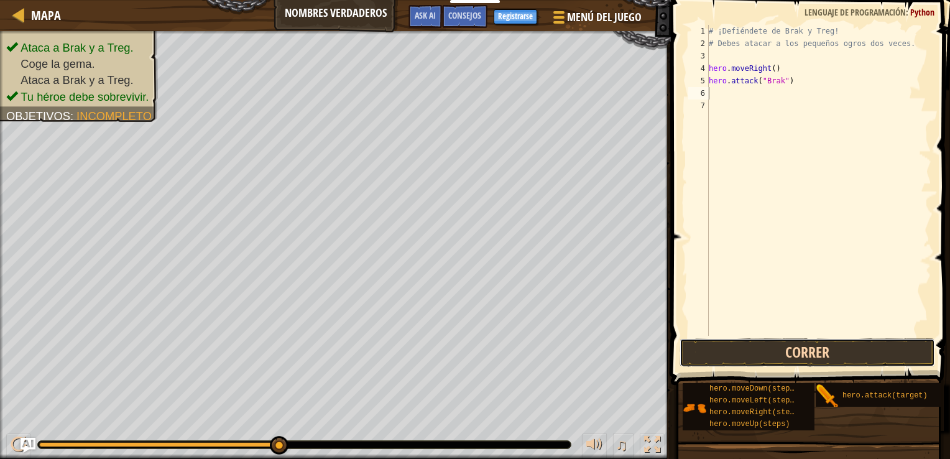
click at [836, 350] on button "Correr" at bounding box center [808, 352] width 256 height 29
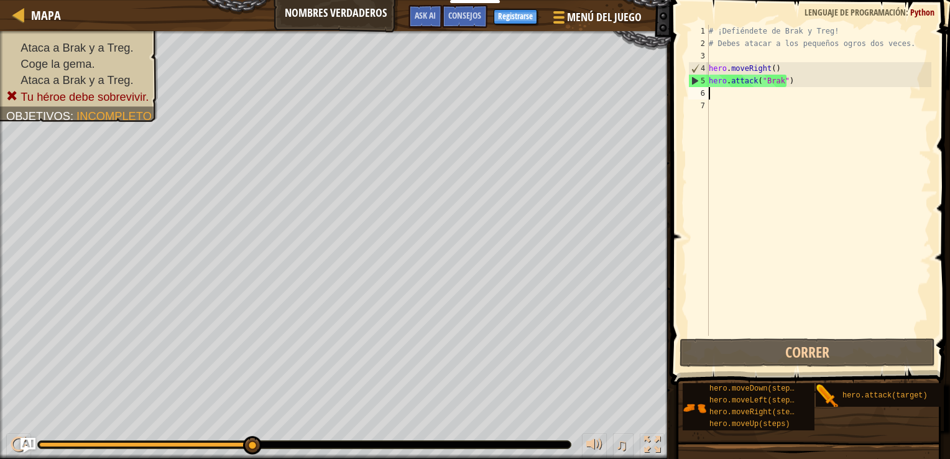
type textarea "hero.attack("Brak")"
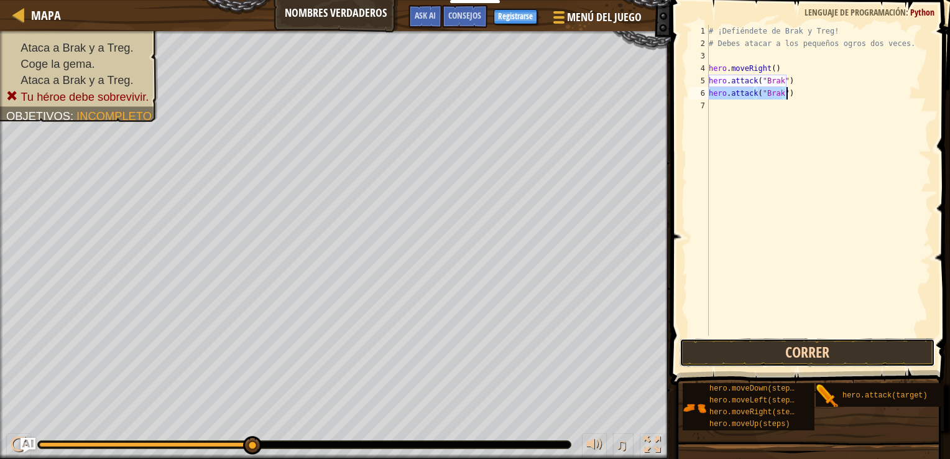
click at [824, 348] on button "Correr" at bounding box center [808, 352] width 256 height 29
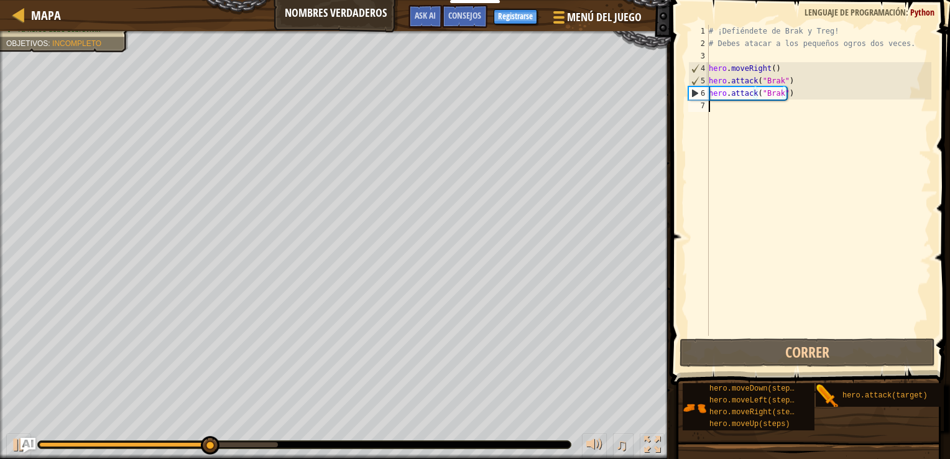
click at [744, 106] on div "# ¡Defiéndete de Brak y Treg! # Debes atacar a los pequeños ogros dos veces. he…" at bounding box center [819, 193] width 225 height 336
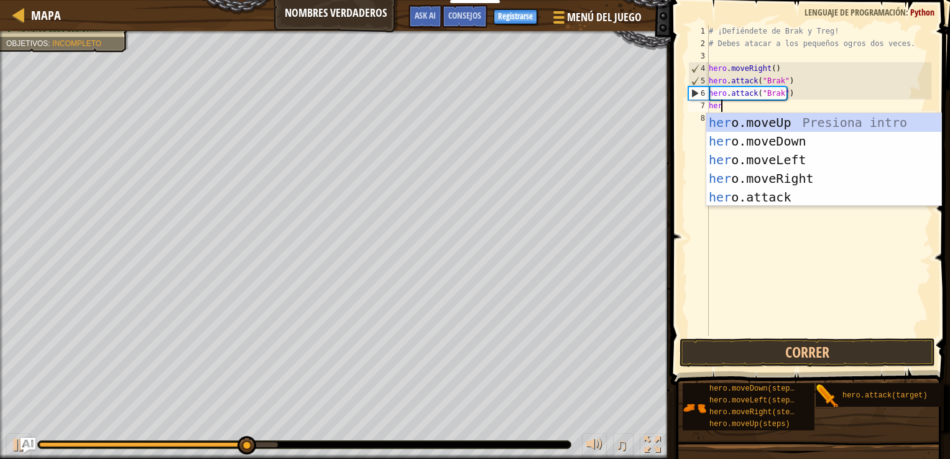
type textarea "hero"
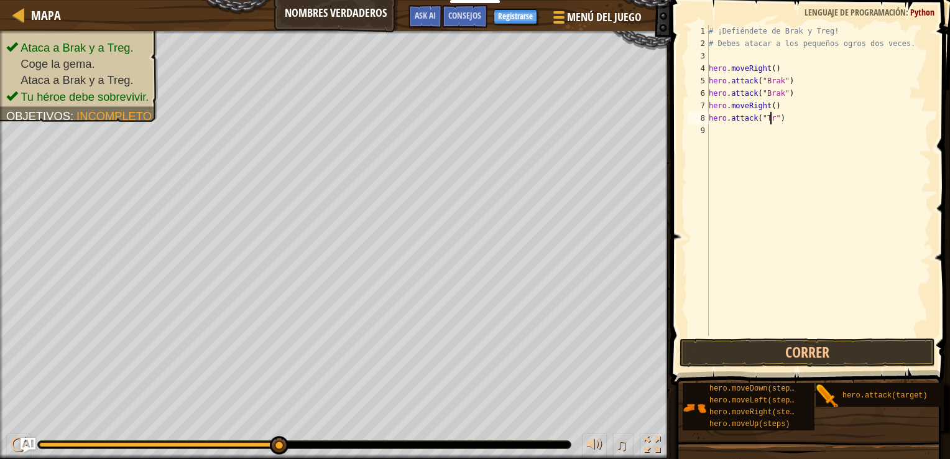
scroll to position [6, 5]
type textarea "hero.attack("Treg")"
paste textarea "hero.attack("Treg")"
type textarea "hero.attack("Treg")"
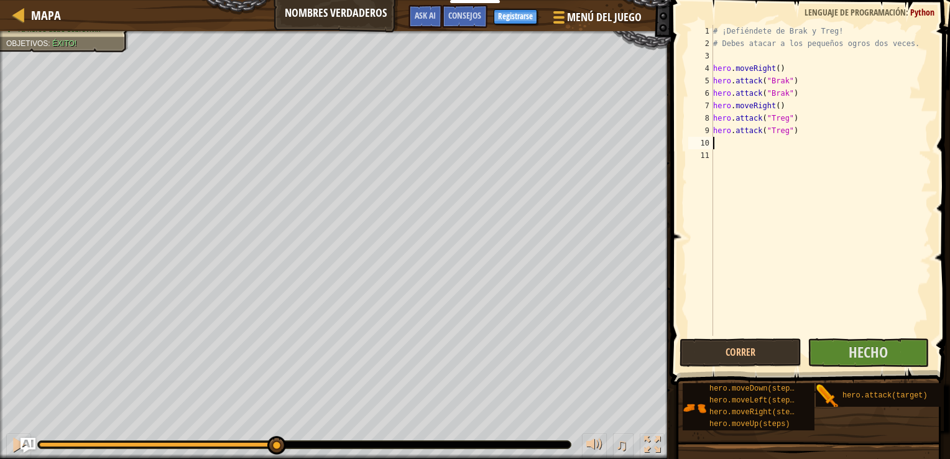
type textarea "e"
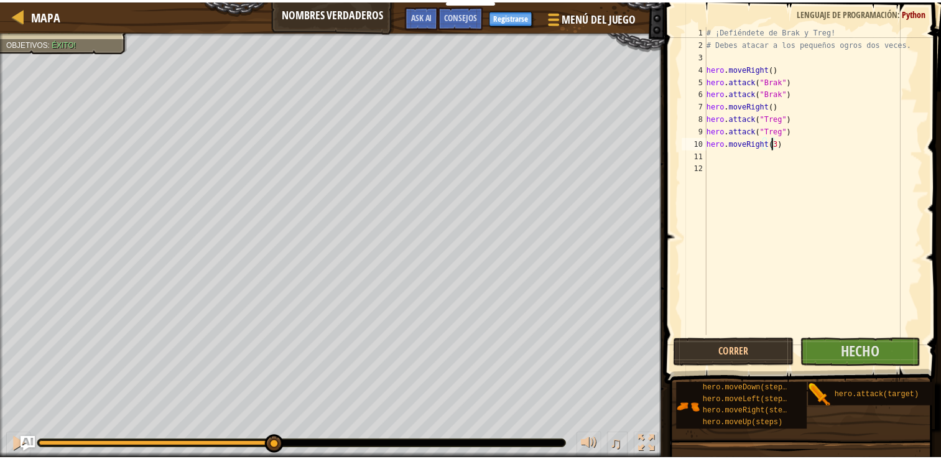
scroll to position [6, 5]
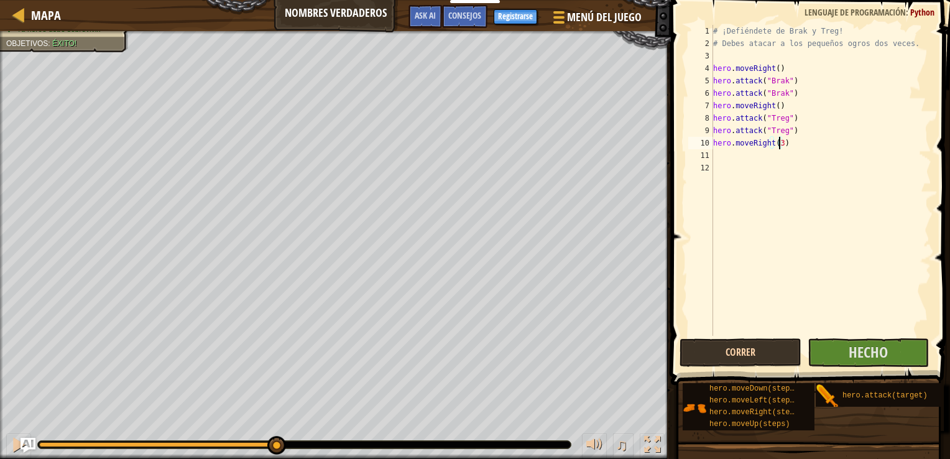
type textarea "hero.moveRight(3)"
click at [753, 361] on button "Correr" at bounding box center [741, 352] width 122 height 29
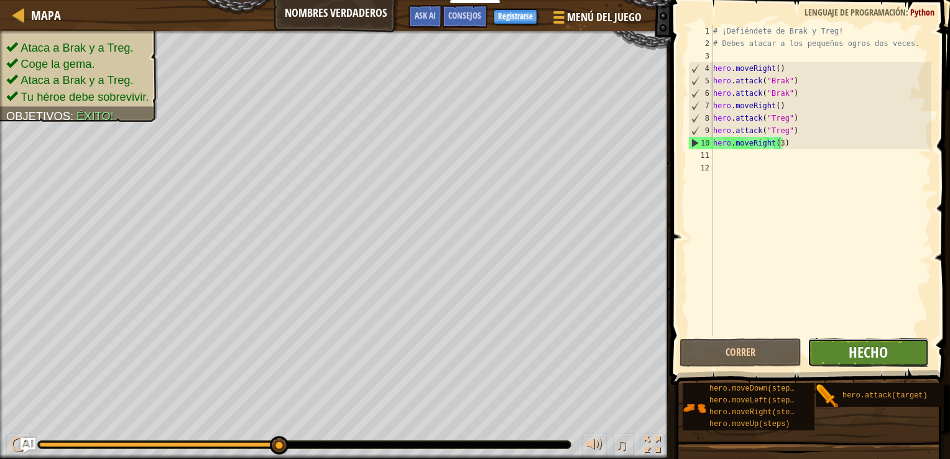
click at [881, 359] on span "Hecho" at bounding box center [868, 352] width 39 height 20
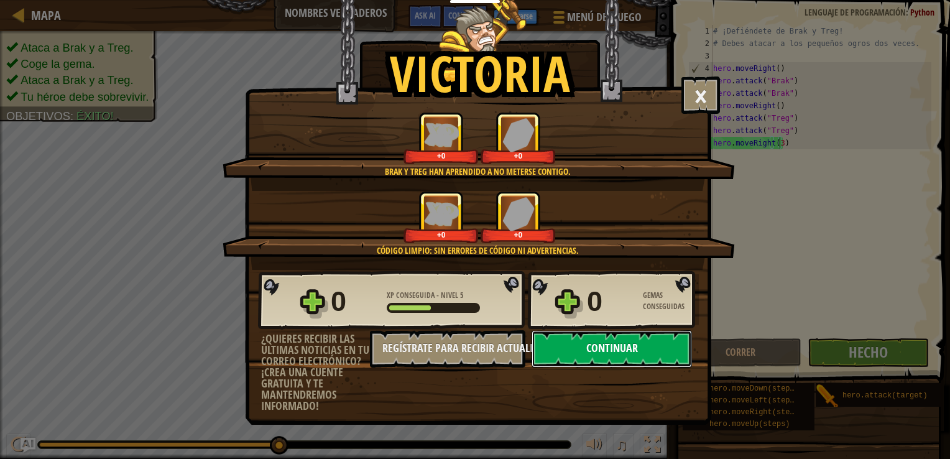
click at [626, 335] on button "Continuar" at bounding box center [612, 348] width 160 height 37
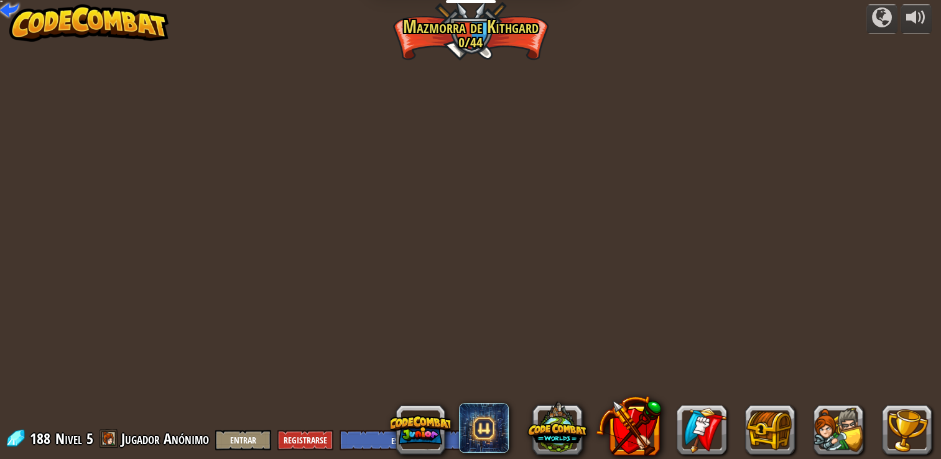
select select "es-ES"
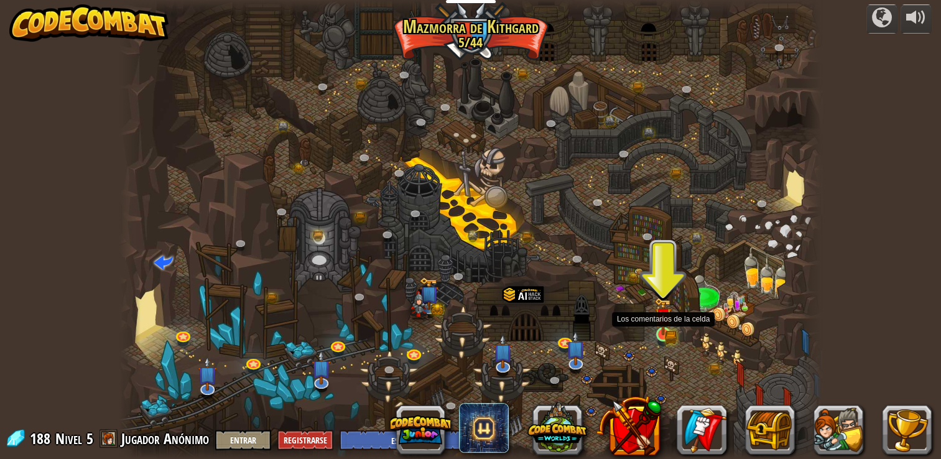
click at [664, 315] on img at bounding box center [662, 316] width 17 height 39
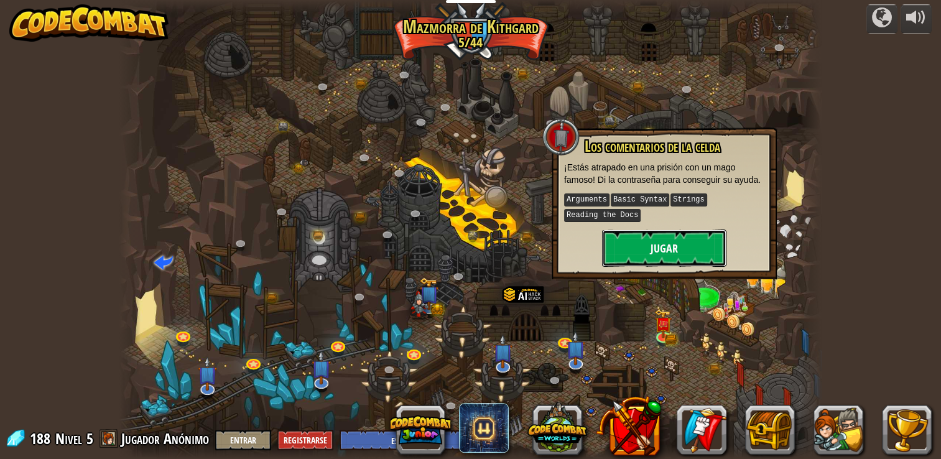
click at [675, 249] on button "Jugar" at bounding box center [664, 248] width 124 height 37
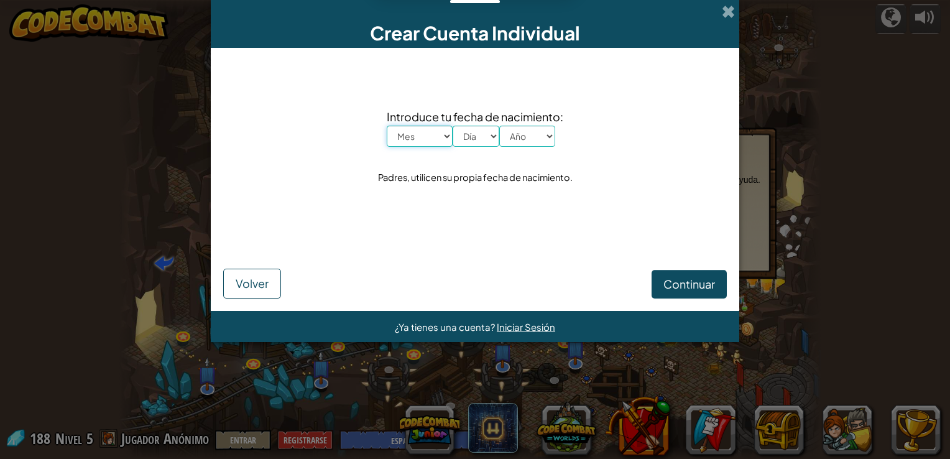
click at [442, 137] on select "Mes Enero Febrero Órdenes de marcha Abril Mayo Junio Julio Agosto Septiembre Oc…" at bounding box center [420, 136] width 66 height 21
click at [732, 15] on span at bounding box center [728, 11] width 13 height 13
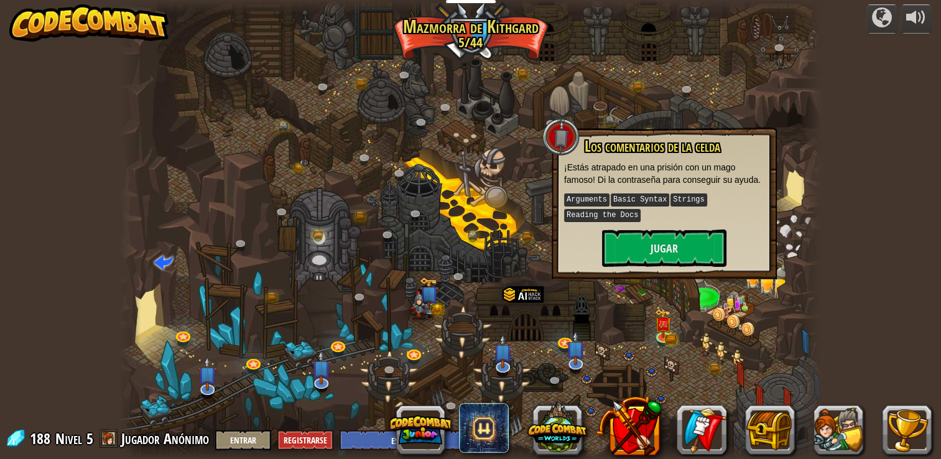
click at [86, 17] on img at bounding box center [88, 22] width 159 height 37
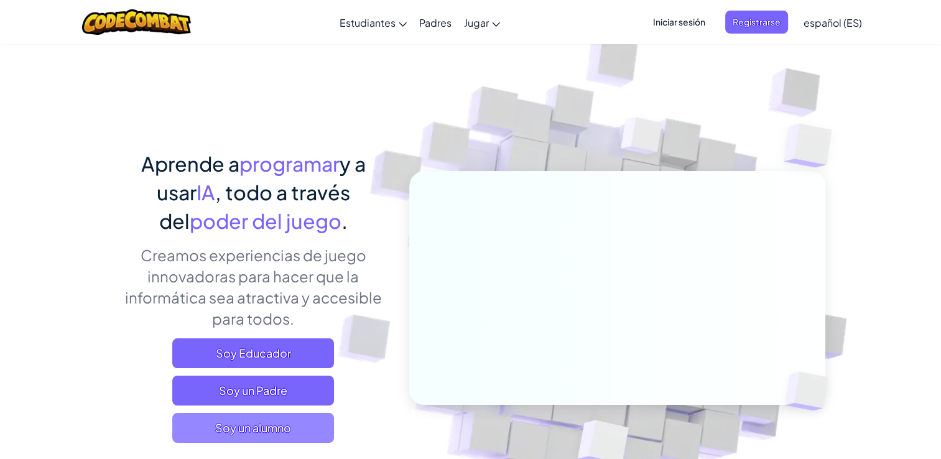
click at [323, 417] on span "Soy un alumno" at bounding box center [253, 428] width 162 height 30
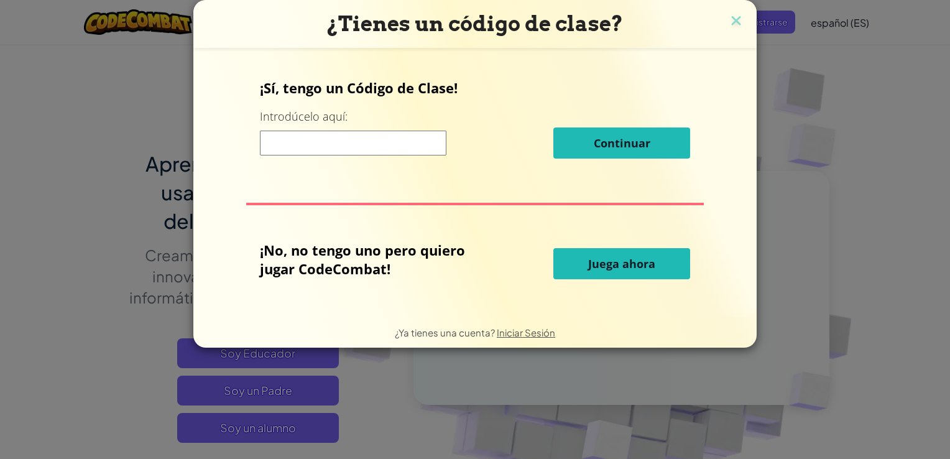
click at [578, 269] on button "Juega ahora" at bounding box center [622, 263] width 137 height 31
select select "es-ES"
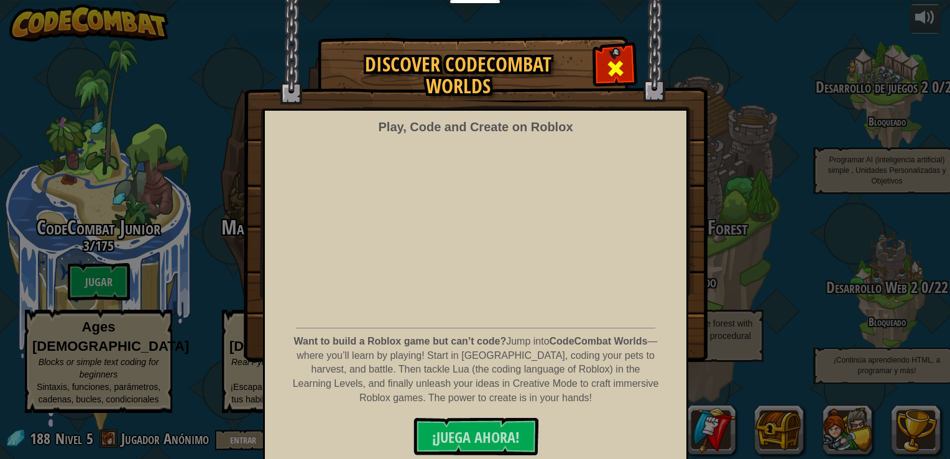
click at [612, 53] on div at bounding box center [615, 66] width 39 height 39
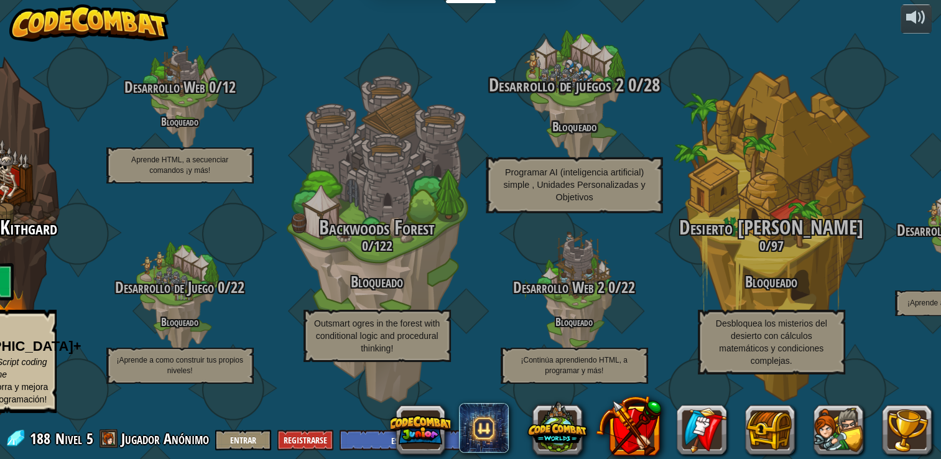
click at [832, 44] on div "CodeCombat Junior 3 / 175 Jugar Ages 5-8 Blocks or simple text coding for begin…" at bounding box center [314, 229] width 1254 height 459
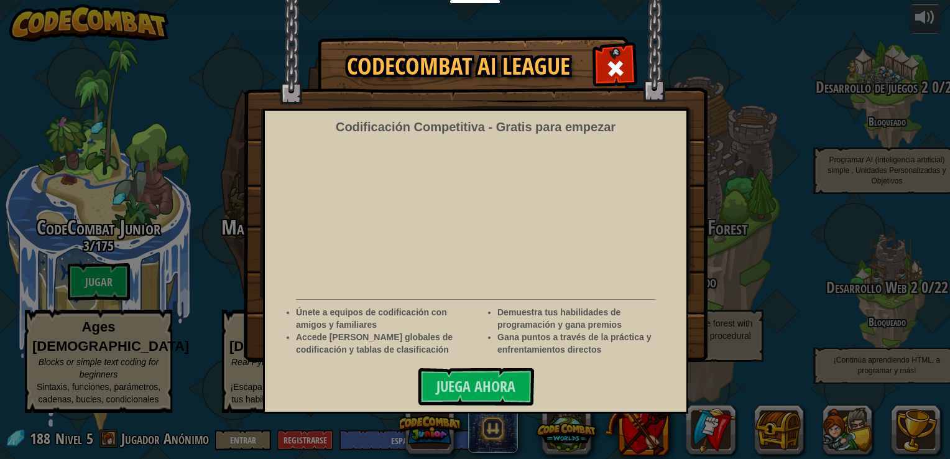
select select "es-ES"
click at [618, 62] on span at bounding box center [616, 68] width 20 height 20
